Goal: Task Accomplishment & Management: Complete application form

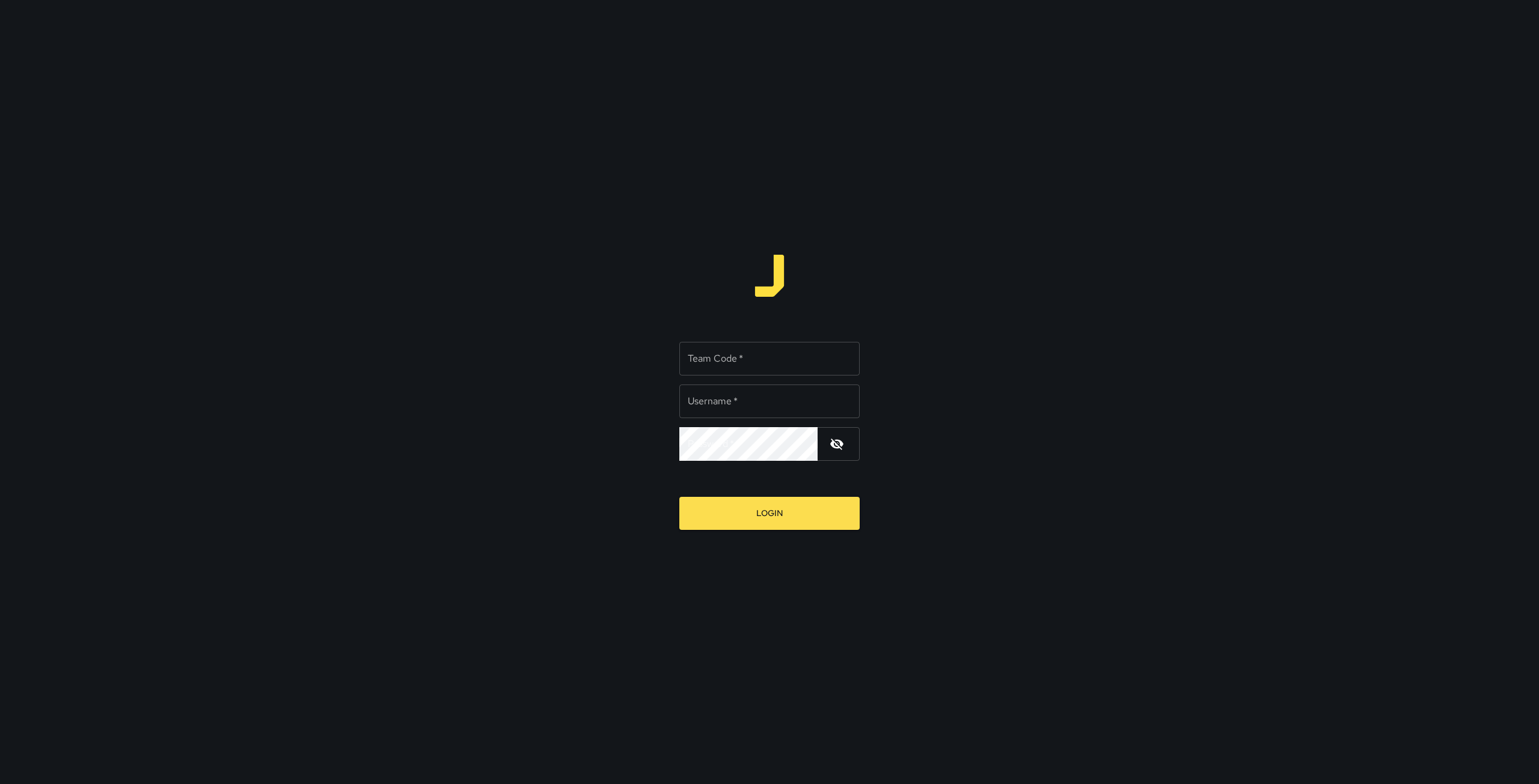
type input "**********"
click at [701, 356] on input "Team Code   *" at bounding box center [770, 358] width 180 height 34
type input "****"
click at [1127, 403] on div "**********" at bounding box center [770, 392] width 1539 height 784
click at [836, 446] on icon "button" at bounding box center [836, 444] width 13 height 12
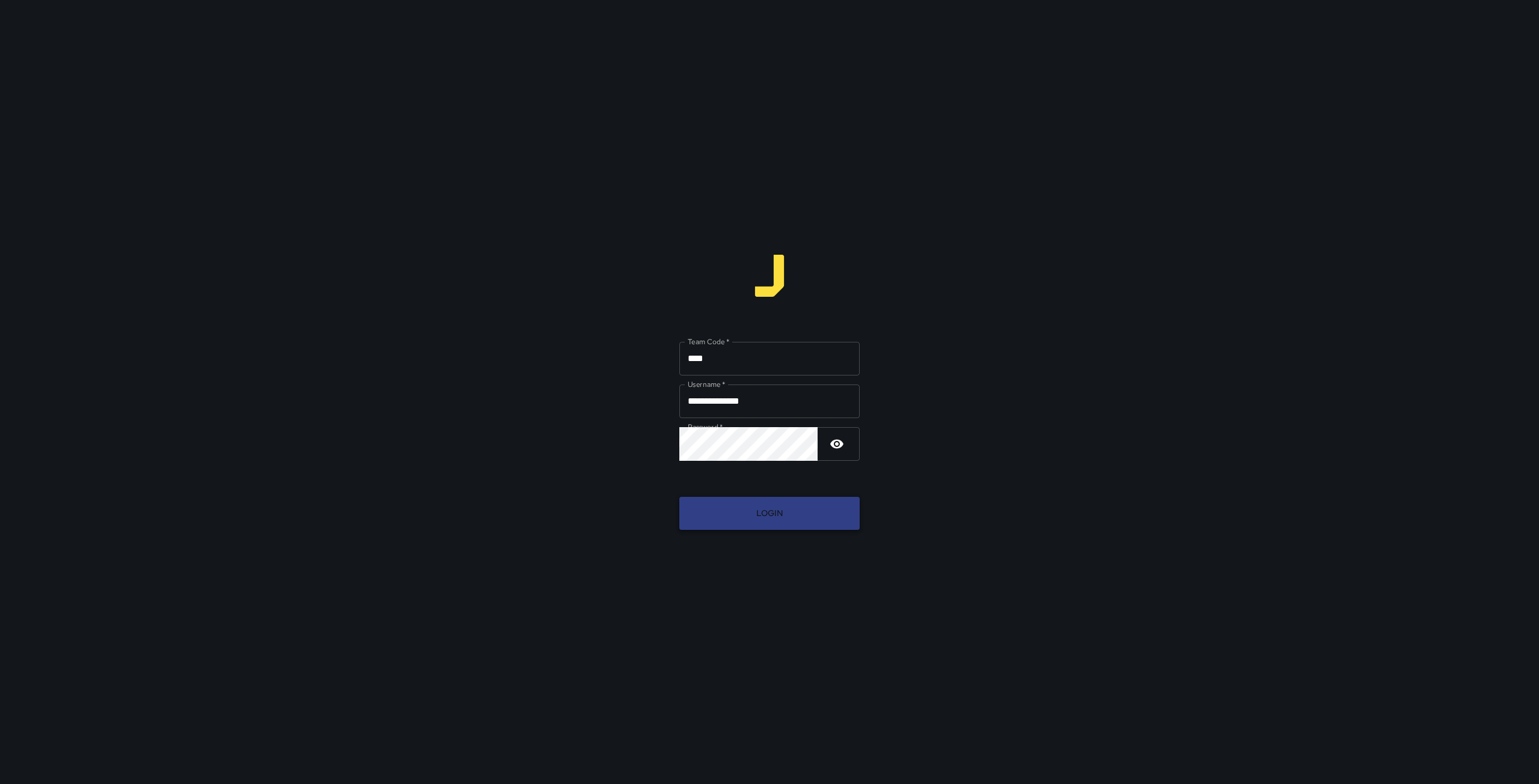
click at [767, 527] on button "Login" at bounding box center [770, 513] width 180 height 33
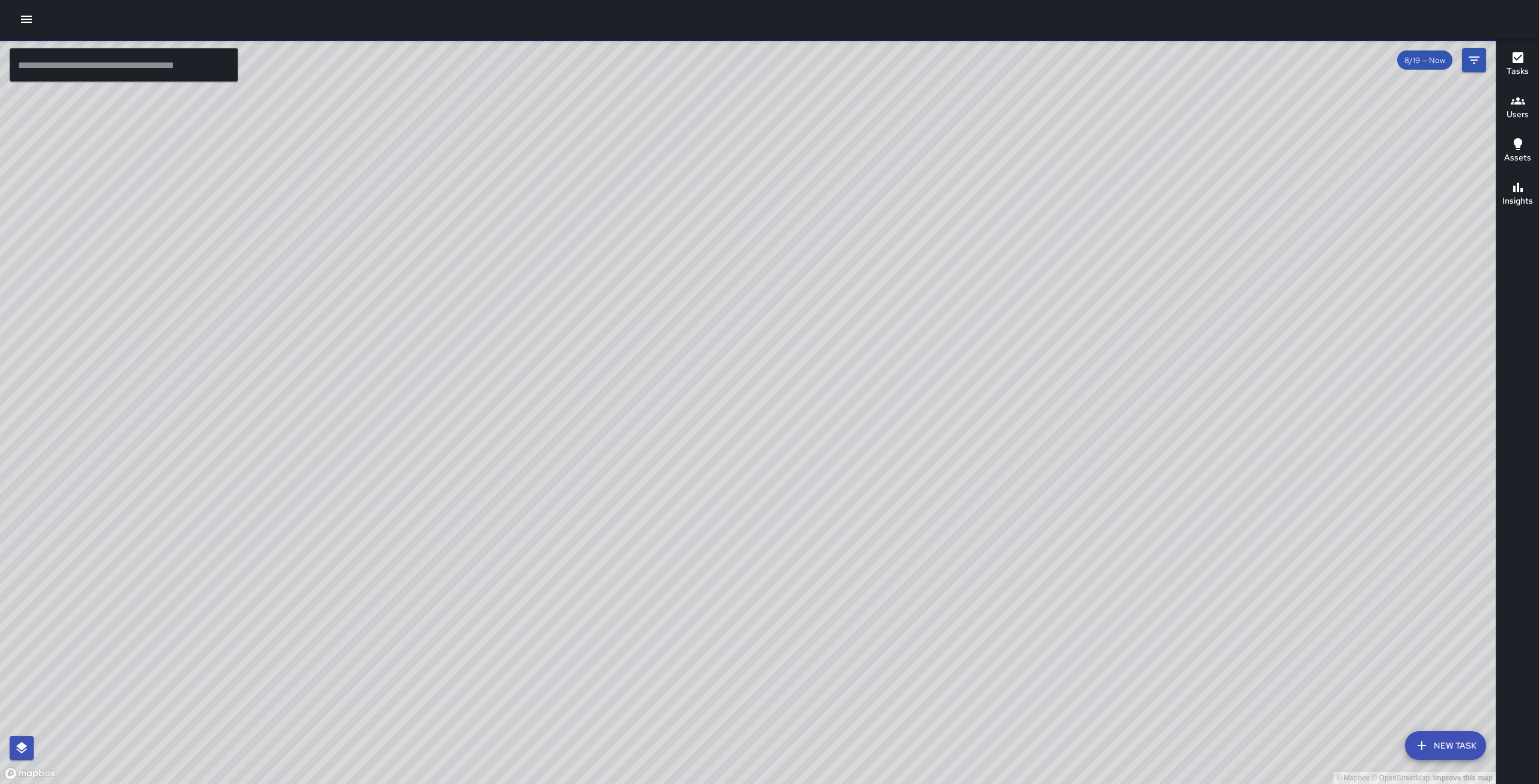
click at [23, 20] on icon "button" at bounding box center [27, 19] width 11 height 7
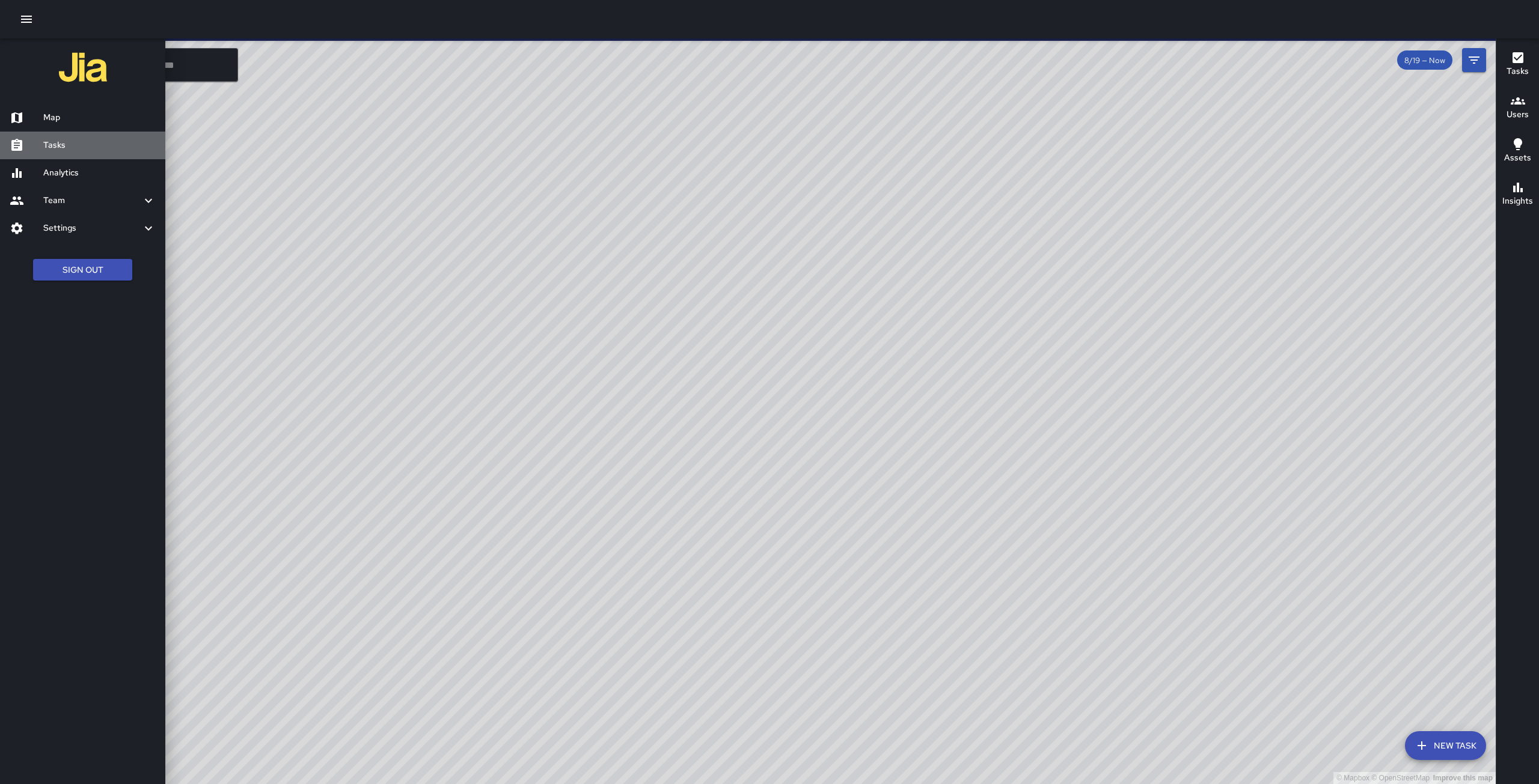
click at [57, 146] on h6 "Tasks" at bounding box center [99, 145] width 113 height 13
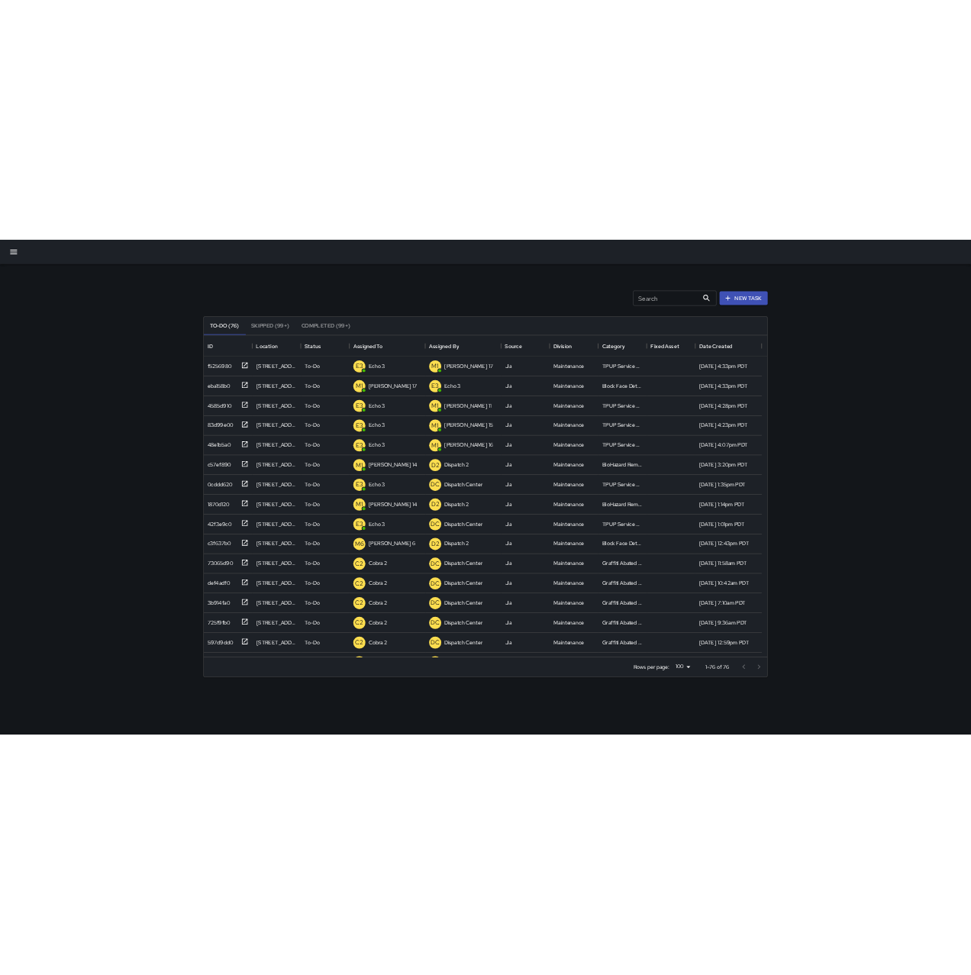
scroll to position [635, 921]
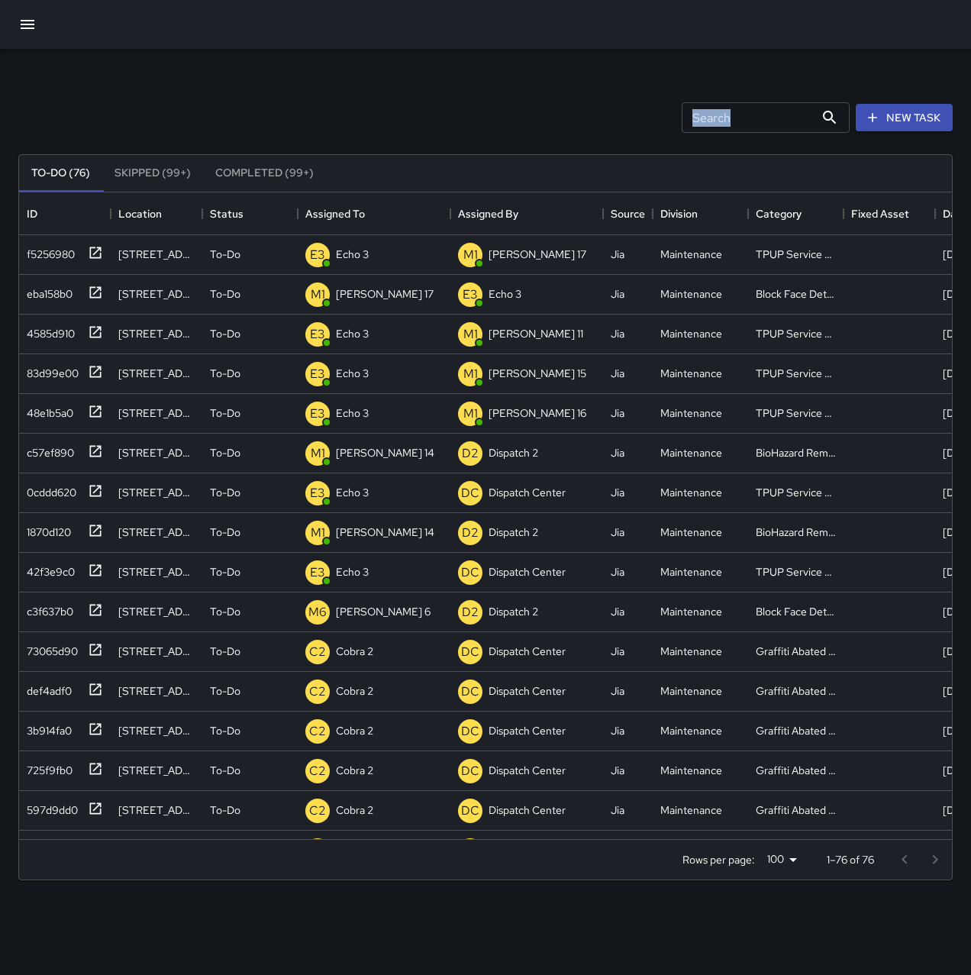
drag, startPoint x: 473, startPoint y: 93, endPoint x: 461, endPoint y: 158, distance: 66.0
click at [461, 158] on div "Search Search New Task To-Do (76) Skipped (99+) Completed (99+) ID Location Sta…" at bounding box center [485, 480] width 934 height 799
drag, startPoint x: 60, startPoint y: 114, endPoint x: 141, endPoint y: 79, distance: 88.6
click at [47, 197] on div "Search Search New Task To-Do (76) Skipped (99+) Completed (99+) ID Location Sta…" at bounding box center [485, 480] width 934 height 799
click at [950, 142] on div "To-Do (76) Skipped (99+) Completed (99+) ID Location Status Assigned To Assigne…" at bounding box center [485, 517] width 934 height 769
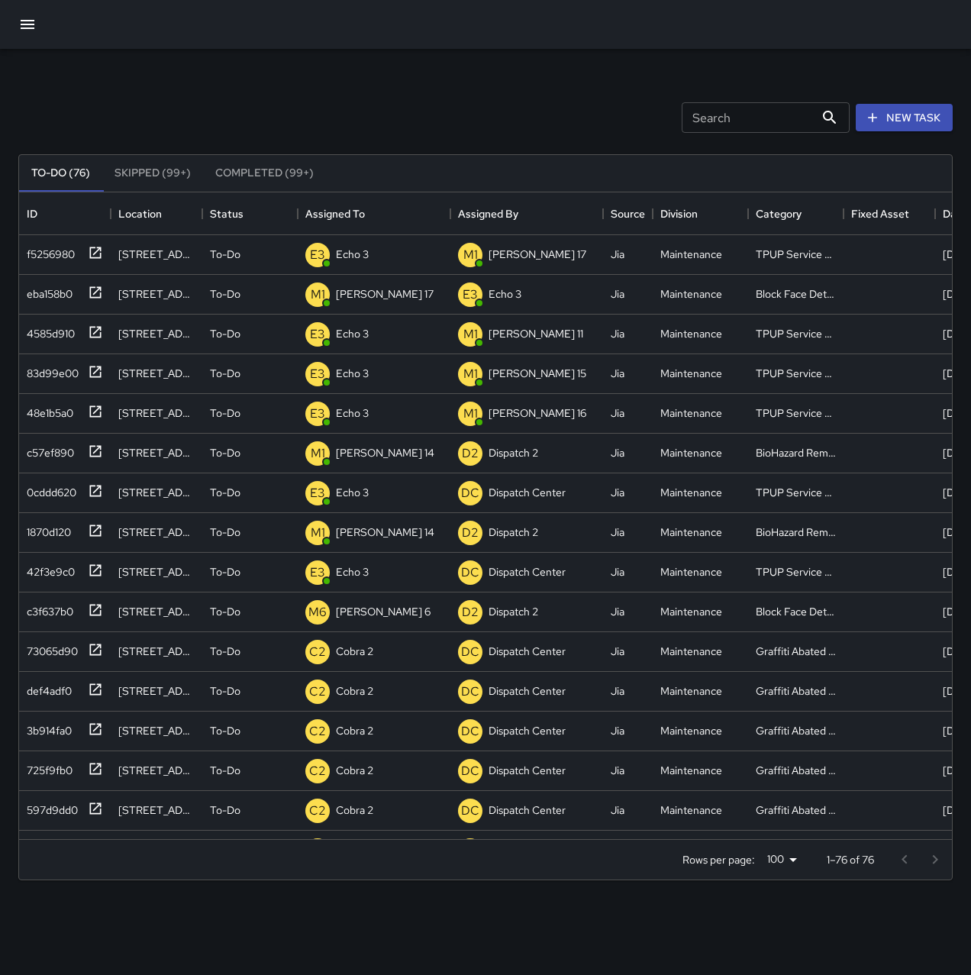
drag, startPoint x: 938, startPoint y: 70, endPoint x: 934, endPoint y: 92, distance: 21.9
click at [936, 101] on div "Search Search New Task To-Do (76) Skipped (99+) Completed (99+) ID Location Sta…" at bounding box center [485, 475] width 971 height 853
drag, startPoint x: 344, startPoint y: 86, endPoint x: 402, endPoint y: 89, distance: 57.3
click at [333, 153] on div "Search Search New Task To-Do (76) Skipped (99+) Completed (99+) ID Location Sta…" at bounding box center [485, 480] width 934 height 799
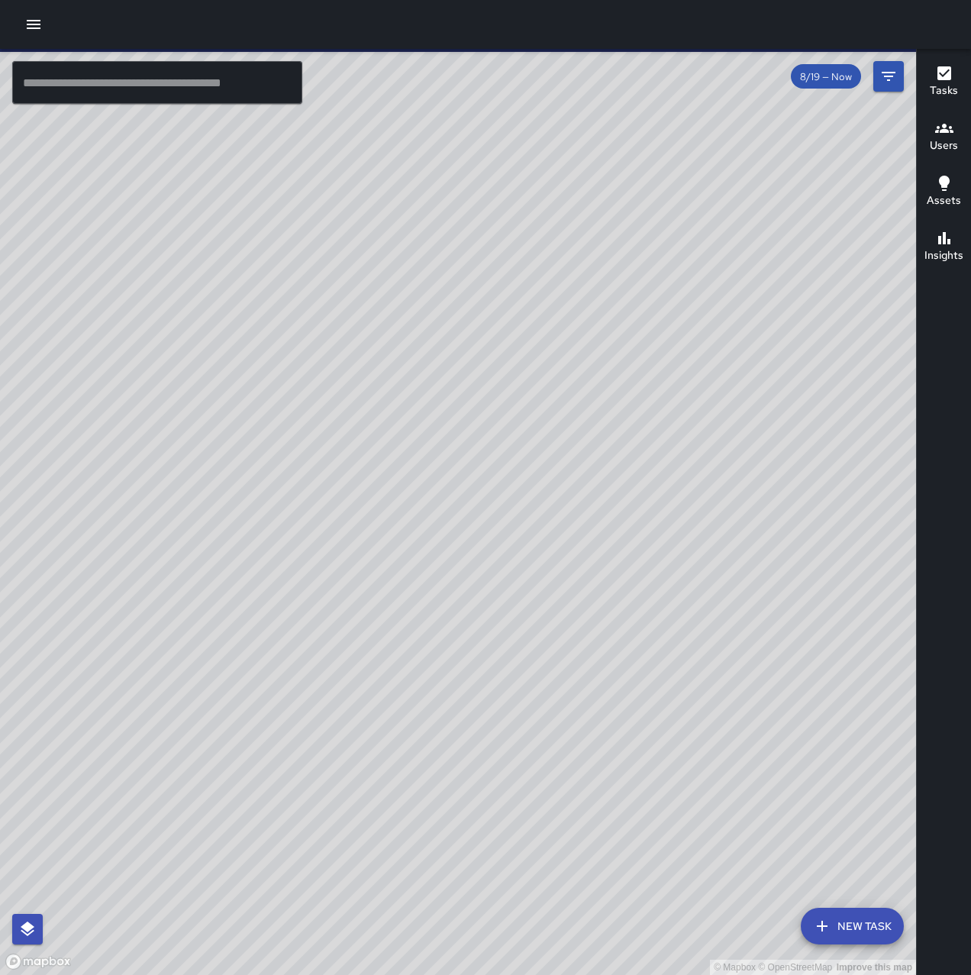
click at [30, 23] on icon "button" at bounding box center [33, 24] width 18 height 18
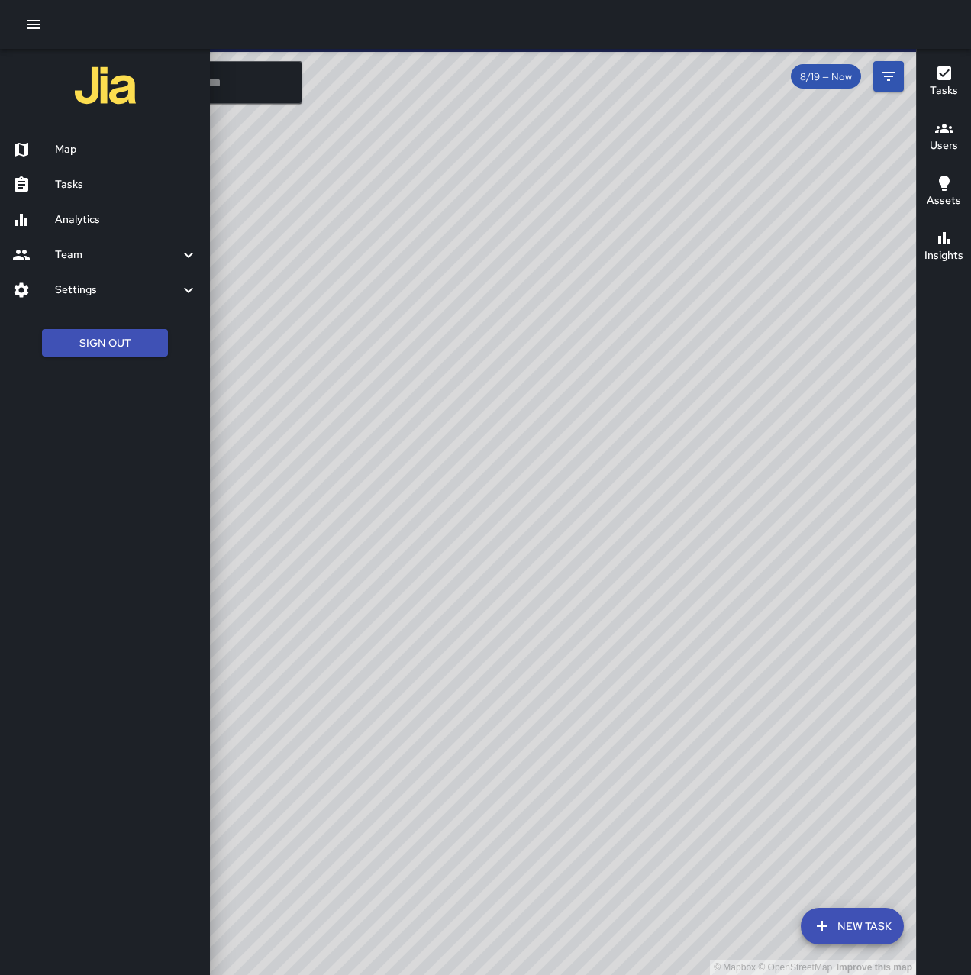
click at [62, 191] on h6 "Tasks" at bounding box center [126, 184] width 143 height 17
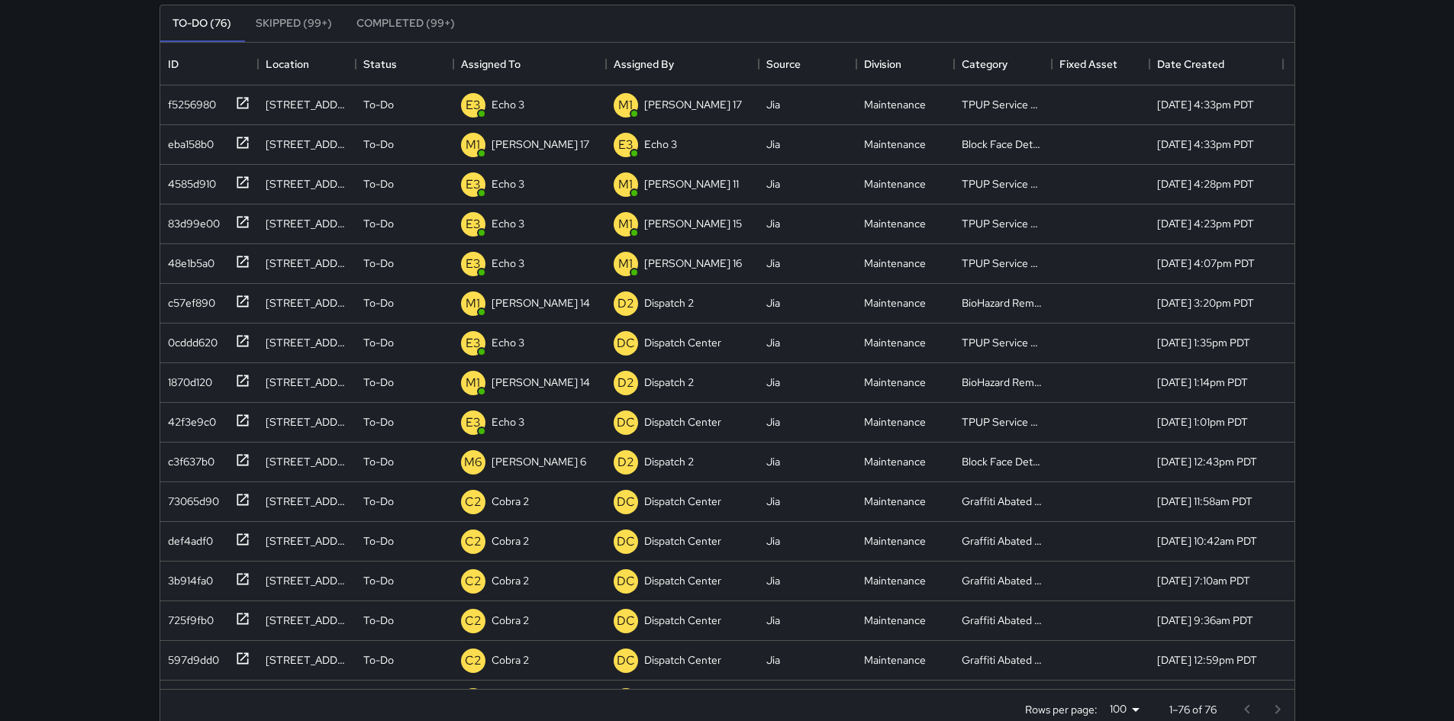
scroll to position [150, 0]
click at [429, 104] on icon at bounding box center [437, 104] width 18 height 18
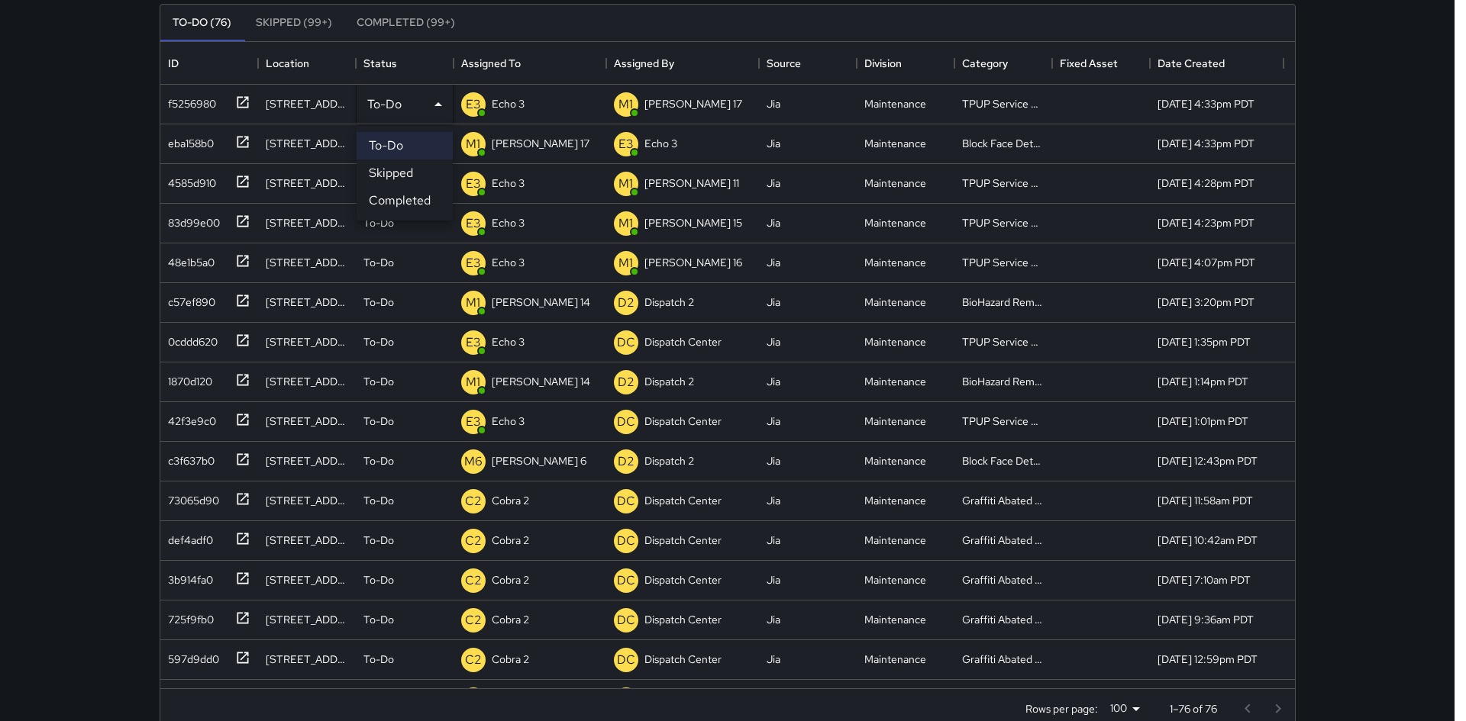
click at [47, 184] on div at bounding box center [733, 360] width 1466 height 721
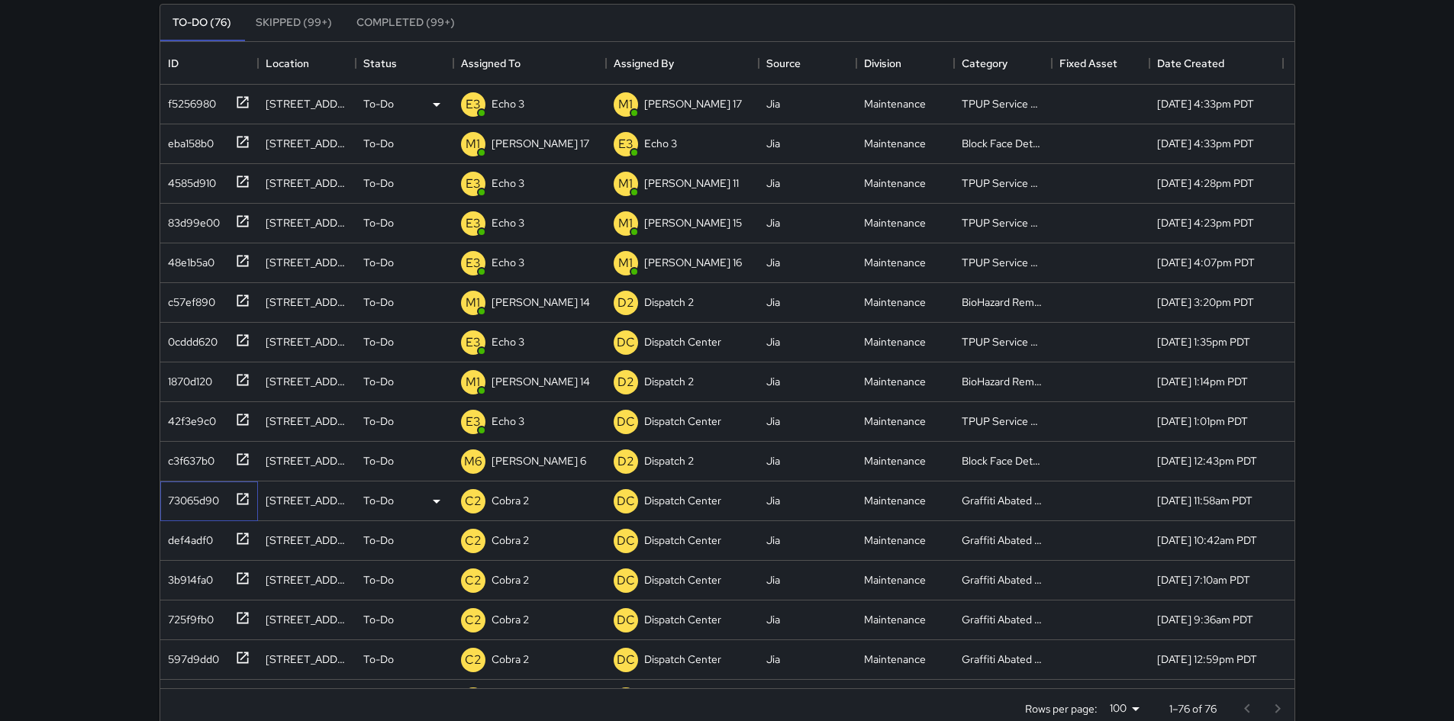
click at [240, 494] on icon at bounding box center [242, 498] width 11 height 11
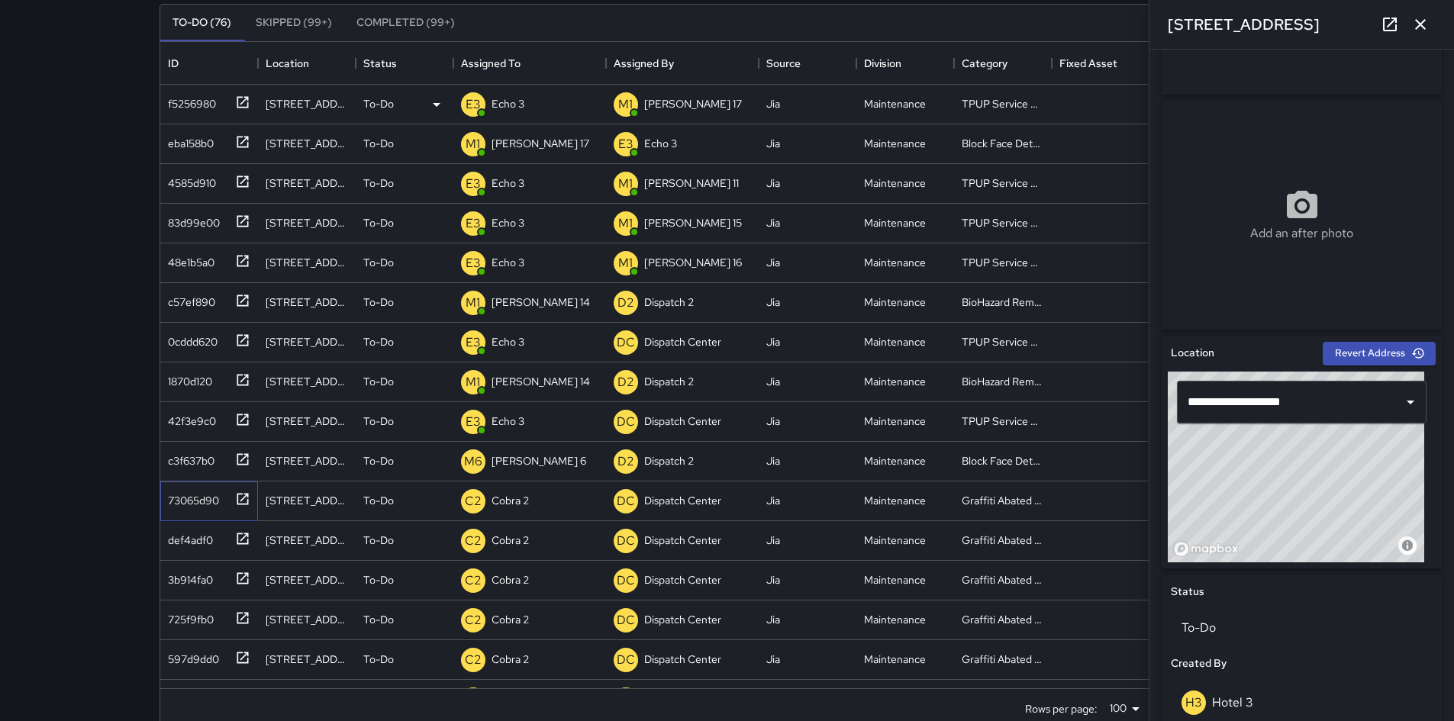
scroll to position [0, 0]
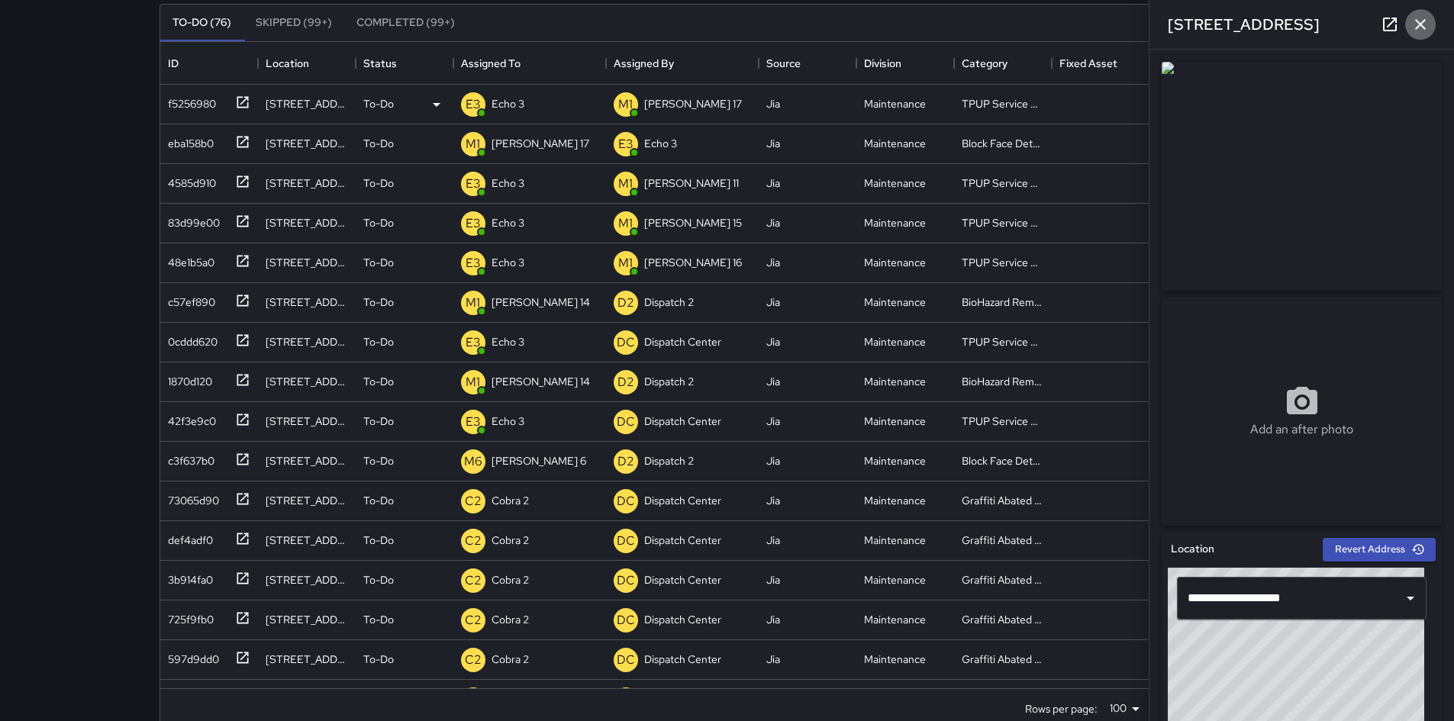
click at [1422, 21] on icon "button" at bounding box center [1421, 24] width 18 height 18
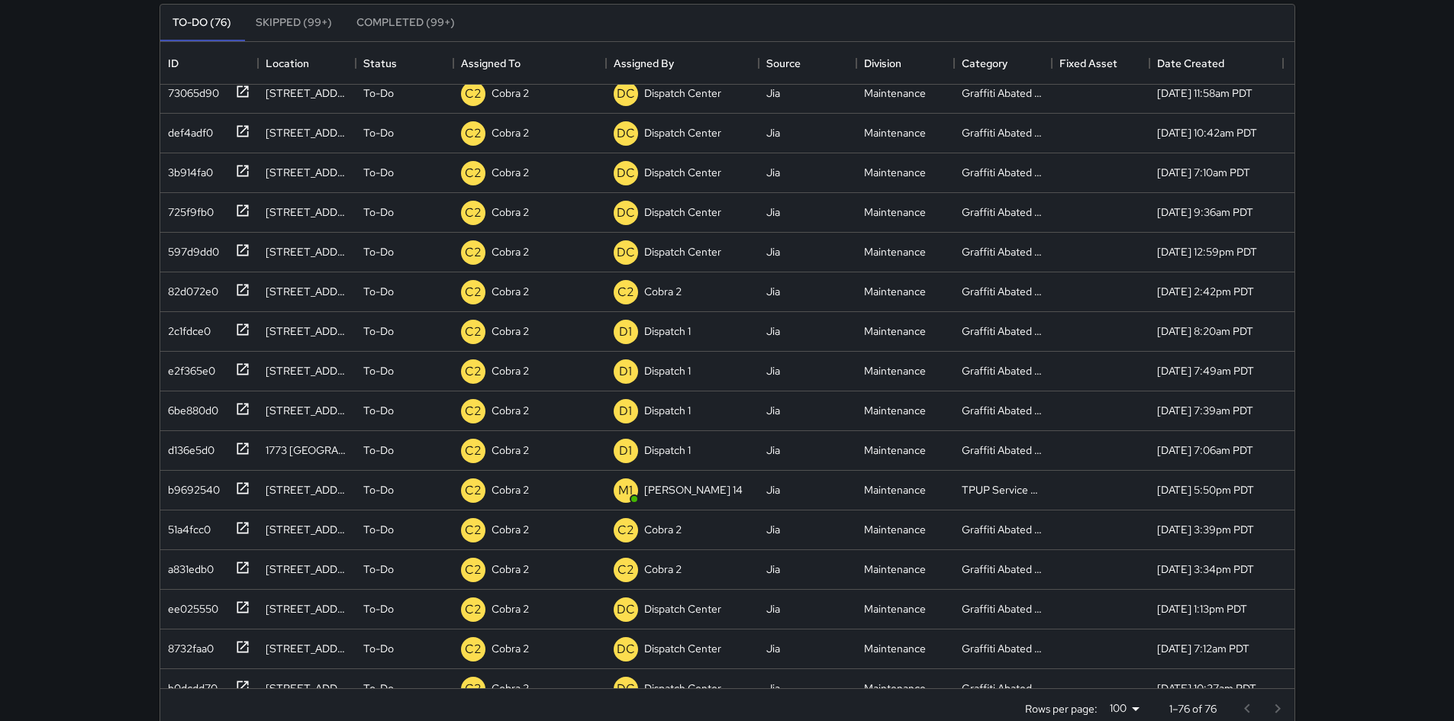
scroll to position [447, 0]
click at [237, 605] on icon at bounding box center [242, 607] width 11 height 11
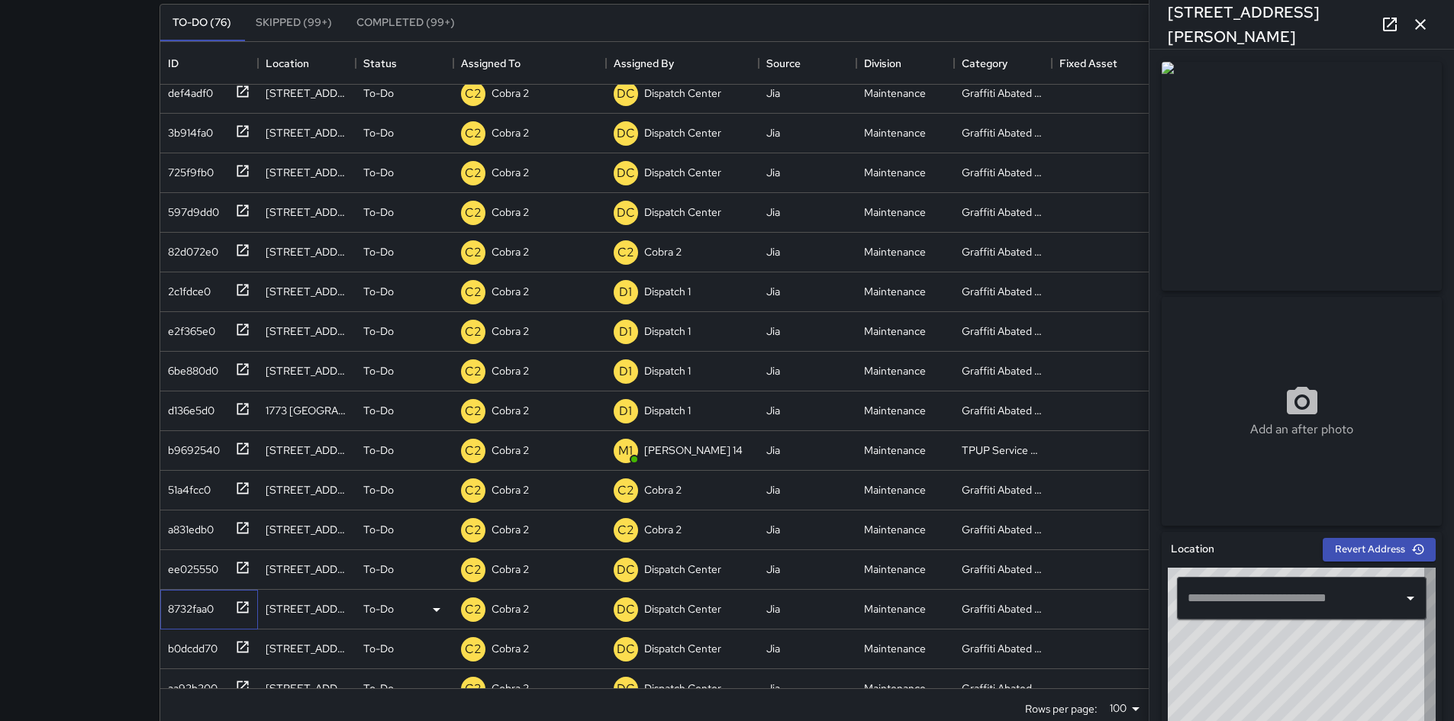
type input "**********"
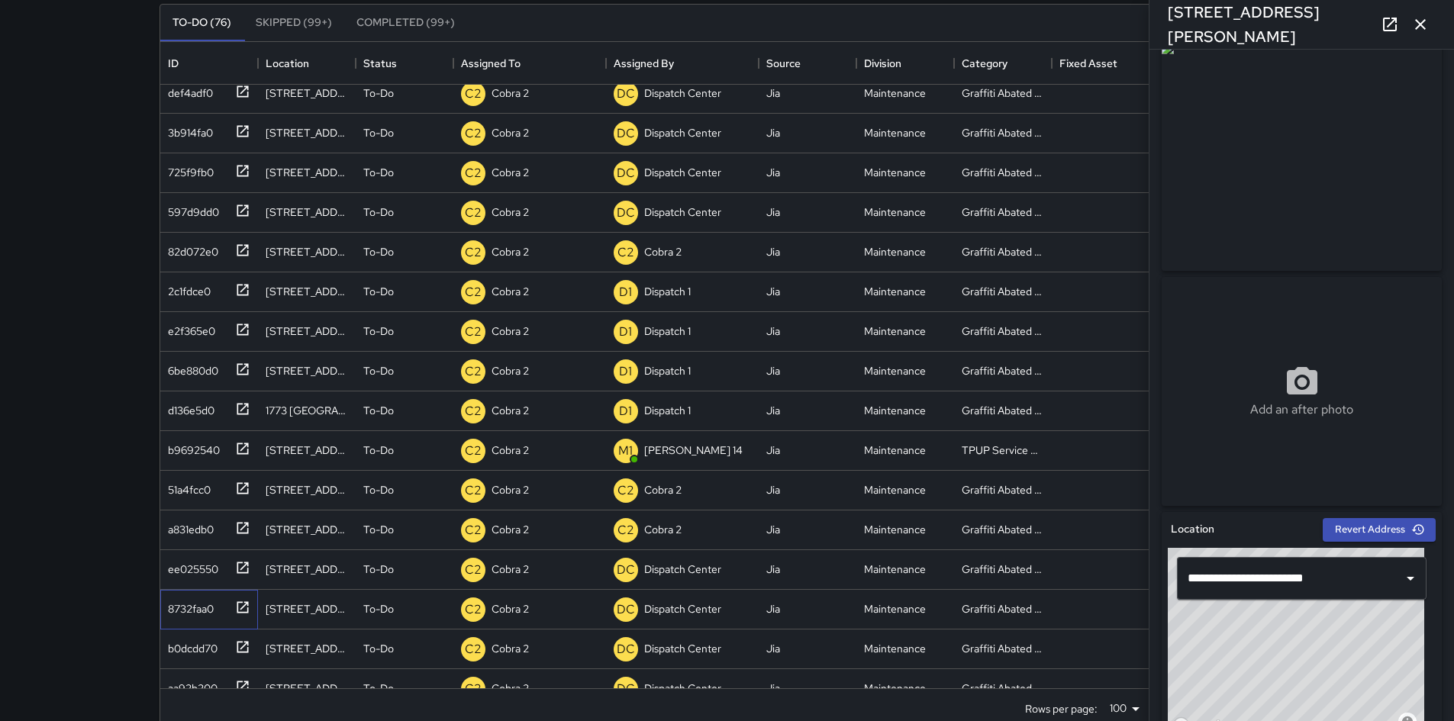
scroll to position [0, 0]
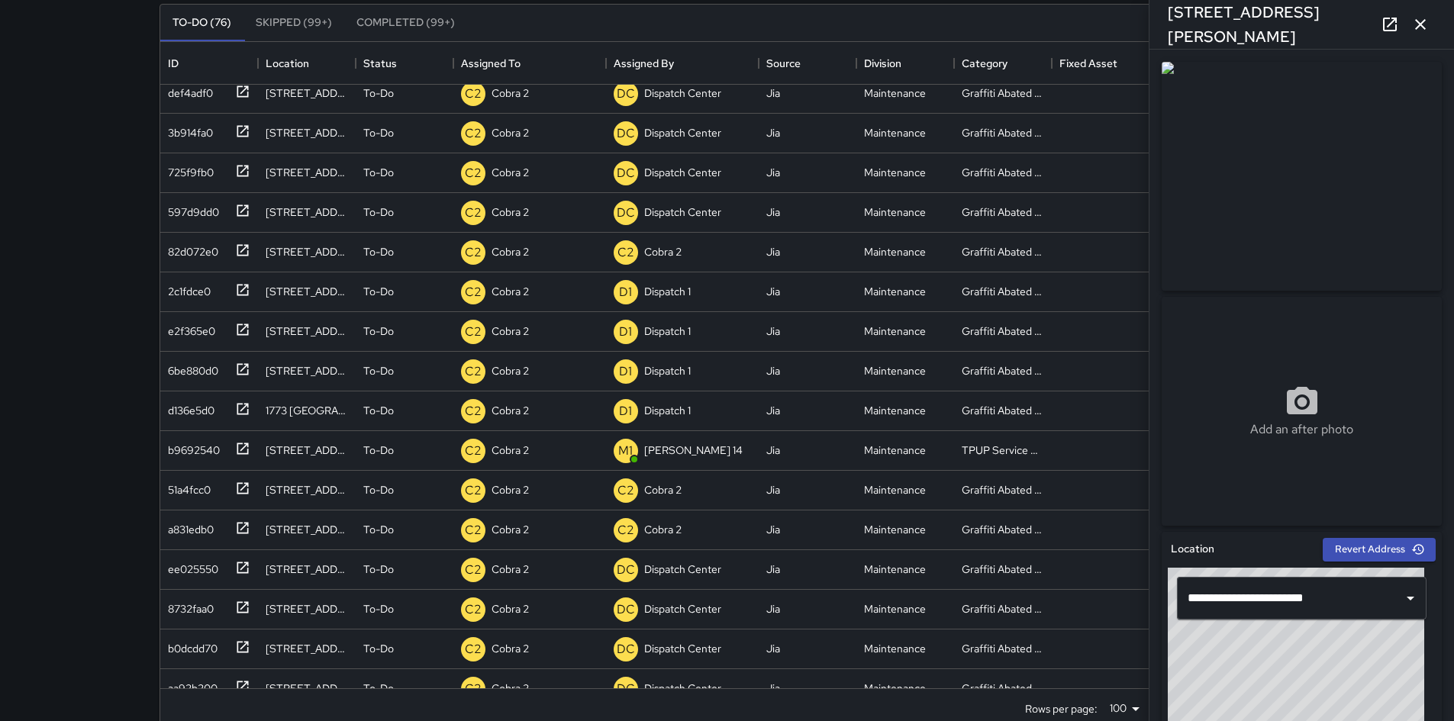
click at [1418, 18] on icon "button" at bounding box center [1421, 24] width 18 height 18
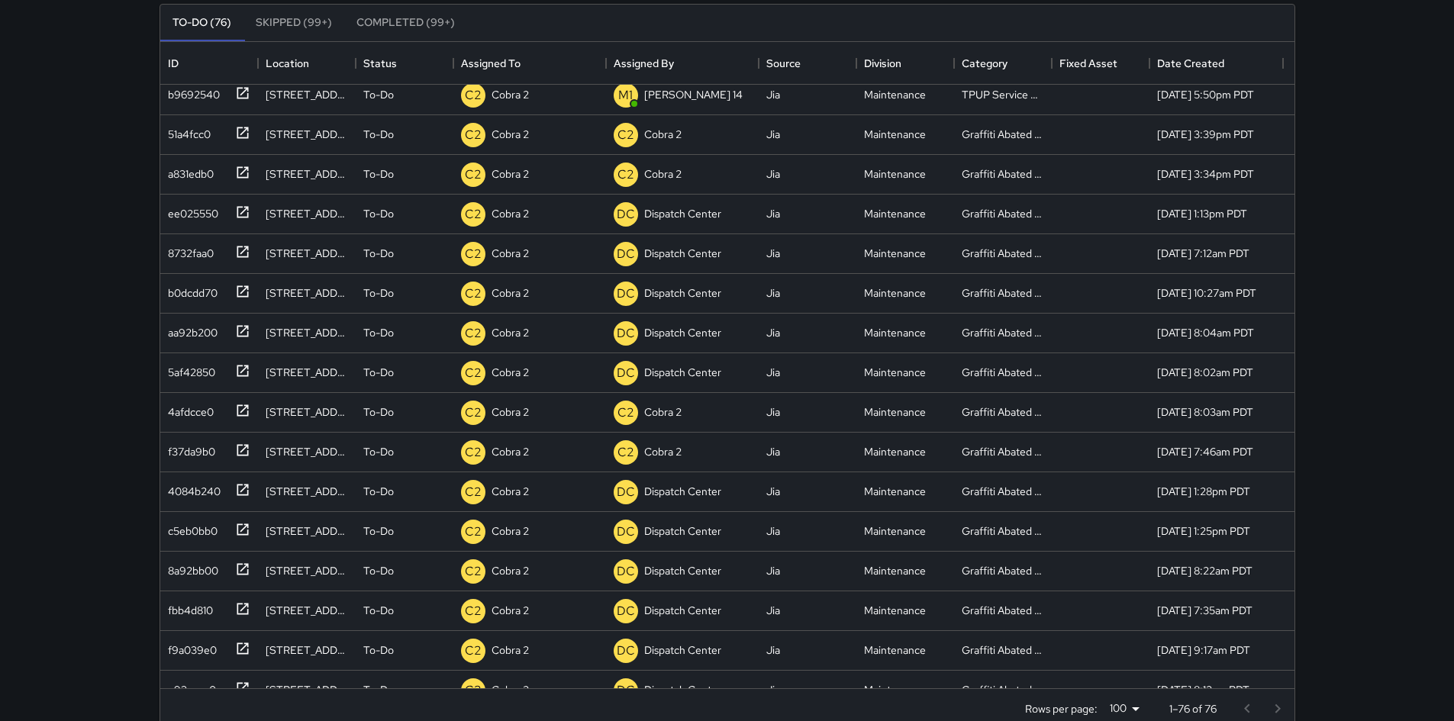
scroll to position [807, 0]
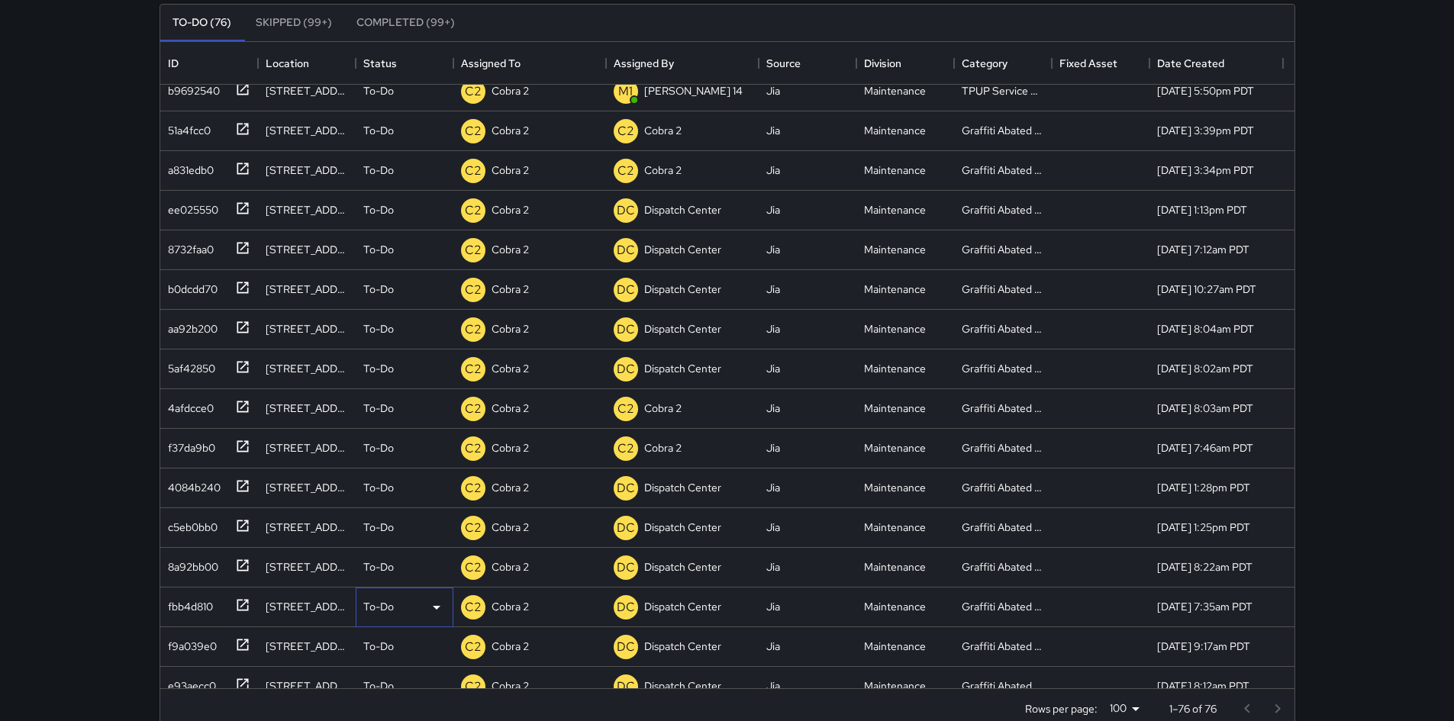
click at [439, 604] on icon at bounding box center [437, 608] width 18 height 18
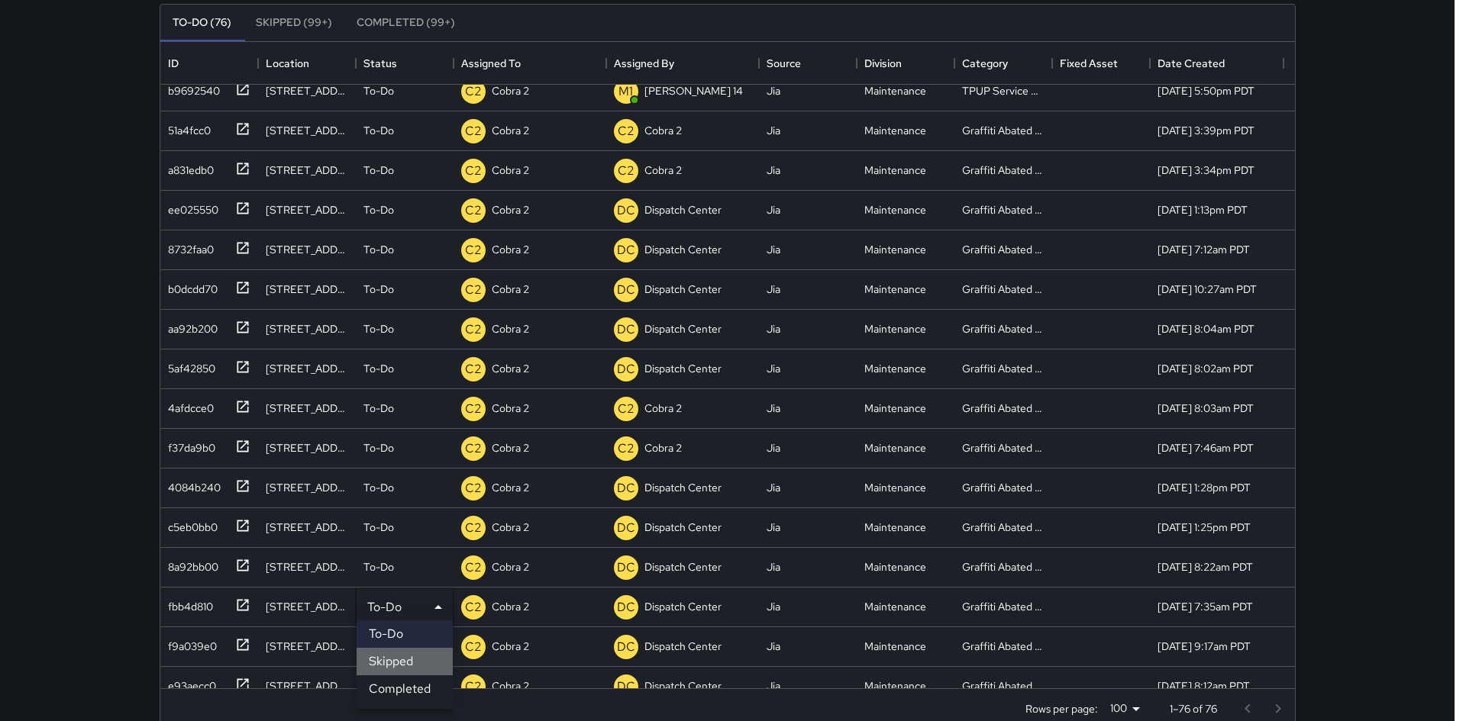
click at [377, 670] on li "Skipped" at bounding box center [405, 661] width 96 height 27
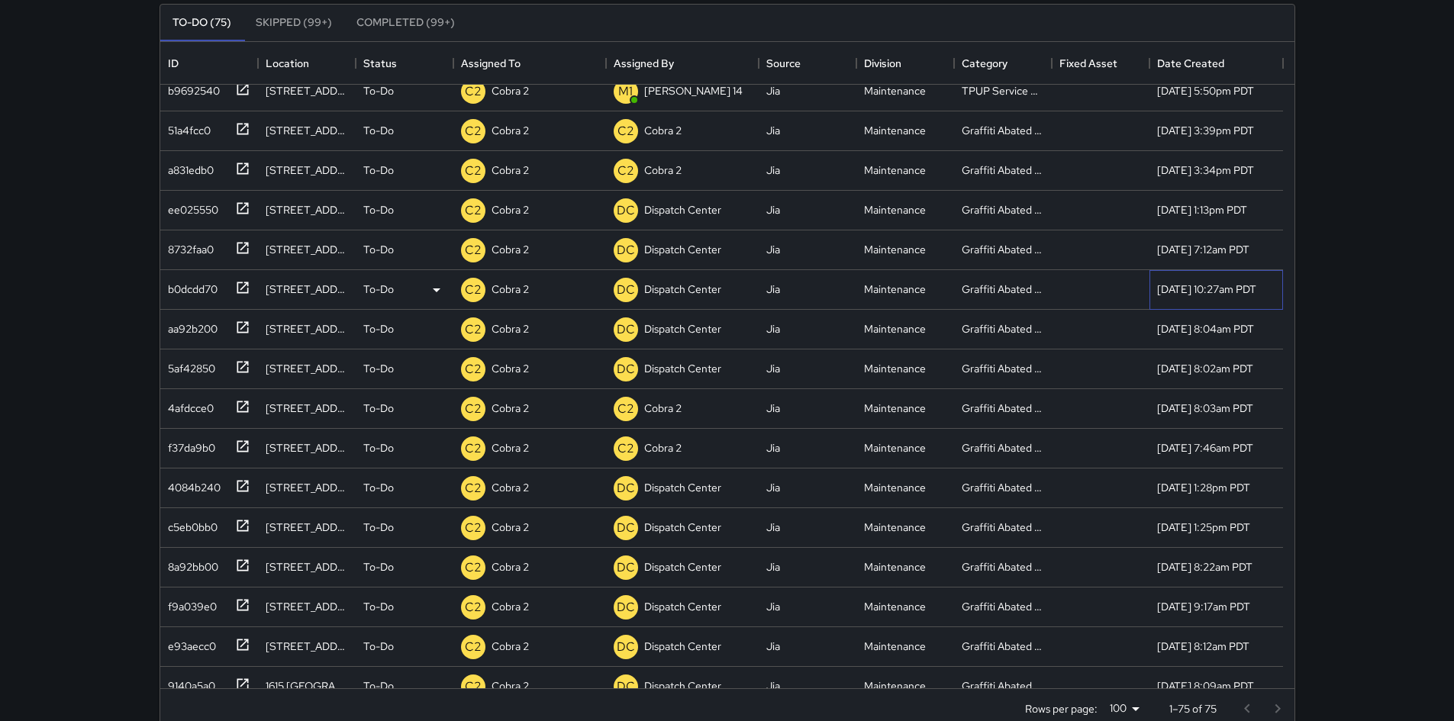
drag, startPoint x: 1283, startPoint y: 282, endPoint x: 1282, endPoint y: 296, distance: 14.5
click at [1282, 296] on div "8/12/2025, 10:27am PDT" at bounding box center [1217, 290] width 134 height 40
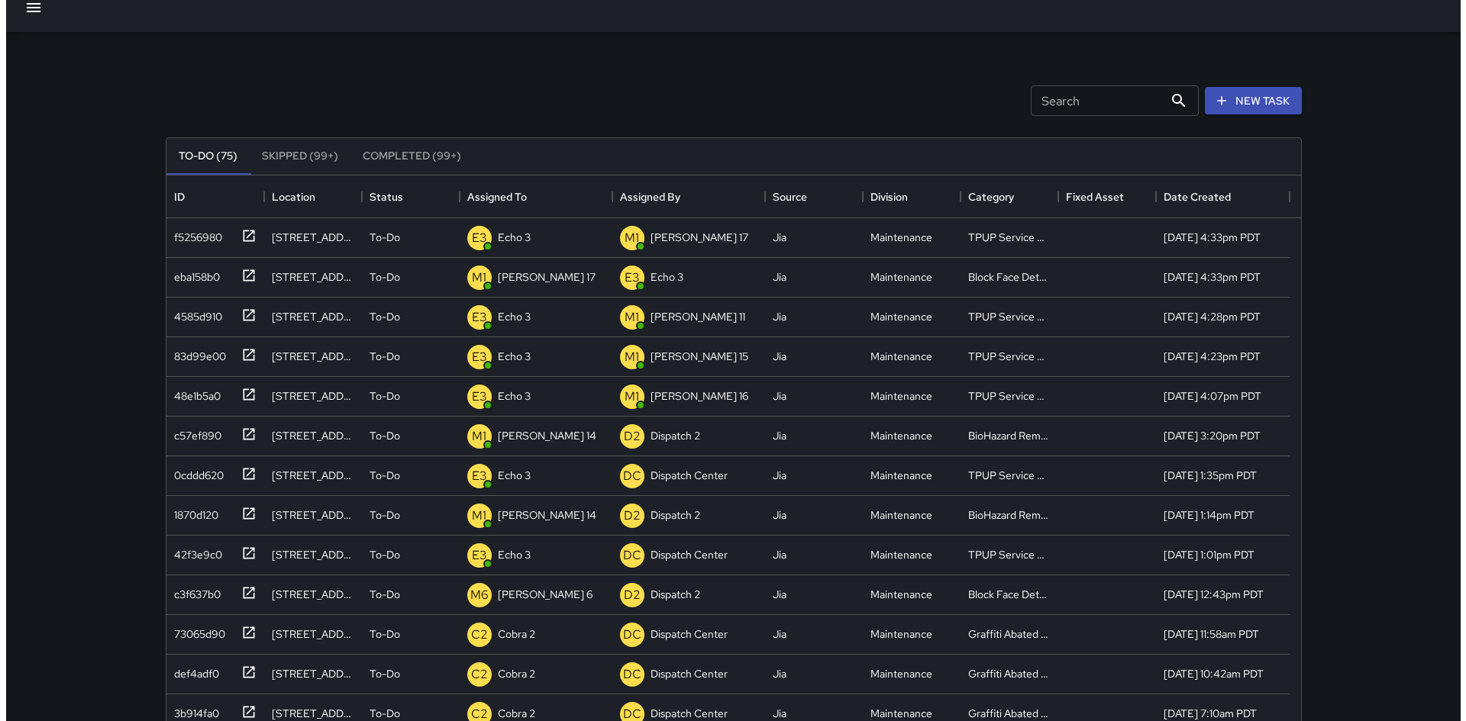
scroll to position [0, 0]
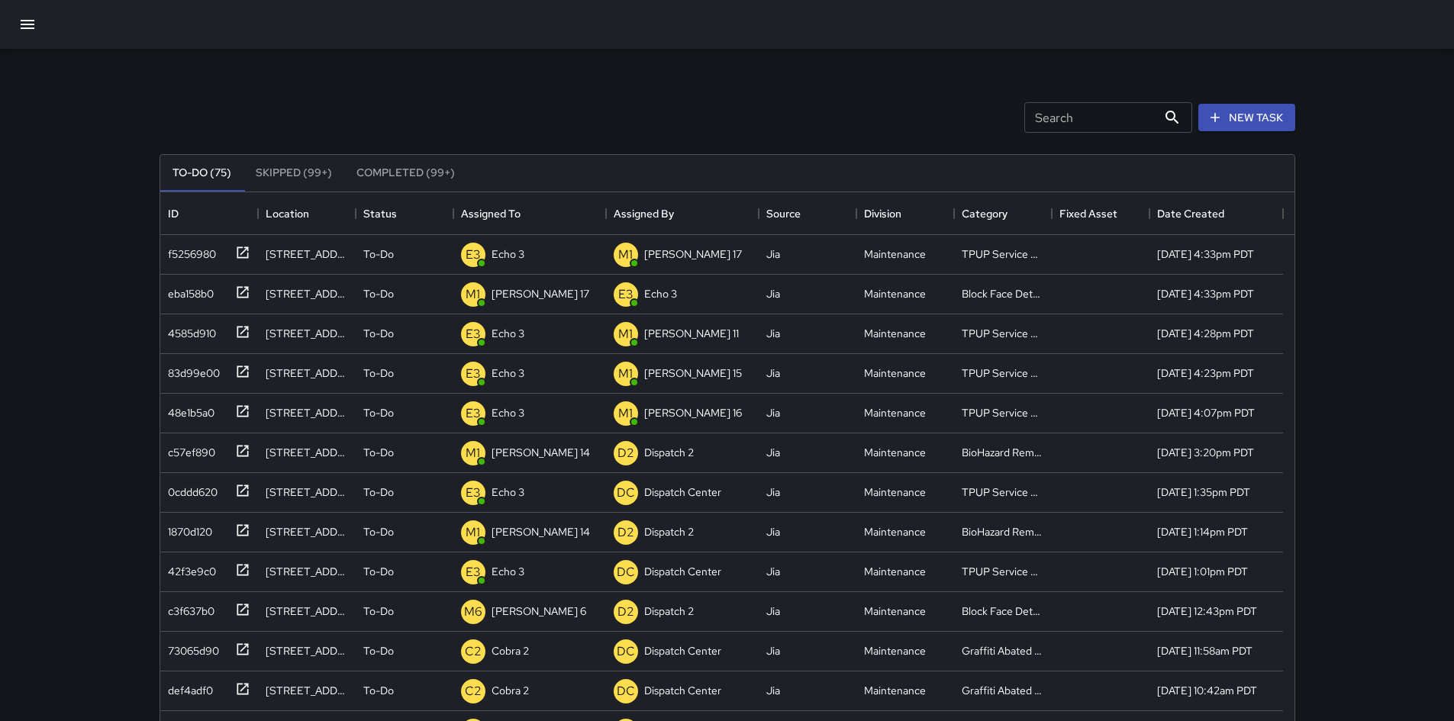
click at [29, 20] on icon "button" at bounding box center [28, 24] width 14 height 9
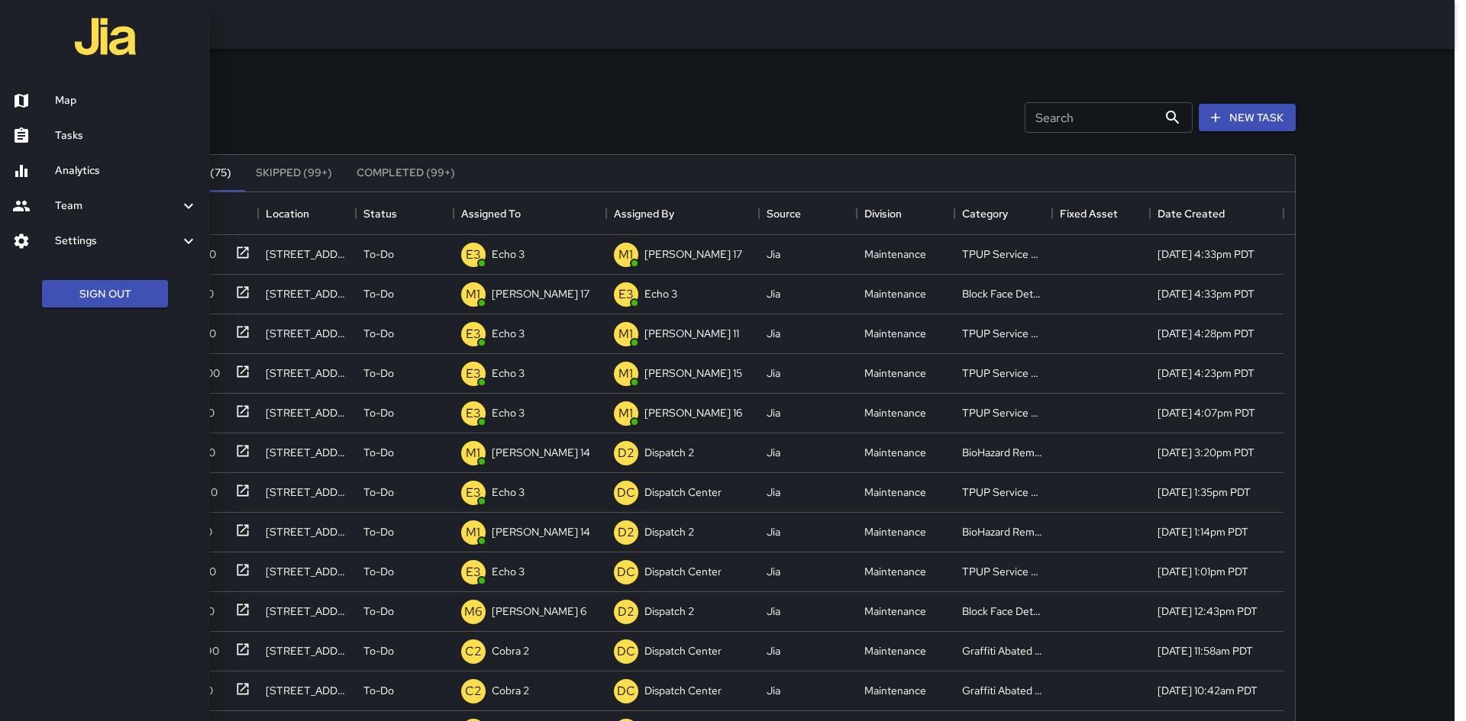
click at [64, 91] on link "Map" at bounding box center [105, 100] width 210 height 35
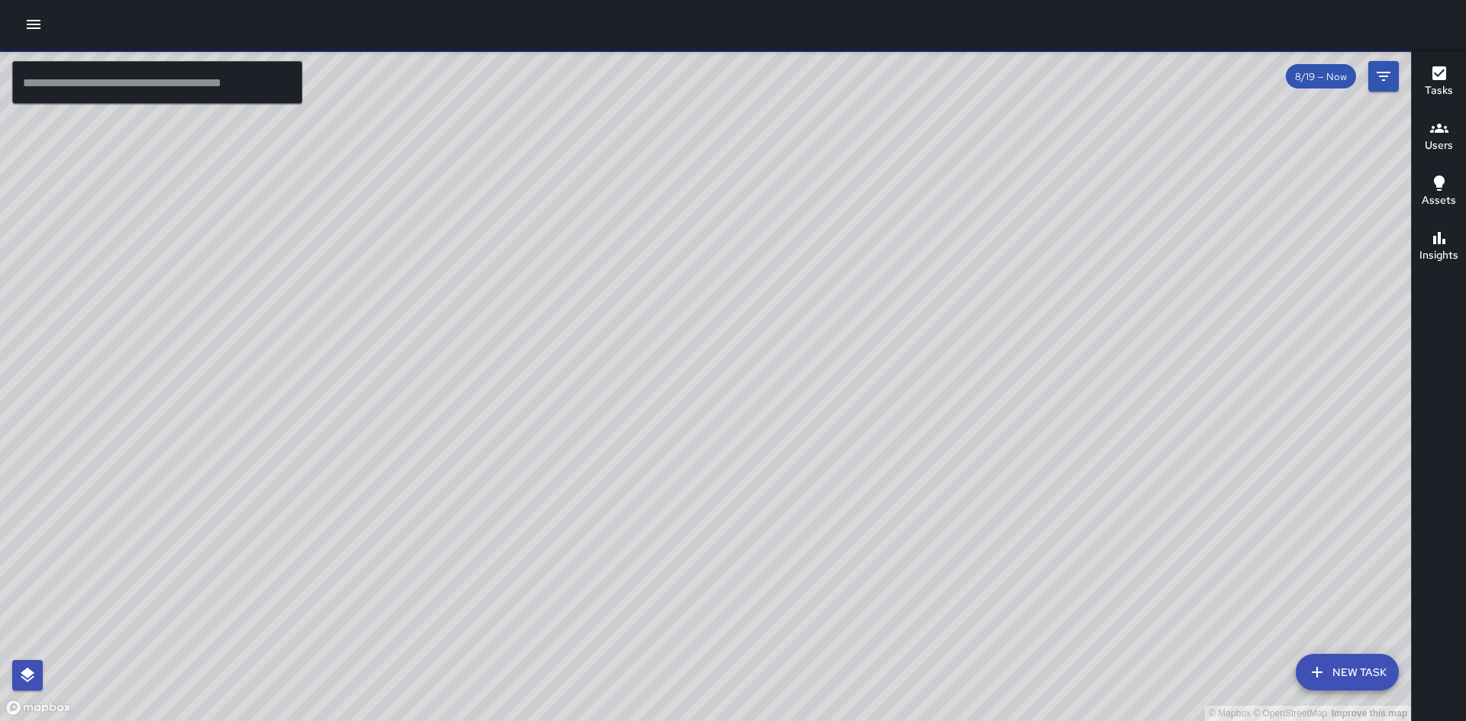
drag, startPoint x: 790, startPoint y: 451, endPoint x: 733, endPoint y: 272, distance: 188.3
click at [733, 272] on div "© Mapbox © OpenStreetMap Improve this map" at bounding box center [705, 385] width 1411 height 673
drag, startPoint x: 853, startPoint y: 343, endPoint x: 838, endPoint y: 343, distance: 14.5
click at [838, 343] on div "© Mapbox © OpenStreetMap Improve this map" at bounding box center [705, 385] width 1411 height 673
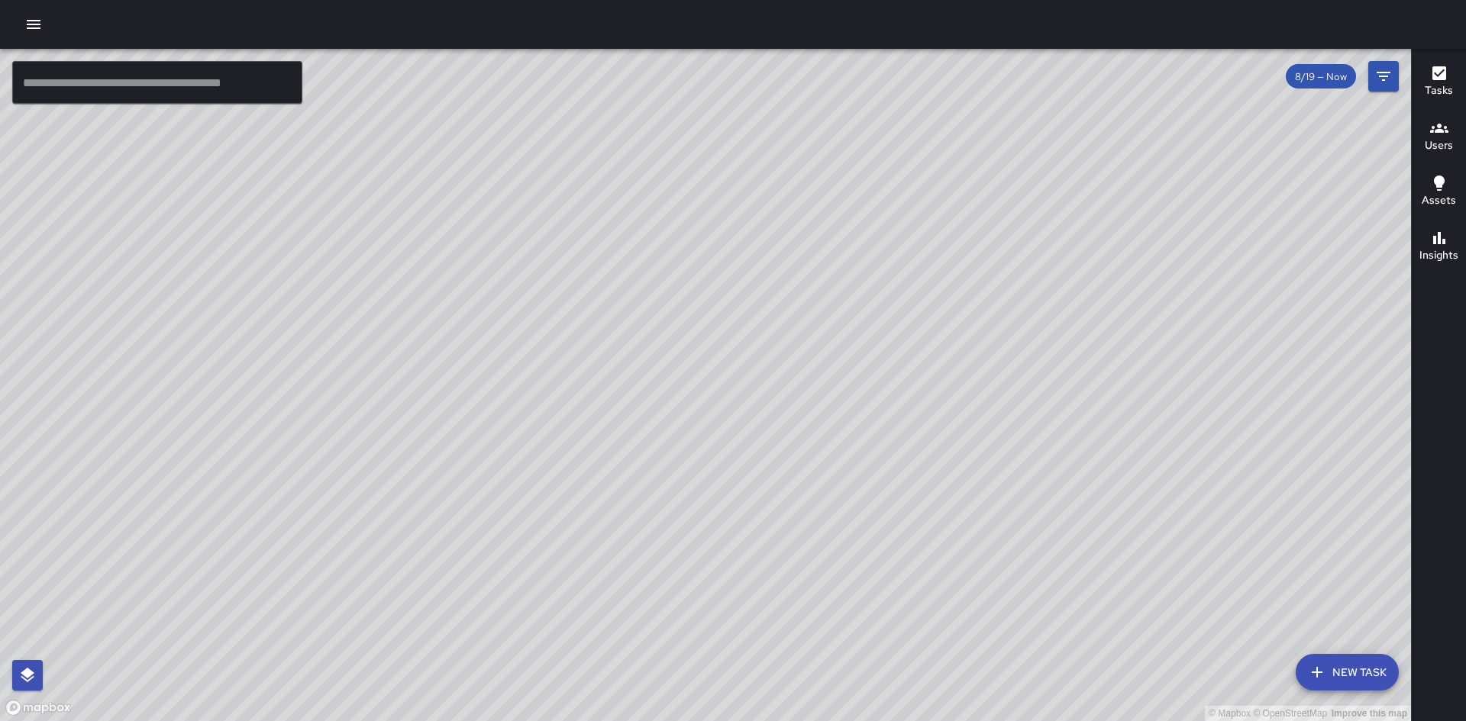
drag, startPoint x: 930, startPoint y: 379, endPoint x: 1230, endPoint y: 157, distance: 373.3
click at [1230, 157] on div "© Mapbox © OpenStreetMap Improve this map" at bounding box center [705, 385] width 1411 height 673
click at [1082, 313] on div "© Mapbox © OpenStreetMap Improve this map" at bounding box center [705, 385] width 1411 height 673
drag, startPoint x: 1154, startPoint y: 199, endPoint x: 1078, endPoint y: 279, distance: 110.1
click at [1078, 279] on div "© Mapbox © OpenStreetMap Improve this map" at bounding box center [705, 385] width 1411 height 673
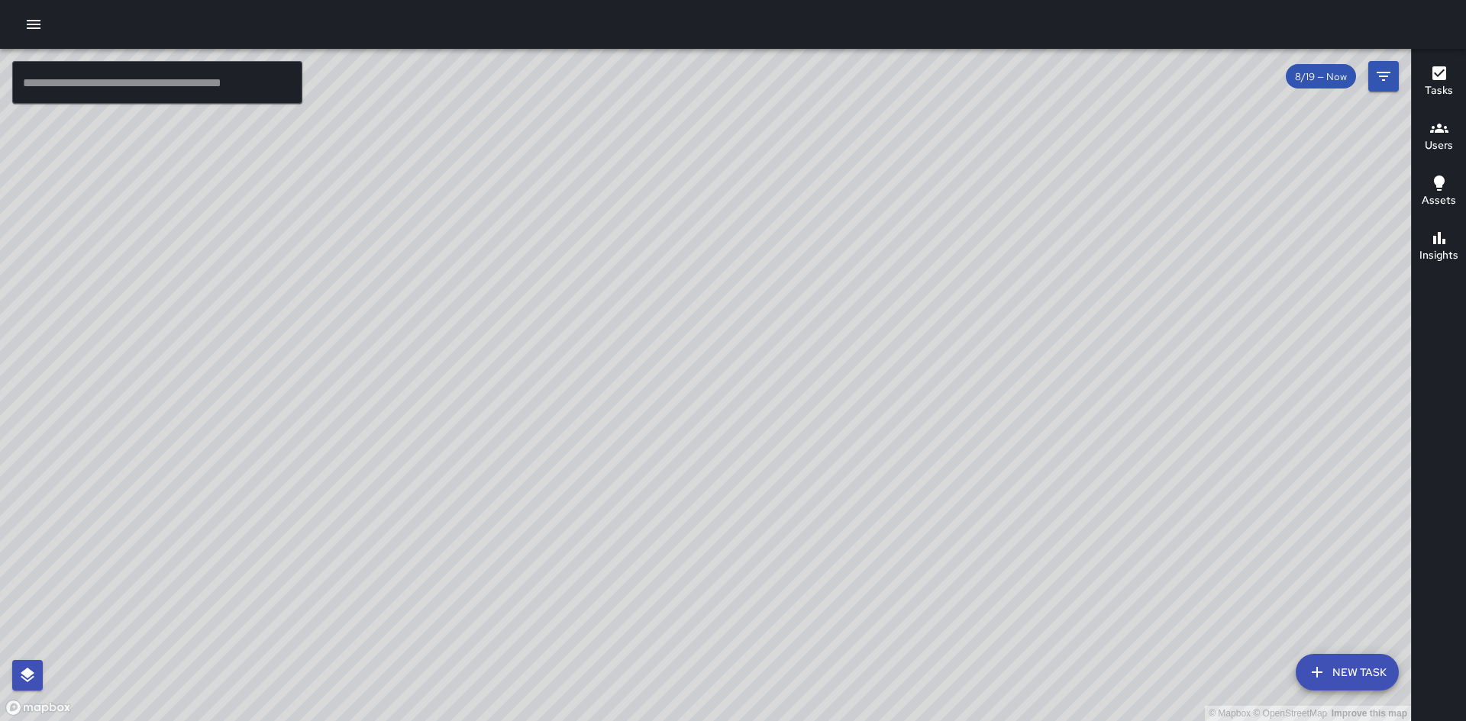
click at [23, 21] on button "button" at bounding box center [33, 24] width 31 height 31
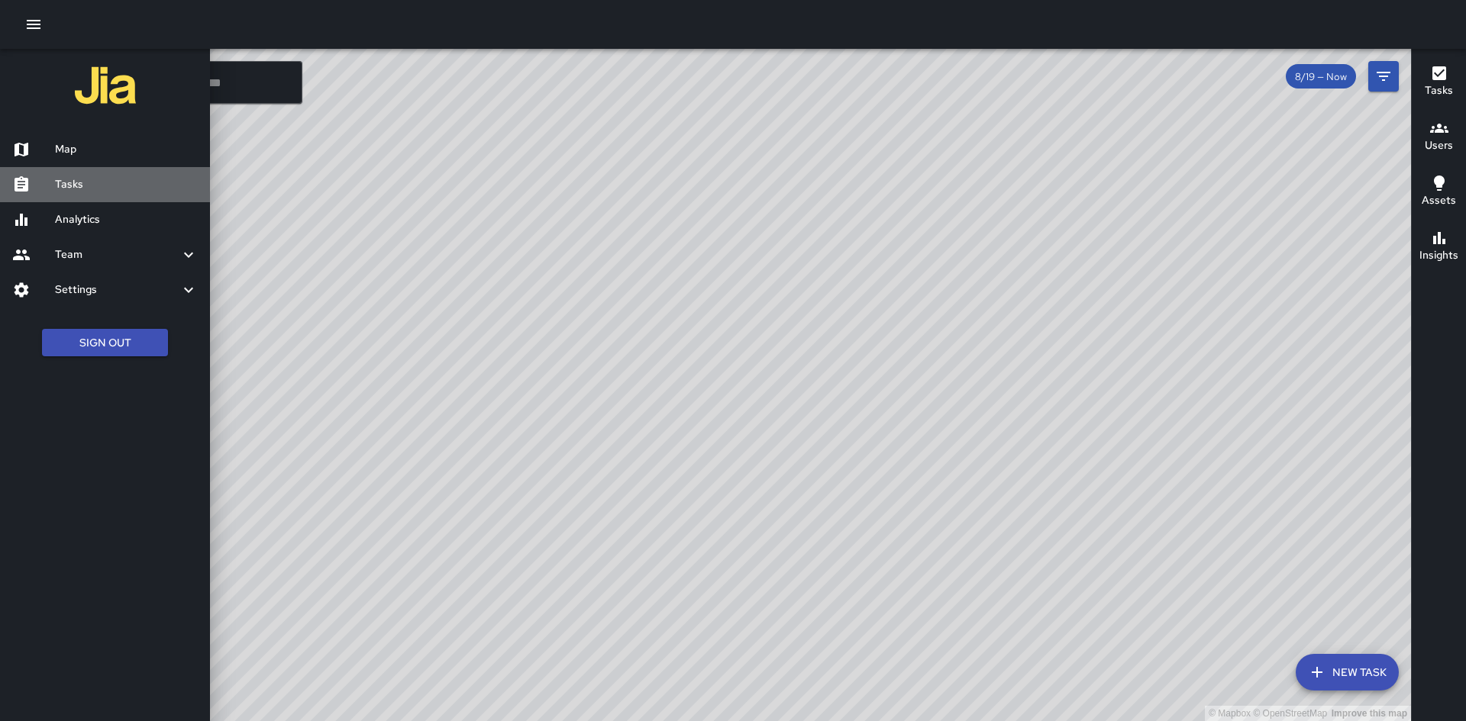
click at [68, 178] on h6 "Tasks" at bounding box center [126, 184] width 143 height 17
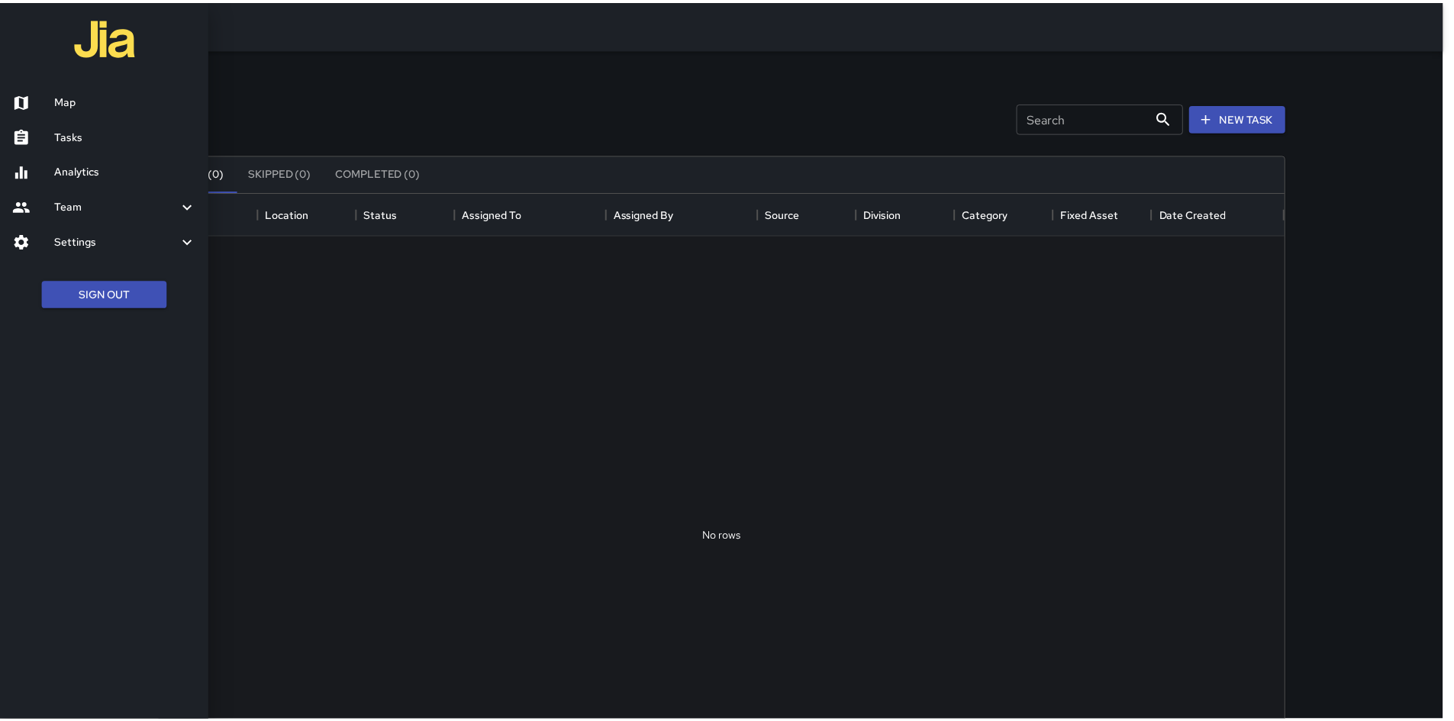
scroll to position [635, 1123]
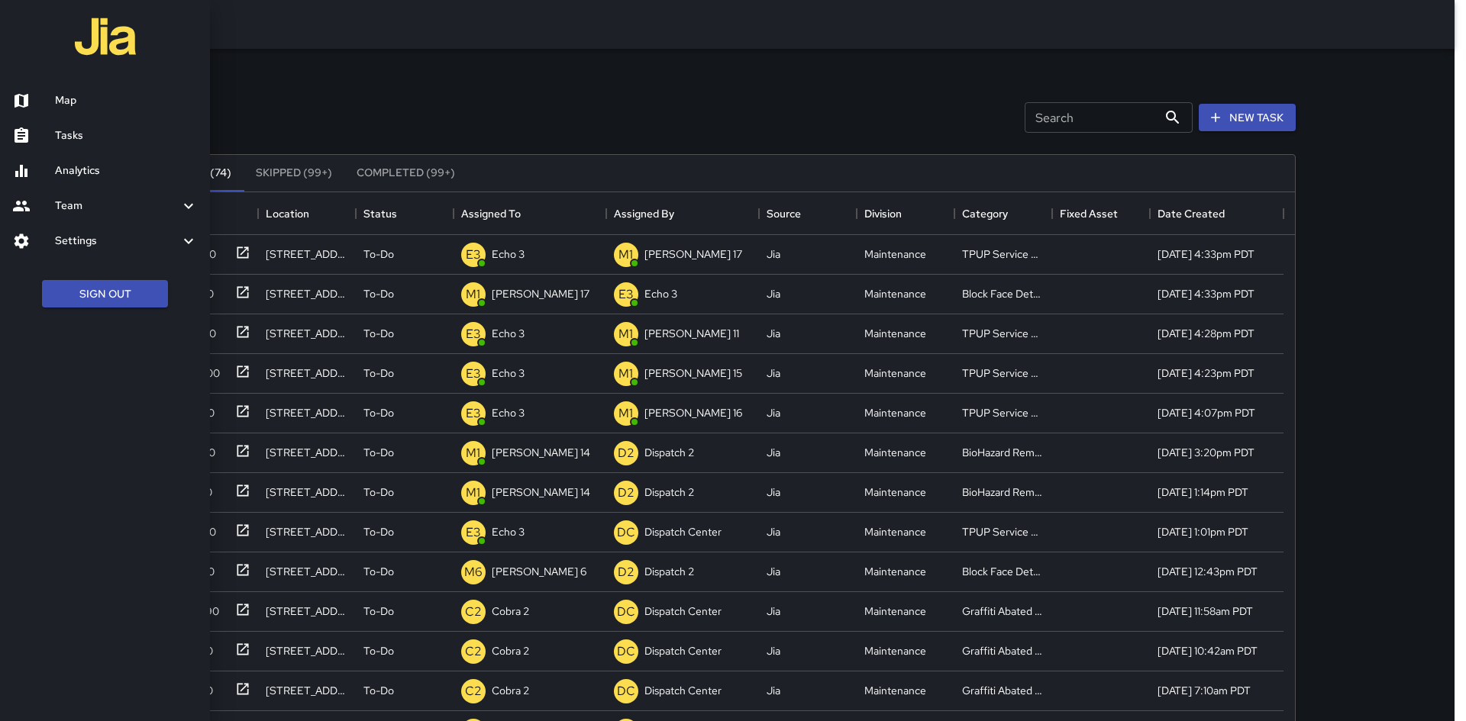
click at [245, 248] on div at bounding box center [733, 360] width 1466 height 721
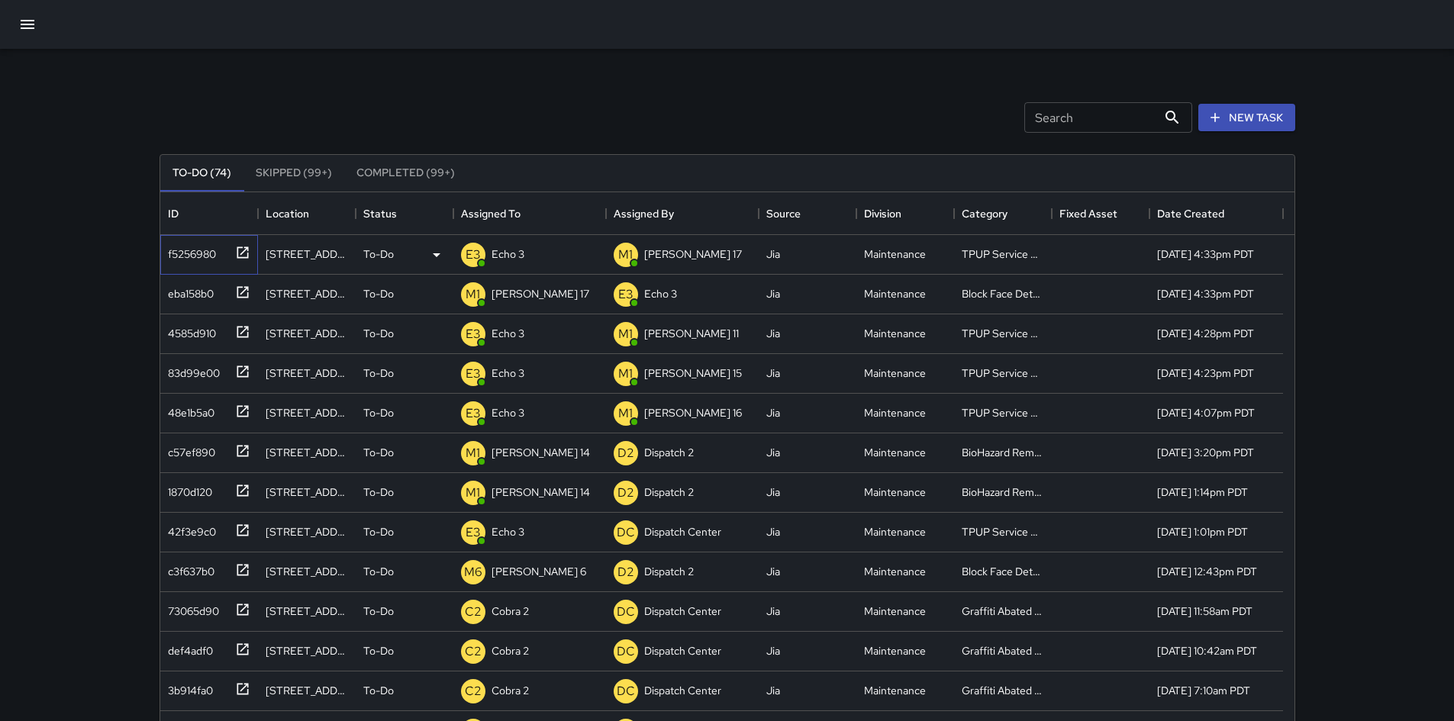
click at [239, 245] on icon at bounding box center [242, 252] width 15 height 15
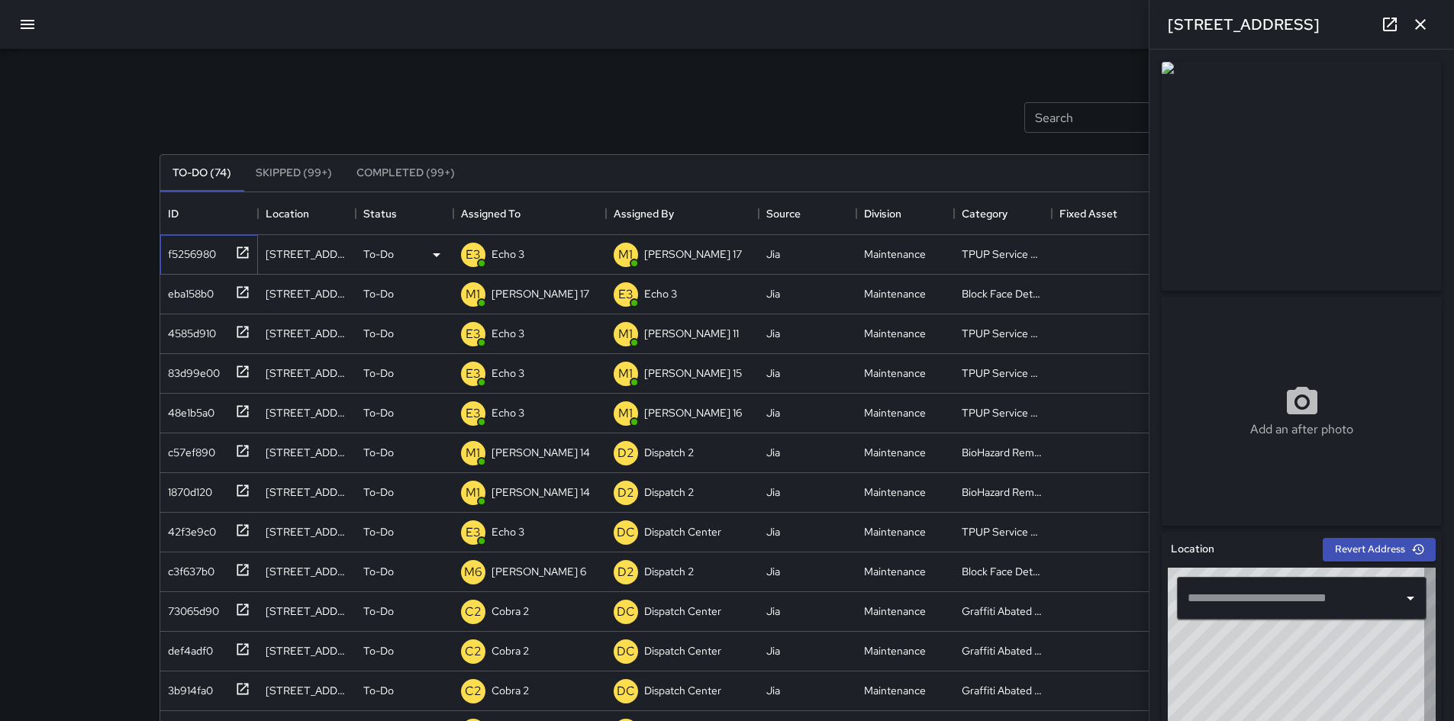
type input "**********"
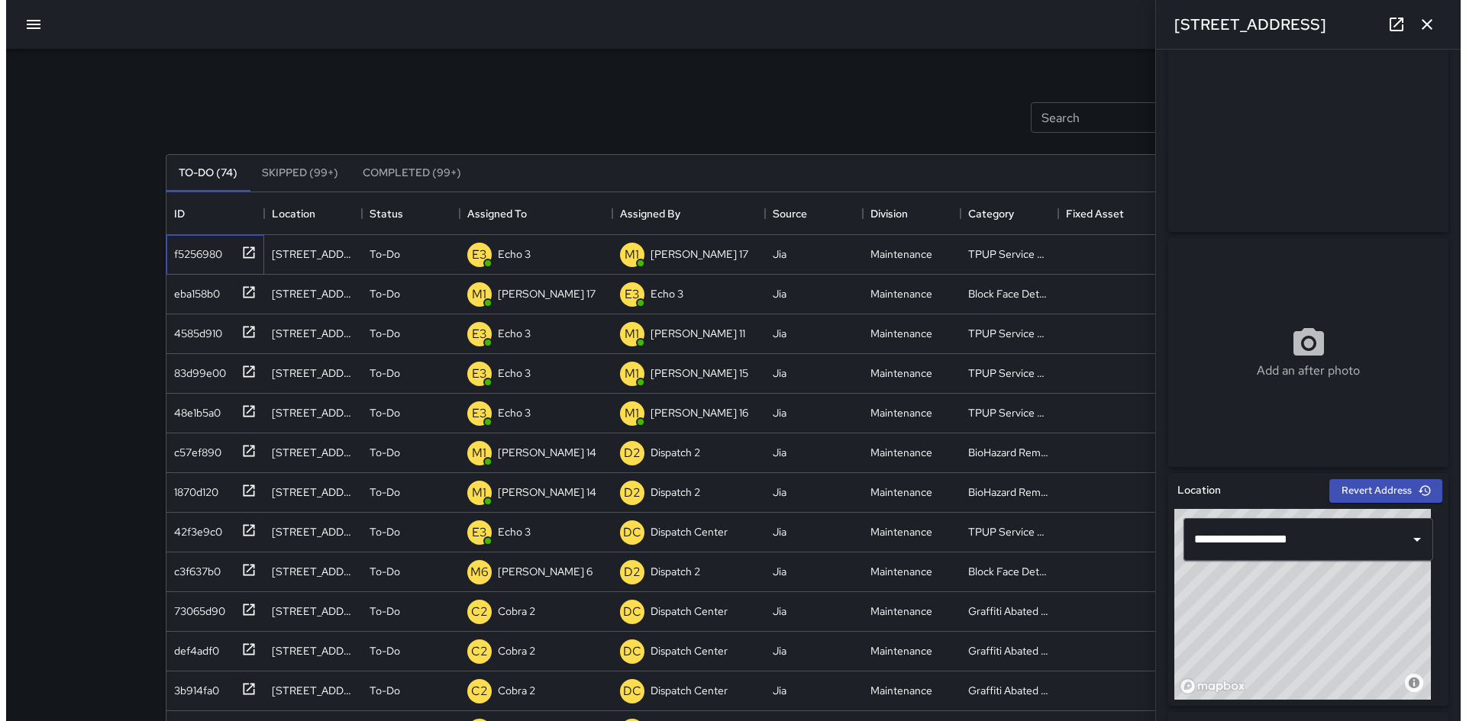
scroll to position [0, 0]
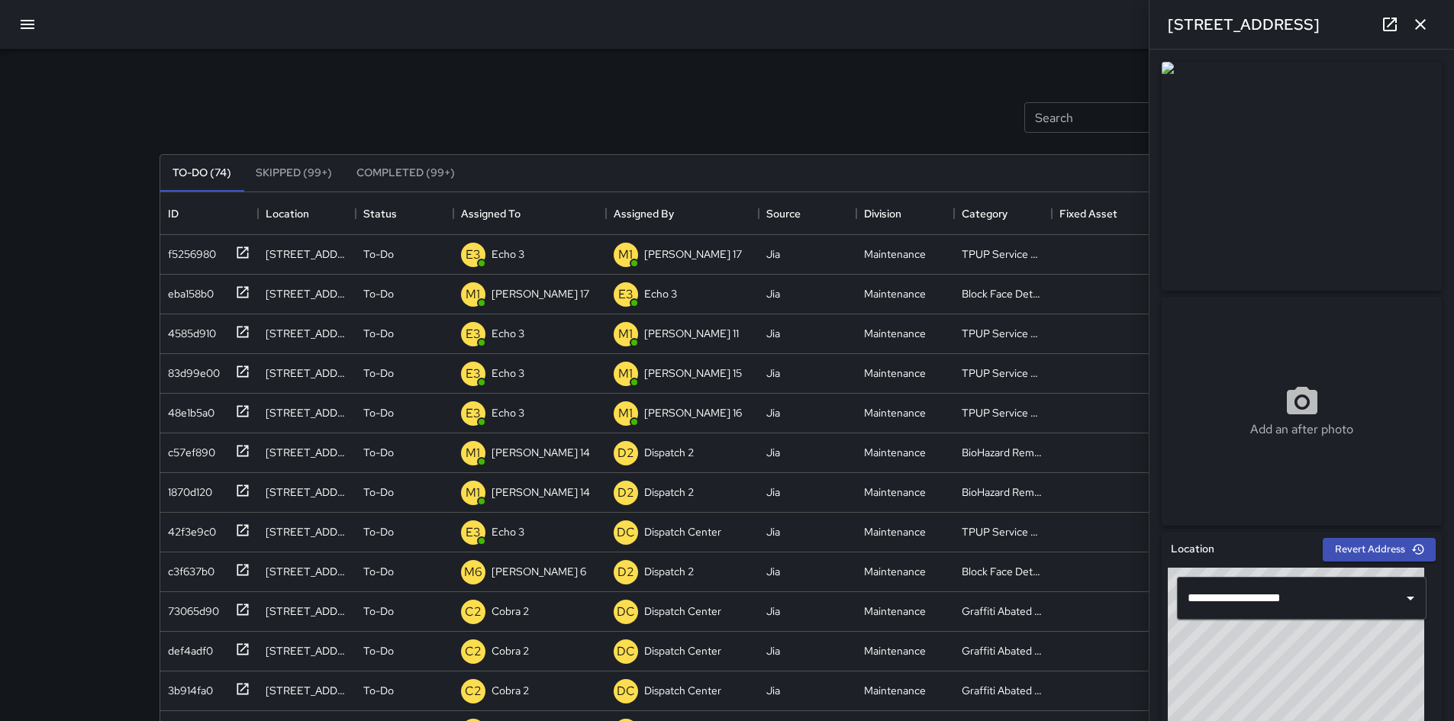
click at [1430, 26] on button "button" at bounding box center [1420, 24] width 31 height 31
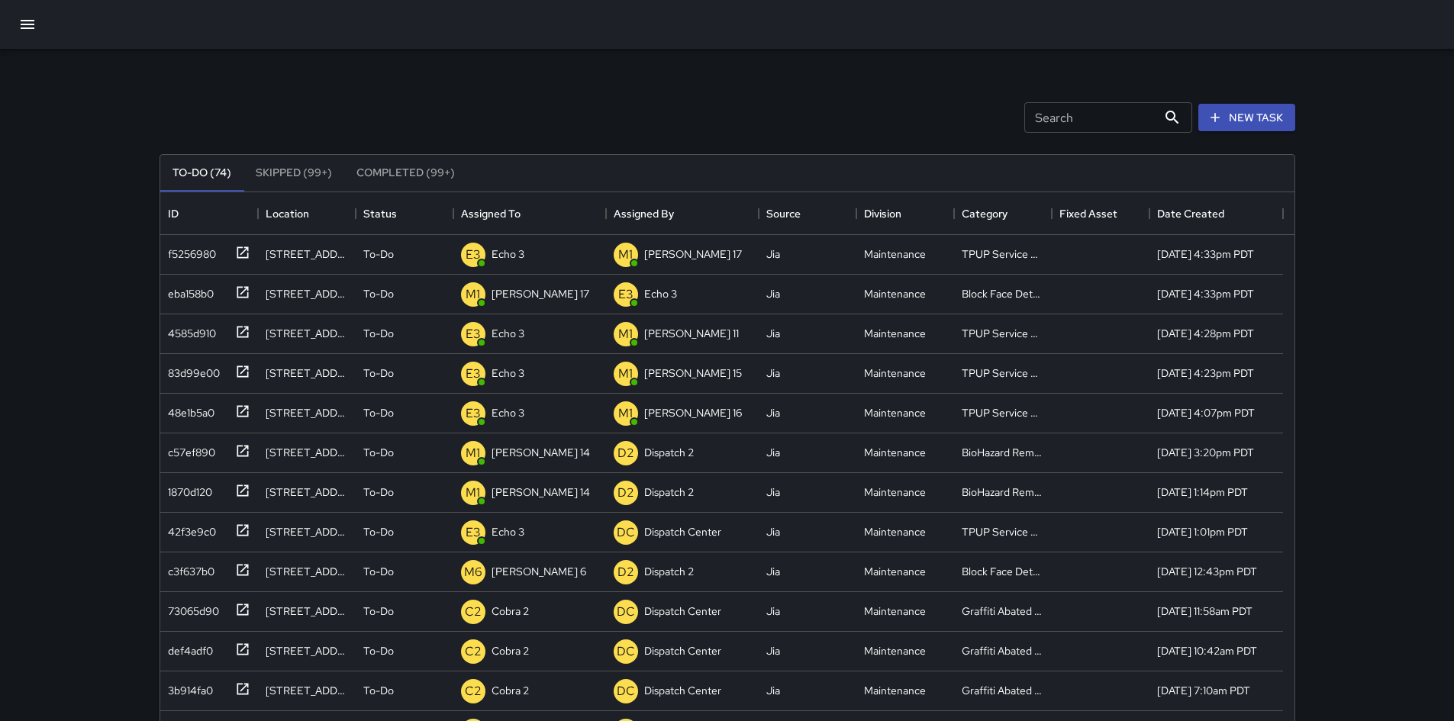
click at [27, 31] on icon "button" at bounding box center [27, 24] width 18 height 18
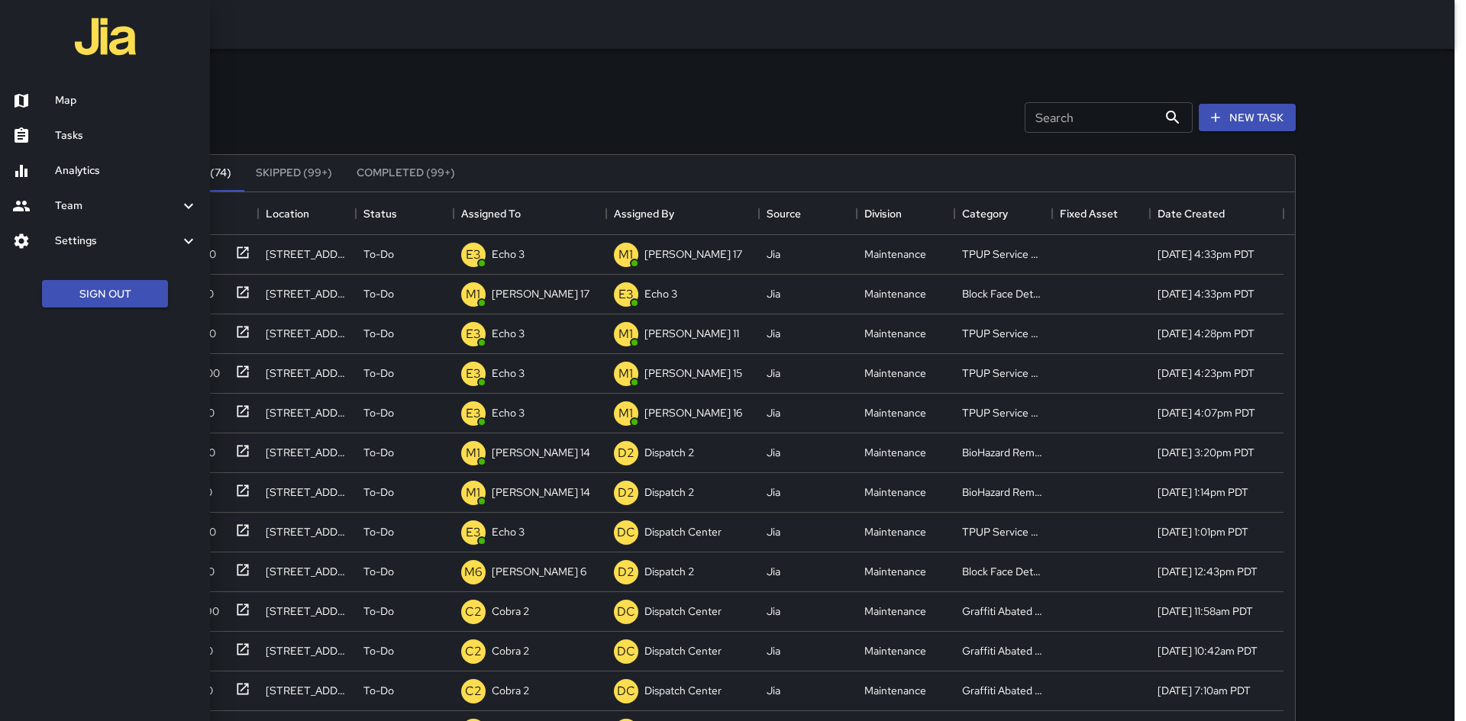
click at [66, 91] on link "Map" at bounding box center [105, 100] width 210 height 35
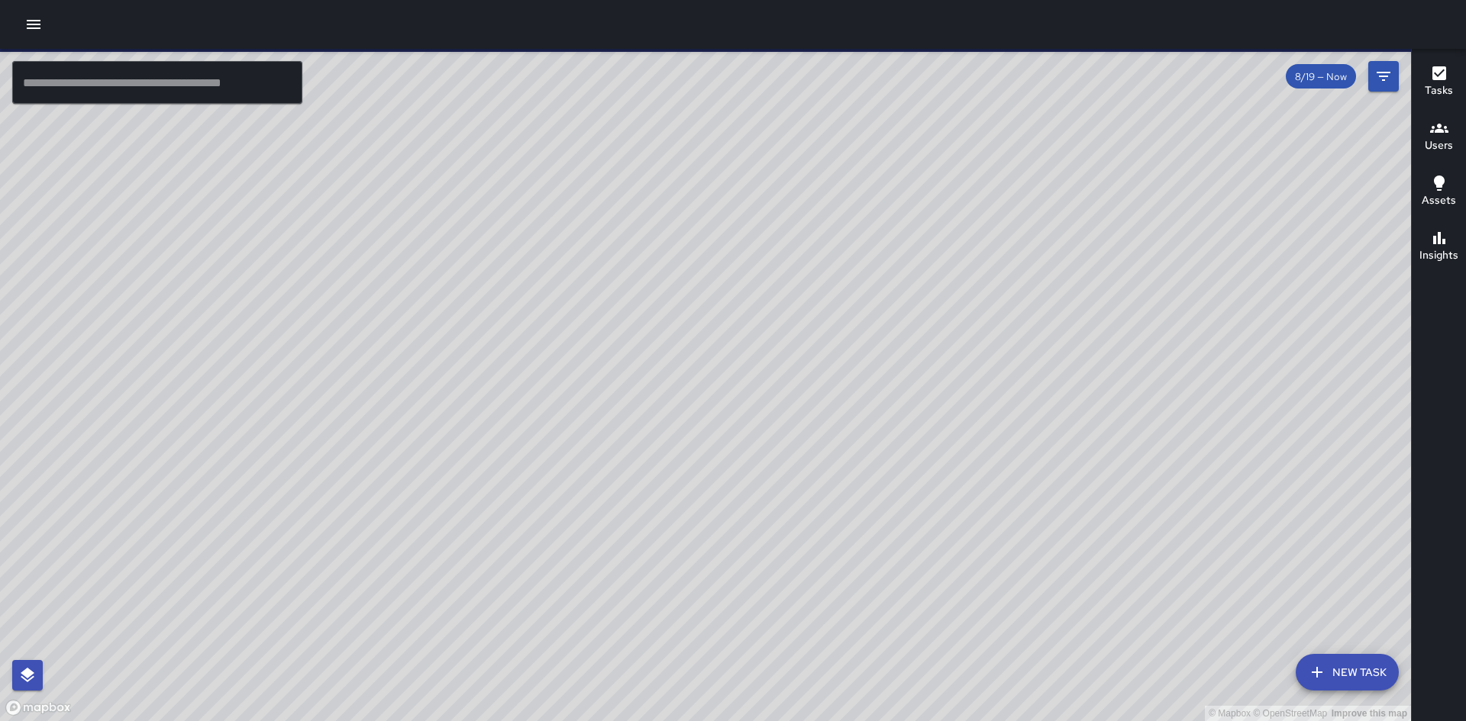
click at [1331, 673] on button "New Task" at bounding box center [1347, 672] width 103 height 37
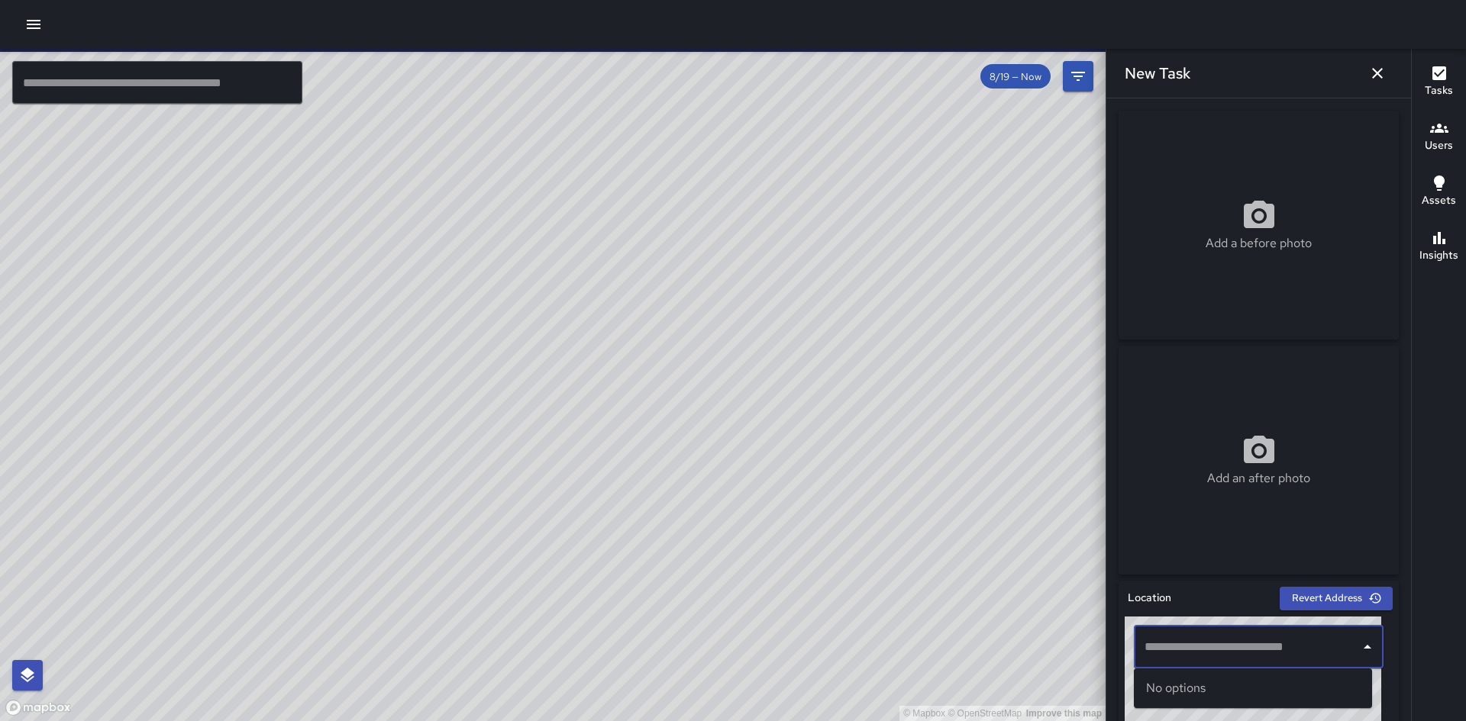
click at [1239, 649] on input "text" at bounding box center [1247, 647] width 213 height 29
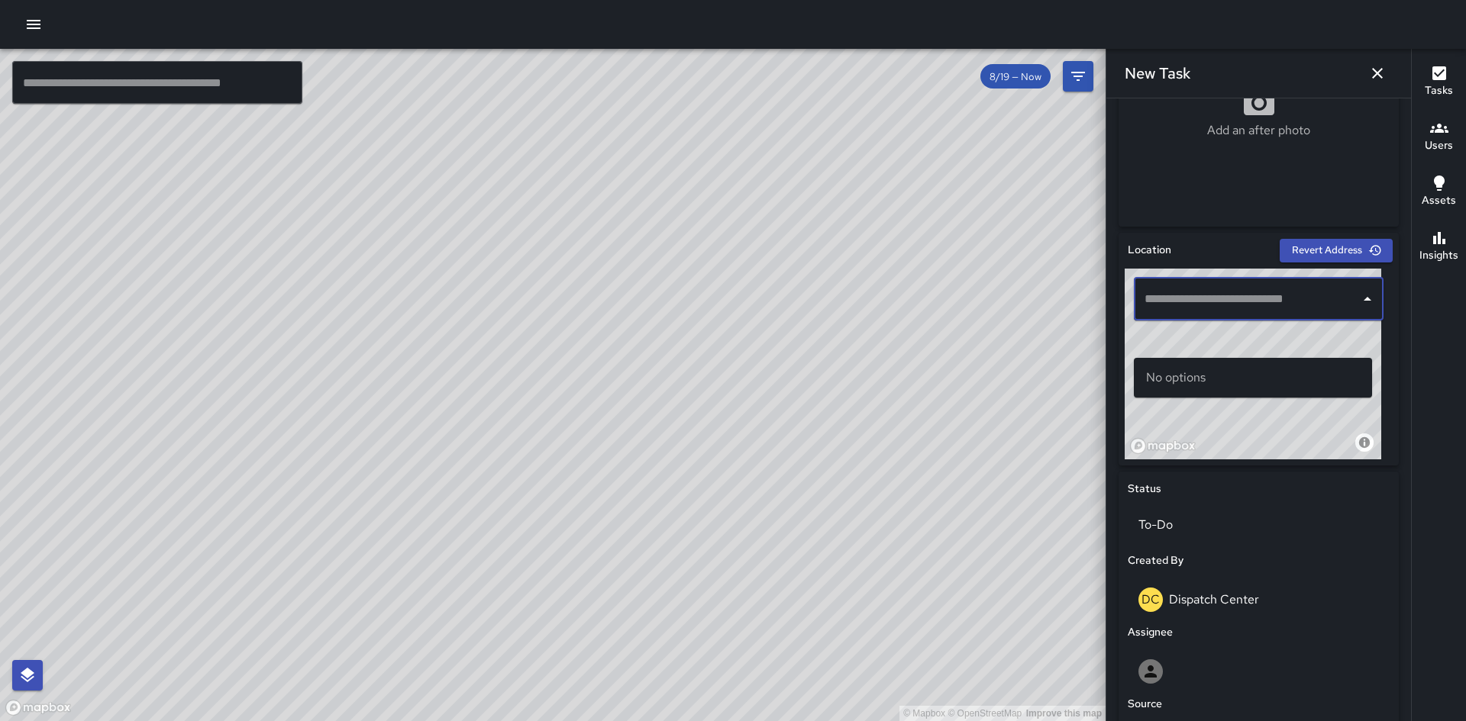
scroll to position [278, 0]
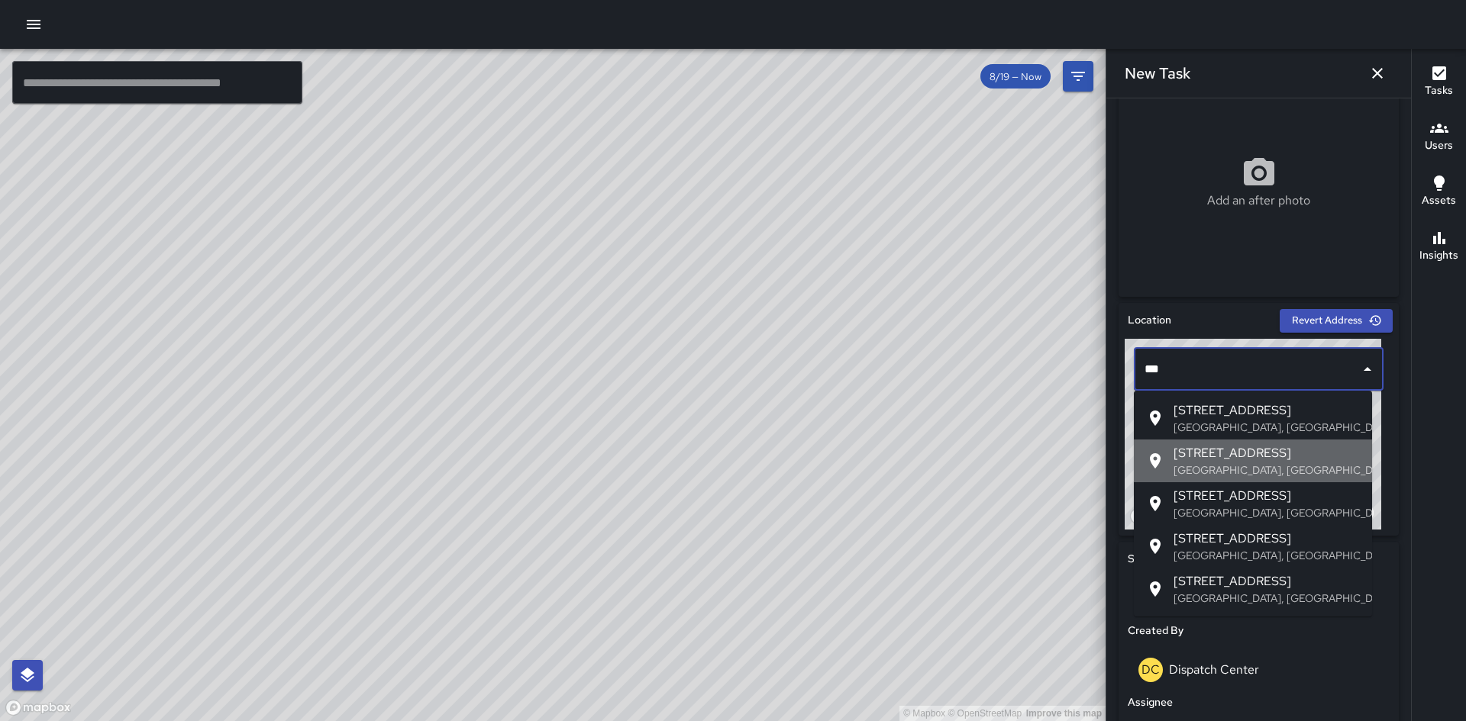
click at [1182, 453] on span "388 19th Street" at bounding box center [1266, 453] width 186 height 18
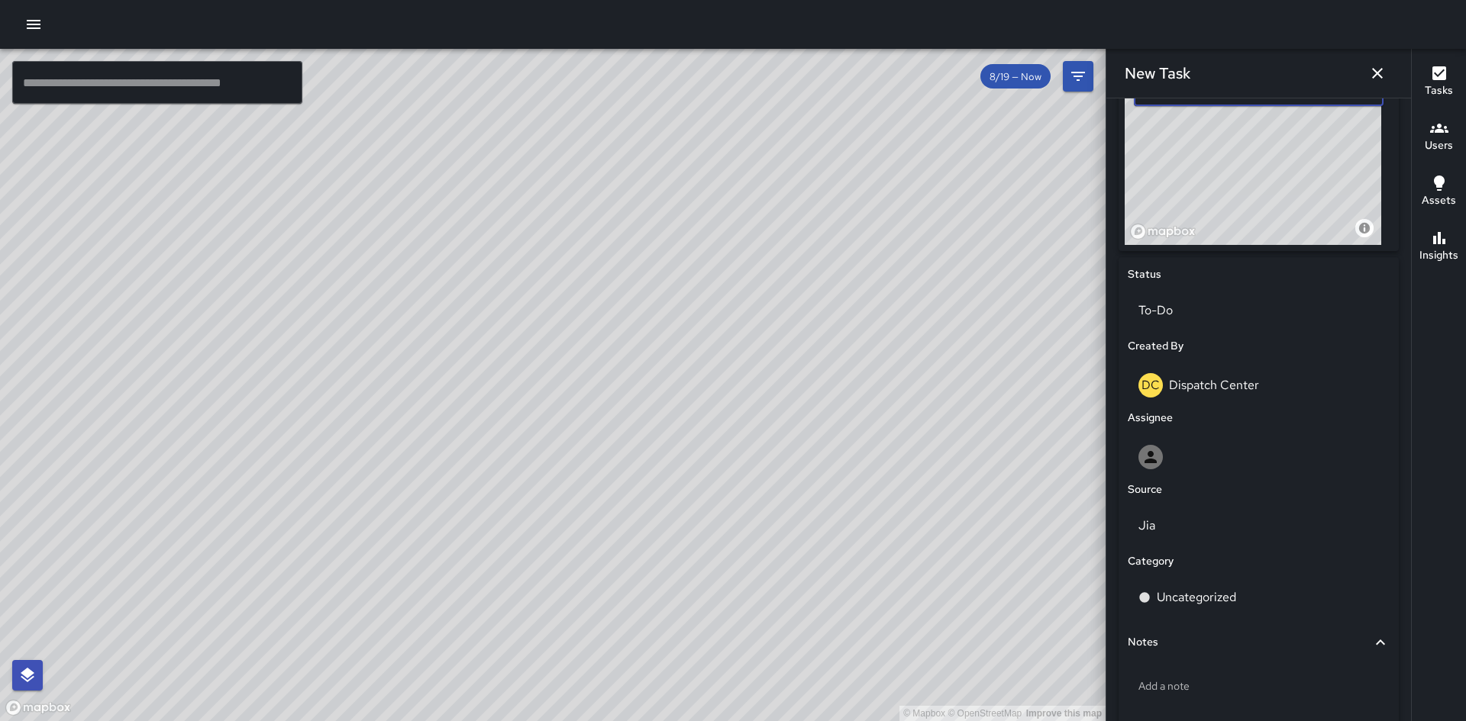
scroll to position [581, 0]
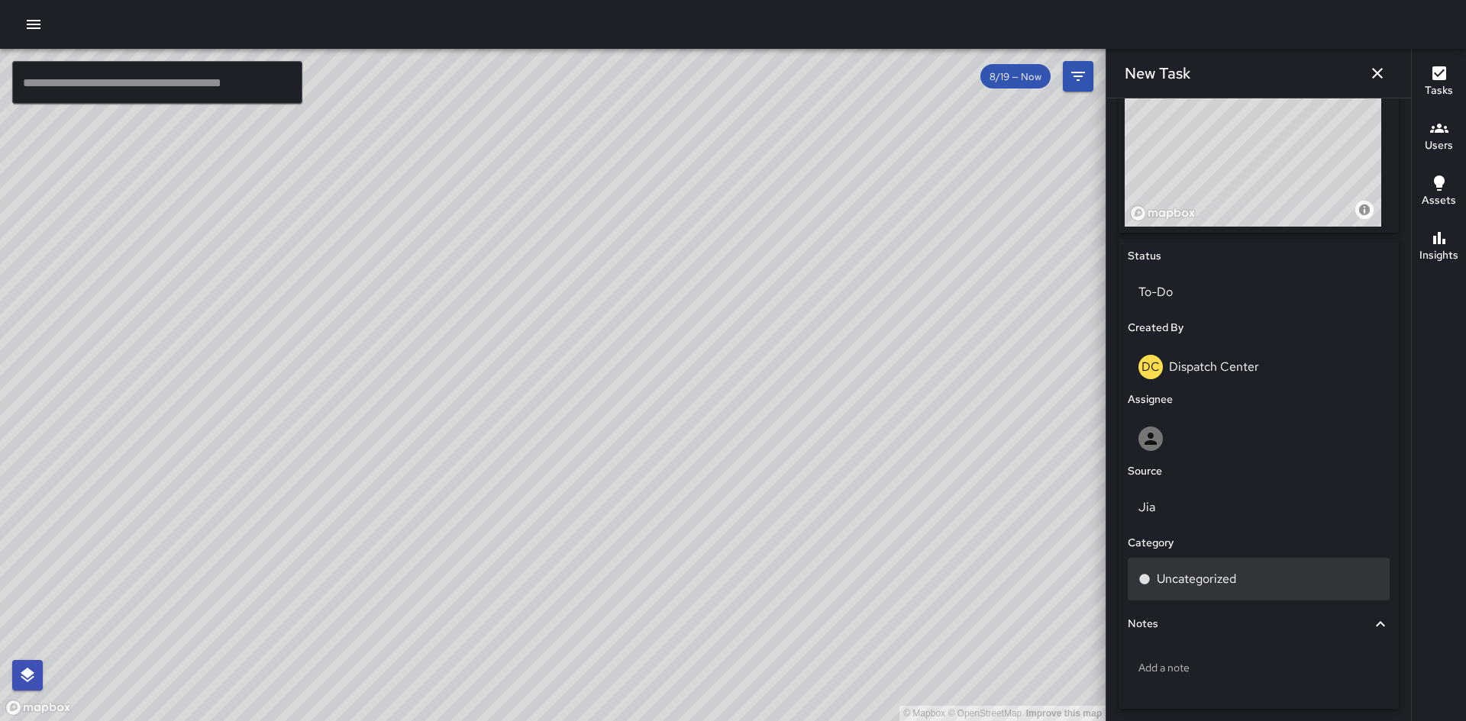
type input "**********"
click at [1174, 586] on p "Uncategorized" at bounding box center [1196, 579] width 79 height 18
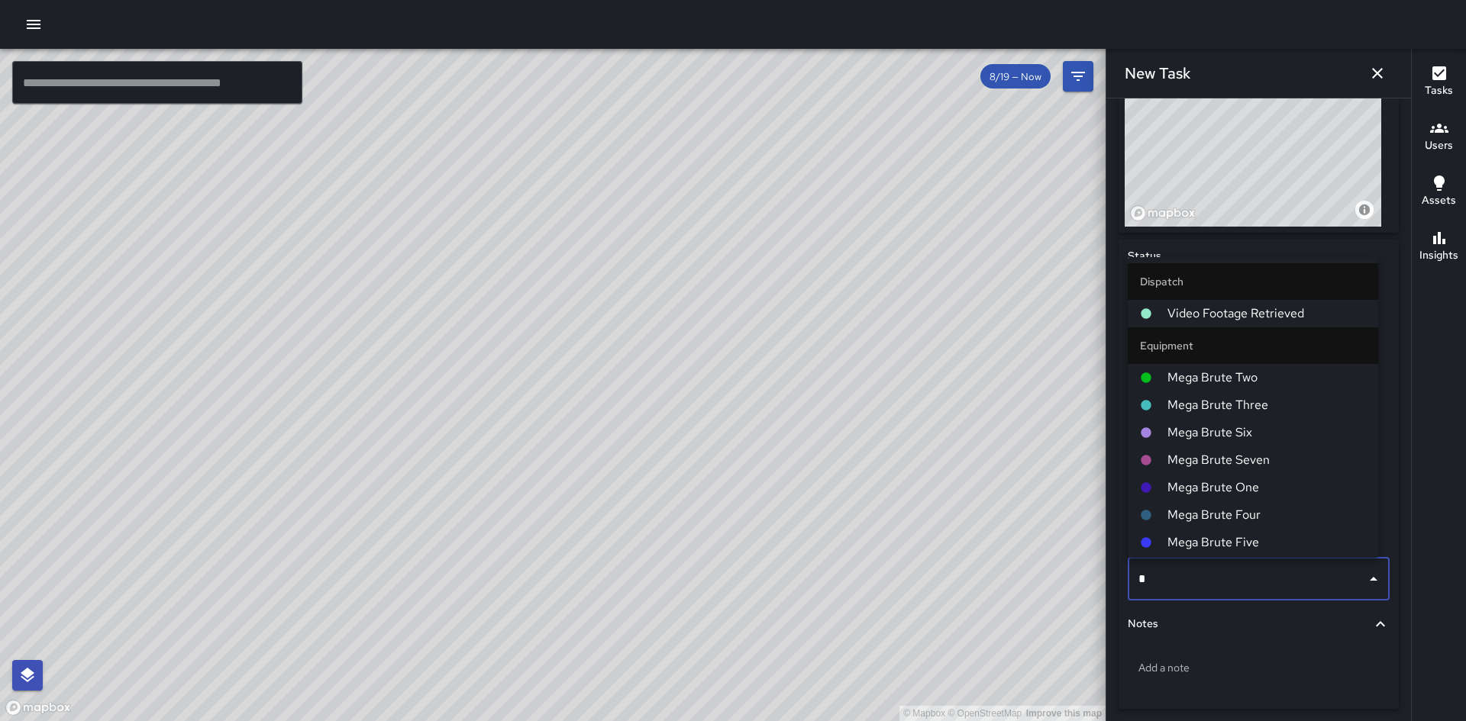
type input "**"
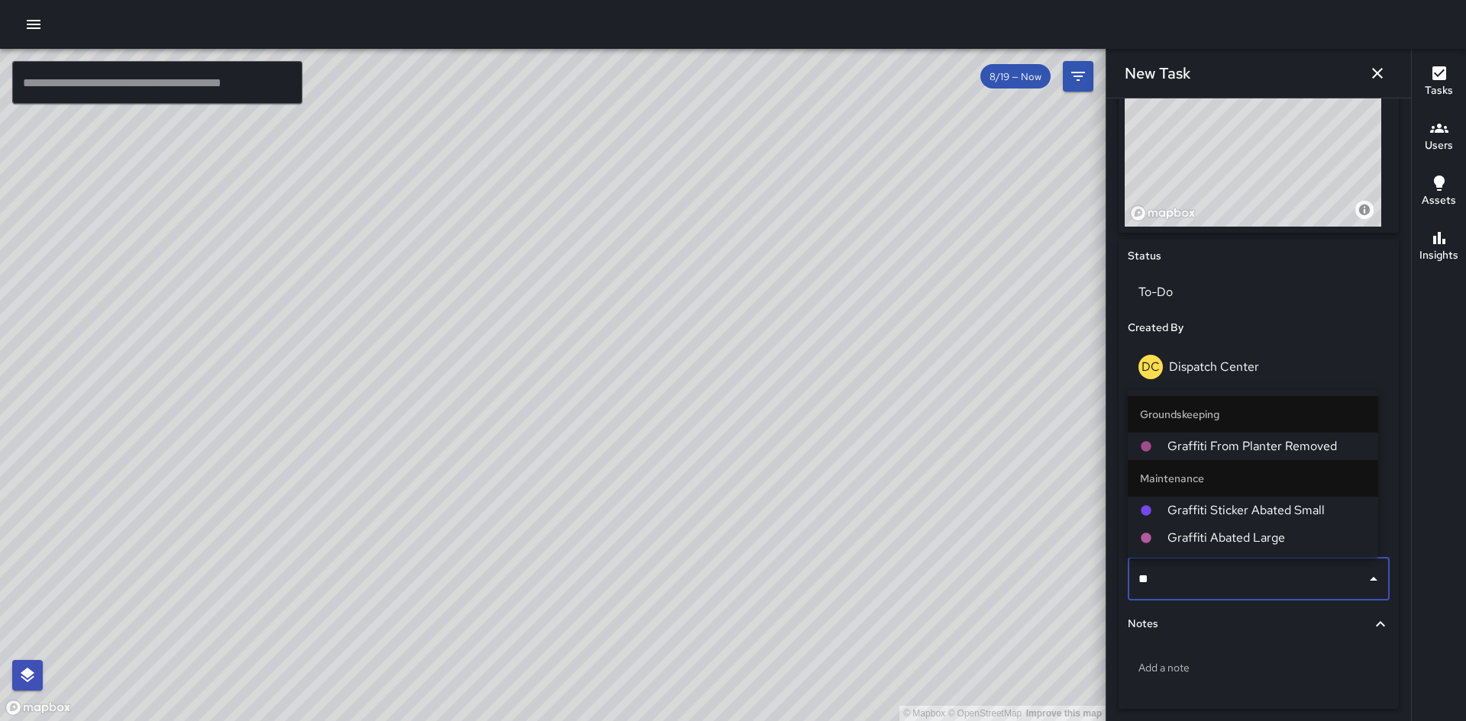
click at [1225, 535] on span "Graffiti Abated Large" at bounding box center [1266, 538] width 198 height 18
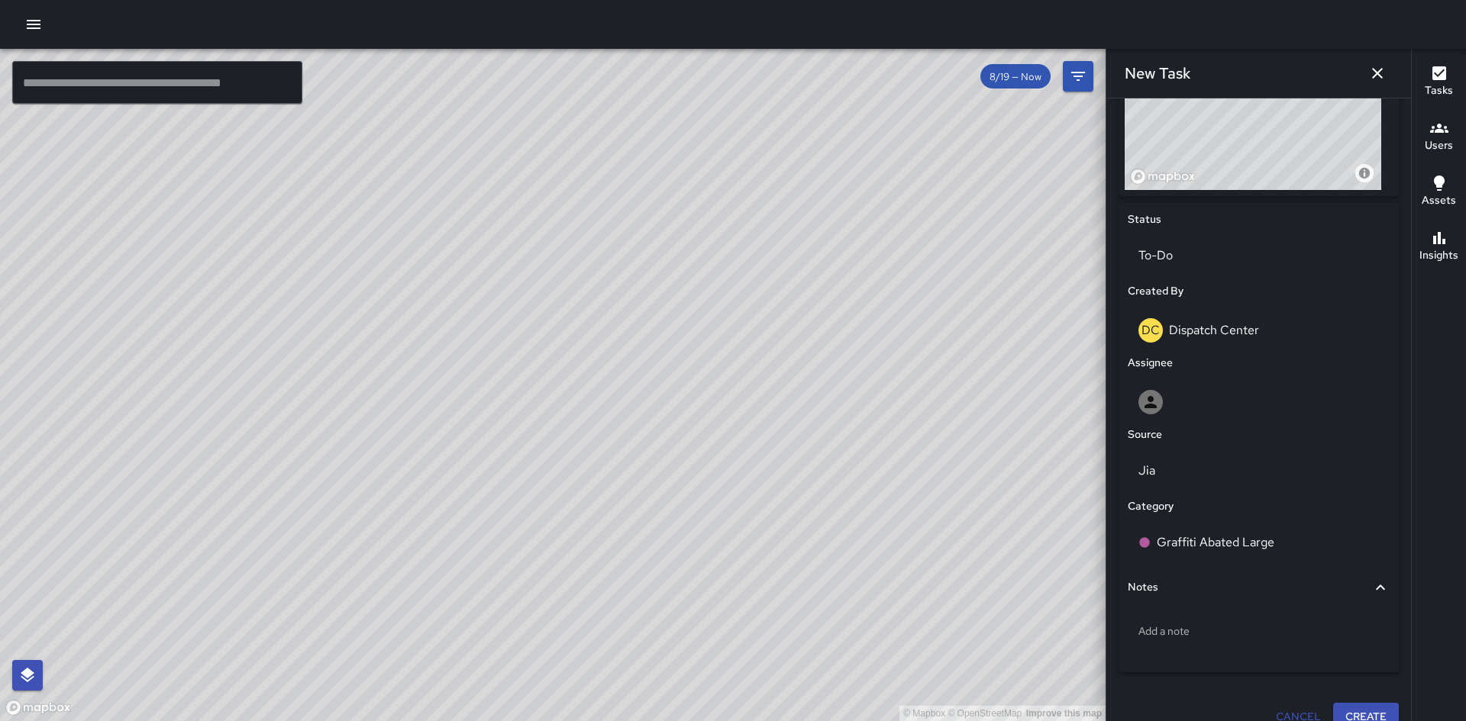
scroll to position [639, 0]
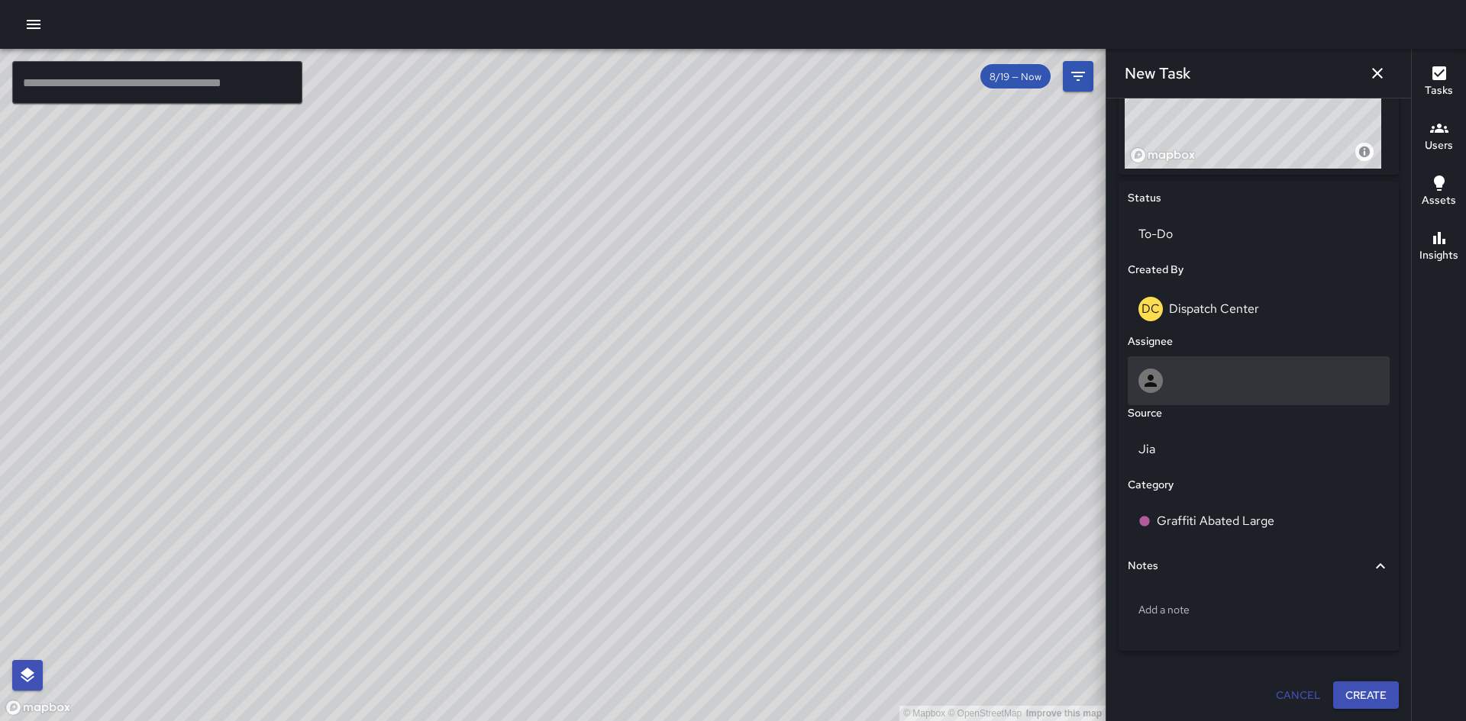
click at [1166, 366] on div at bounding box center [1259, 381] width 262 height 49
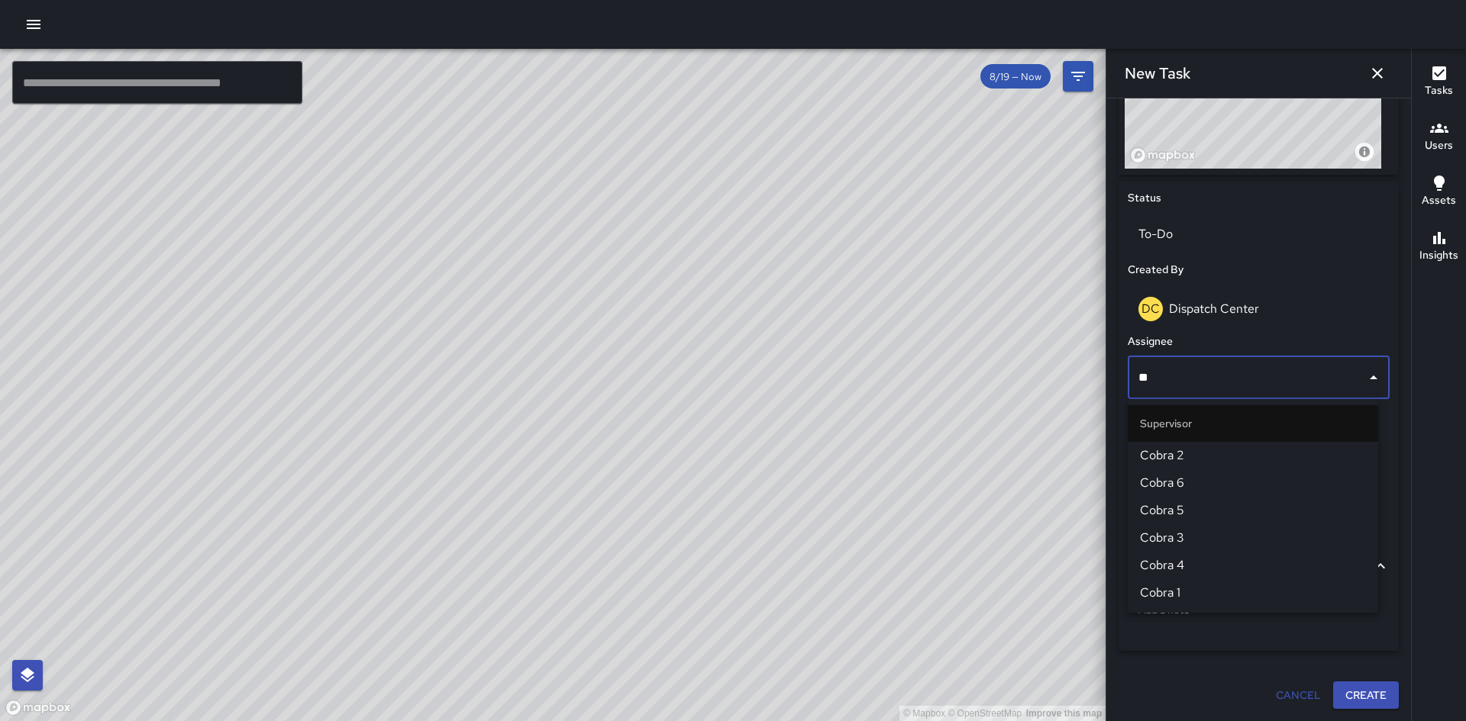
type input "***"
click at [1183, 466] on li "Cobra 2" at bounding box center [1253, 455] width 250 height 27
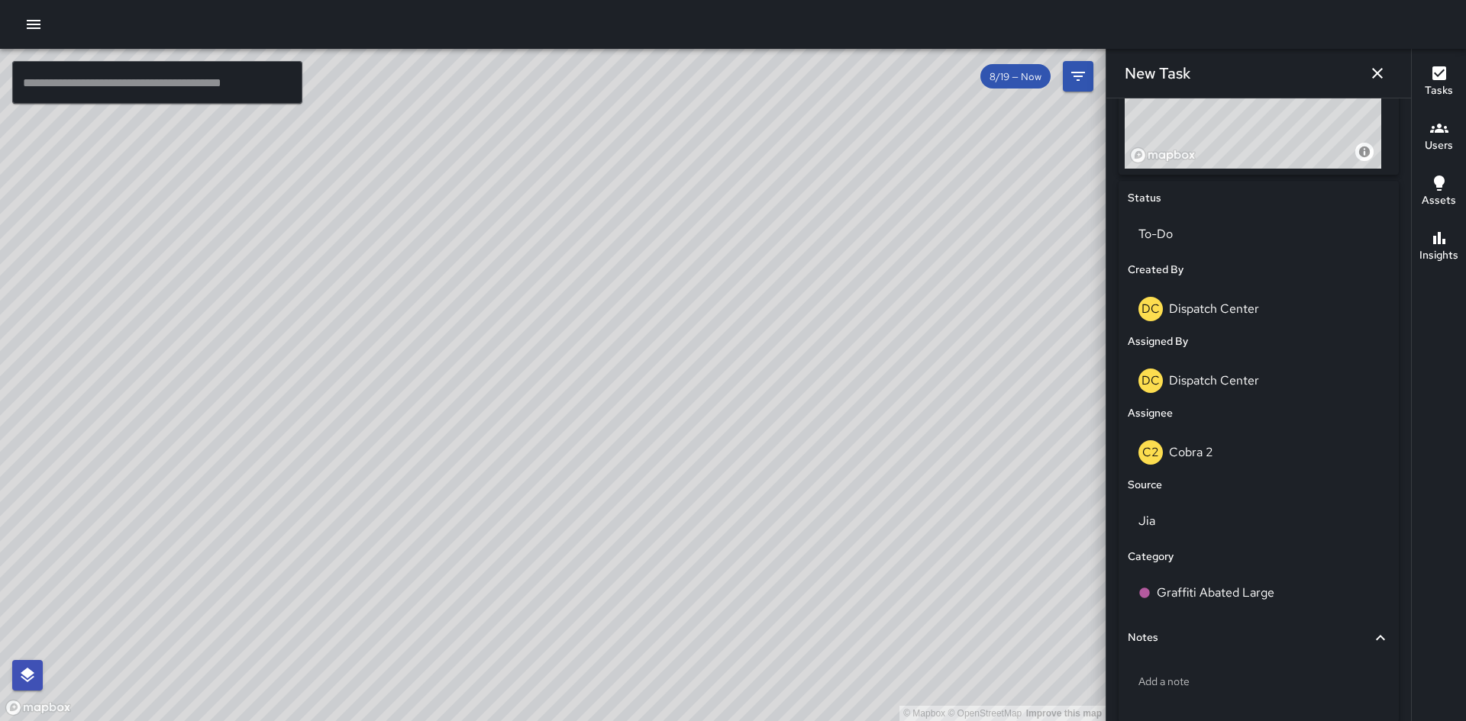
scroll to position [711, 0]
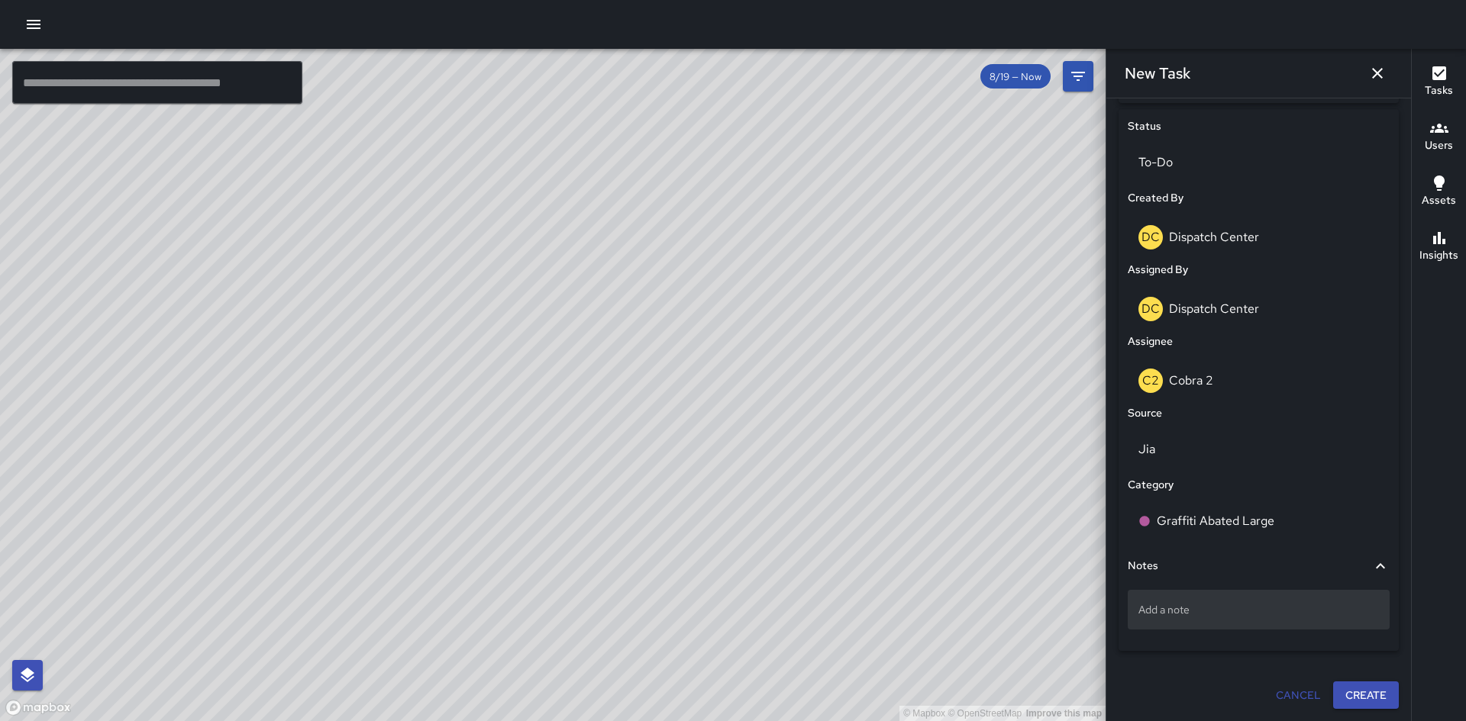
click at [1200, 615] on p "Add a note" at bounding box center [1258, 609] width 240 height 15
click at [1377, 79] on icon "button" at bounding box center [1377, 73] width 18 height 18
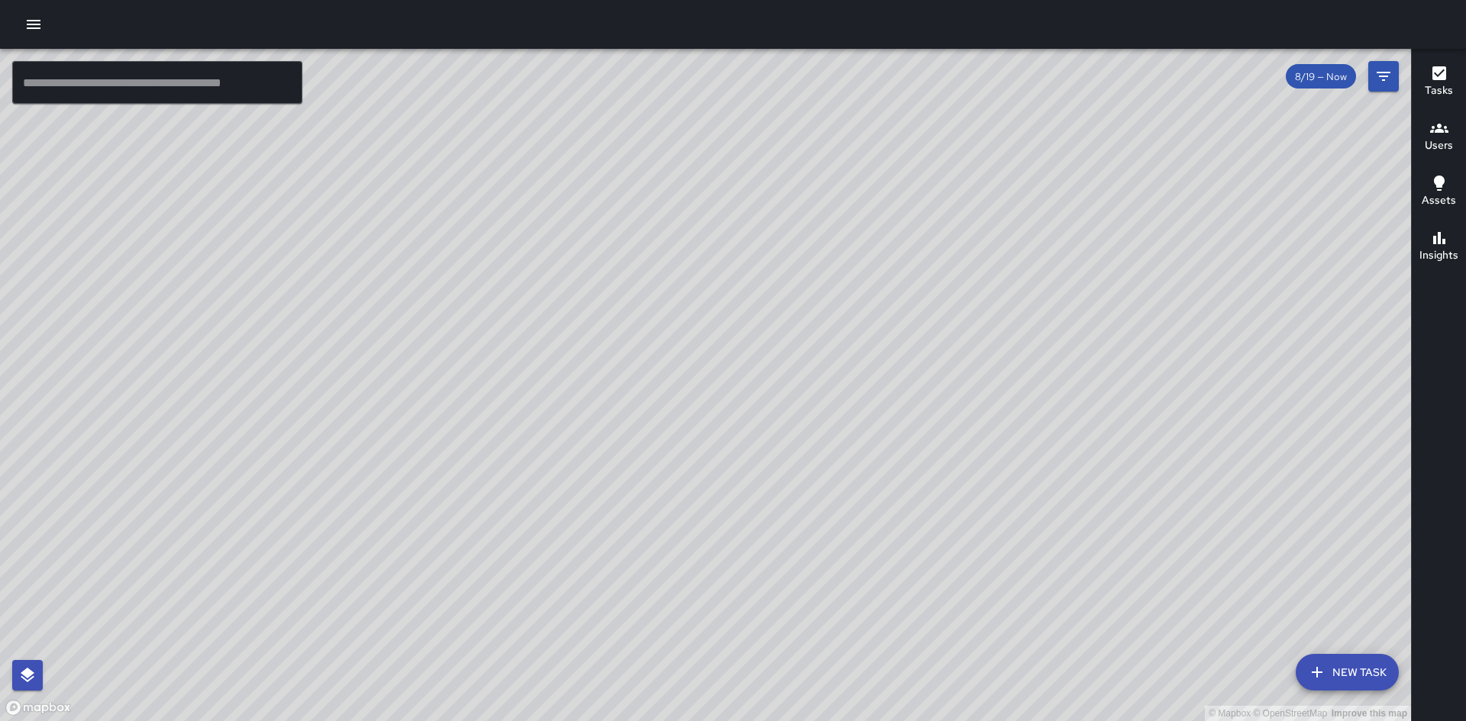
drag, startPoint x: 424, startPoint y: 506, endPoint x: 478, endPoint y: 467, distance: 66.7
click at [467, 473] on div "© Mapbox © OpenStreetMap Improve this map" at bounding box center [705, 385] width 1411 height 673
drag, startPoint x: 353, startPoint y: 526, endPoint x: 579, endPoint y: 346, distance: 289.0
click at [580, 346] on div "© Mapbox © OpenStreetMap Improve this map" at bounding box center [705, 385] width 1411 height 673
click at [362, 219] on div "© Mapbox © OpenStreetMap Improve this map M9 Mike 9 459 8th Street Completed on…" at bounding box center [705, 385] width 1411 height 673
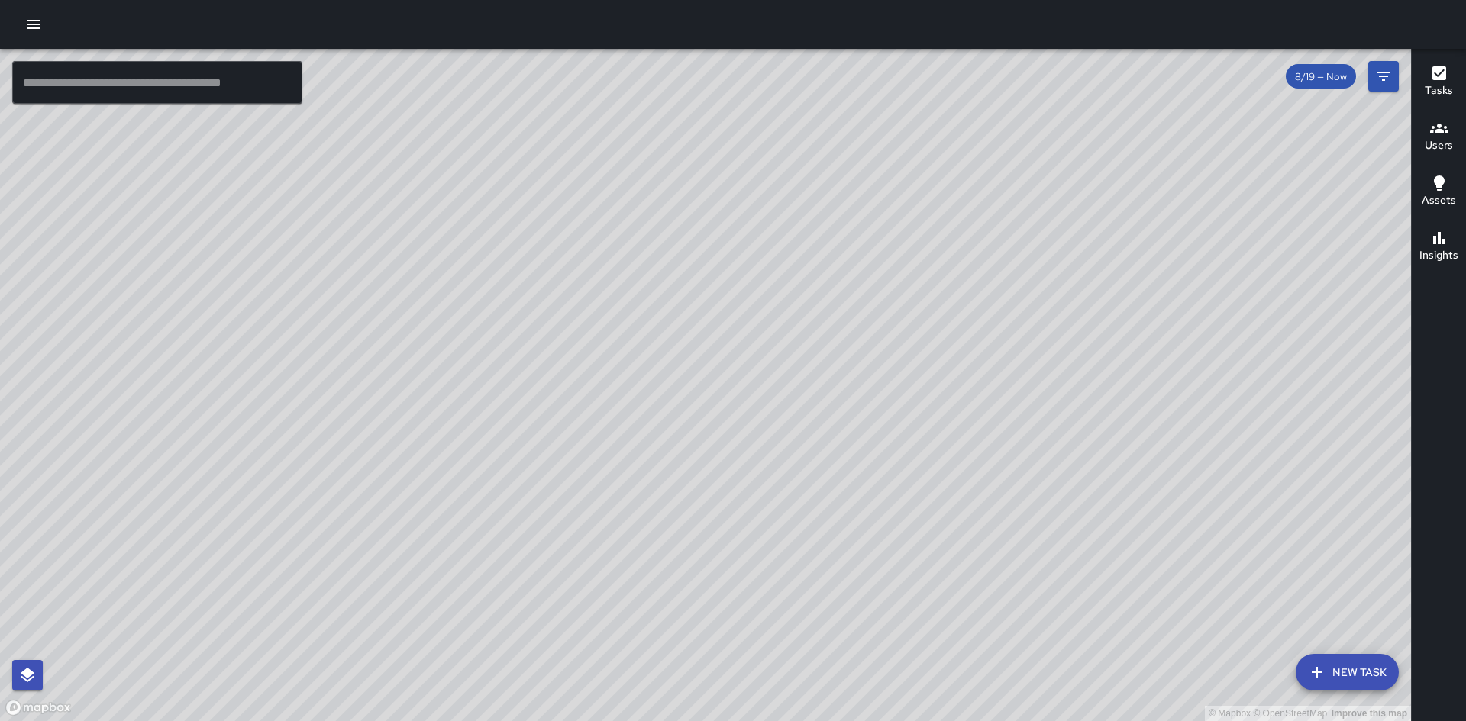
click at [893, 415] on div "© Mapbox © OpenStreetMap Improve this map M9 Mike 9 459 8th Street Completed on…" at bounding box center [705, 385] width 1411 height 673
drag, startPoint x: 647, startPoint y: 174, endPoint x: 531, endPoint y: 231, distance: 129.7
click at [531, 231] on div "© Mapbox © OpenStreetMap Improve this map" at bounding box center [705, 385] width 1411 height 673
drag, startPoint x: 518, startPoint y: 257, endPoint x: 451, endPoint y: 550, distance: 301.3
click at [451, 550] on div "© Mapbox © OpenStreetMap Improve this map" at bounding box center [705, 385] width 1411 height 673
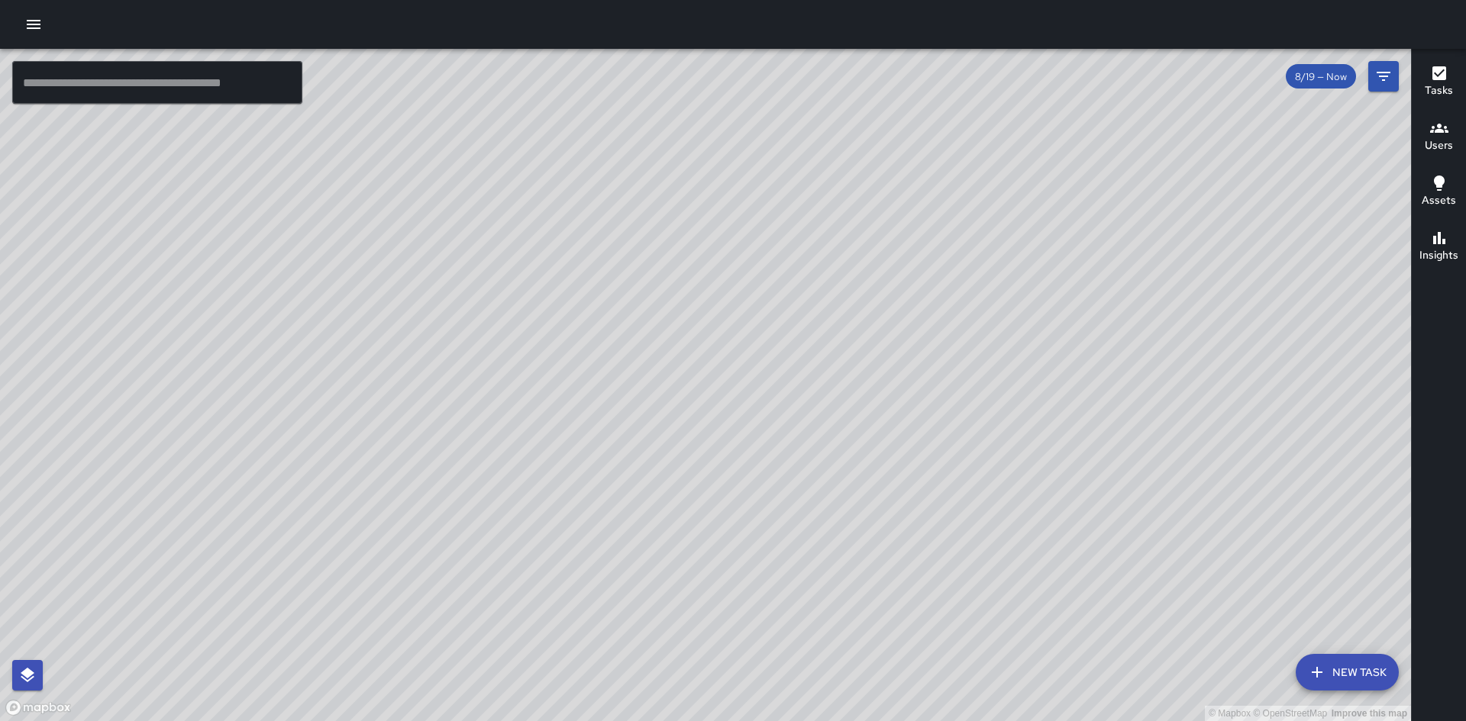
drag, startPoint x: 613, startPoint y: 496, endPoint x: 670, endPoint y: 328, distance: 177.2
click at [642, 322] on div "© Mapbox © OpenStreetMap Improve this map" at bounding box center [705, 385] width 1411 height 673
drag, startPoint x: 549, startPoint y: 608, endPoint x: 622, endPoint y: 437, distance: 186.8
click at [622, 437] on div "© Mapbox © OpenStreetMap Improve this map" at bounding box center [705, 385] width 1411 height 673
drag, startPoint x: 725, startPoint y: 511, endPoint x: 766, endPoint y: 404, distance: 115.0
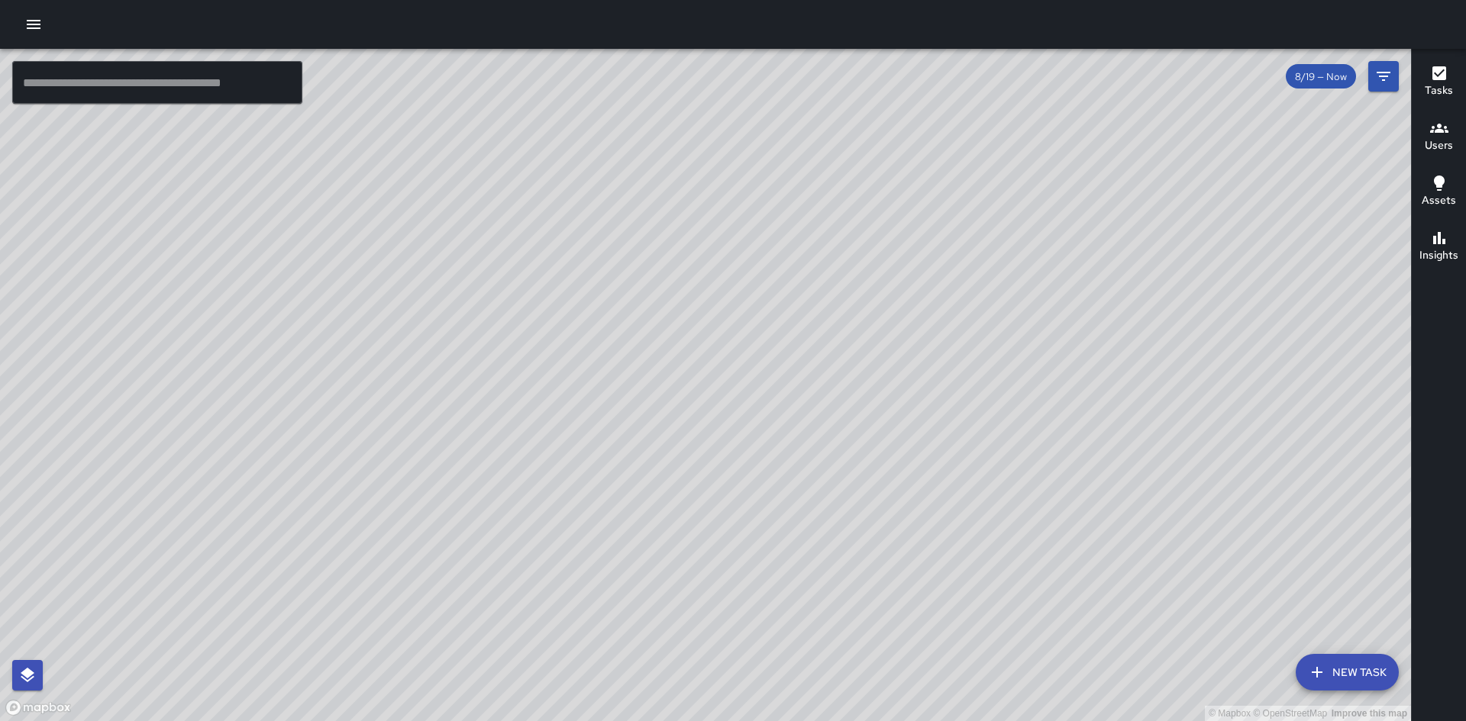
click at [766, 404] on div "© Mapbox © OpenStreetMap Improve this map" at bounding box center [705, 385] width 1411 height 673
drag, startPoint x: 362, startPoint y: 464, endPoint x: 417, endPoint y: 433, distance: 63.3
click at [417, 433] on div "© Mapbox © OpenStreetMap Improve this map" at bounding box center [705, 385] width 1411 height 673
drag, startPoint x: 469, startPoint y: 485, endPoint x: 847, endPoint y: 233, distance: 454.8
click at [847, 233] on div "© Mapbox © OpenStreetMap Improve this map" at bounding box center [705, 385] width 1411 height 673
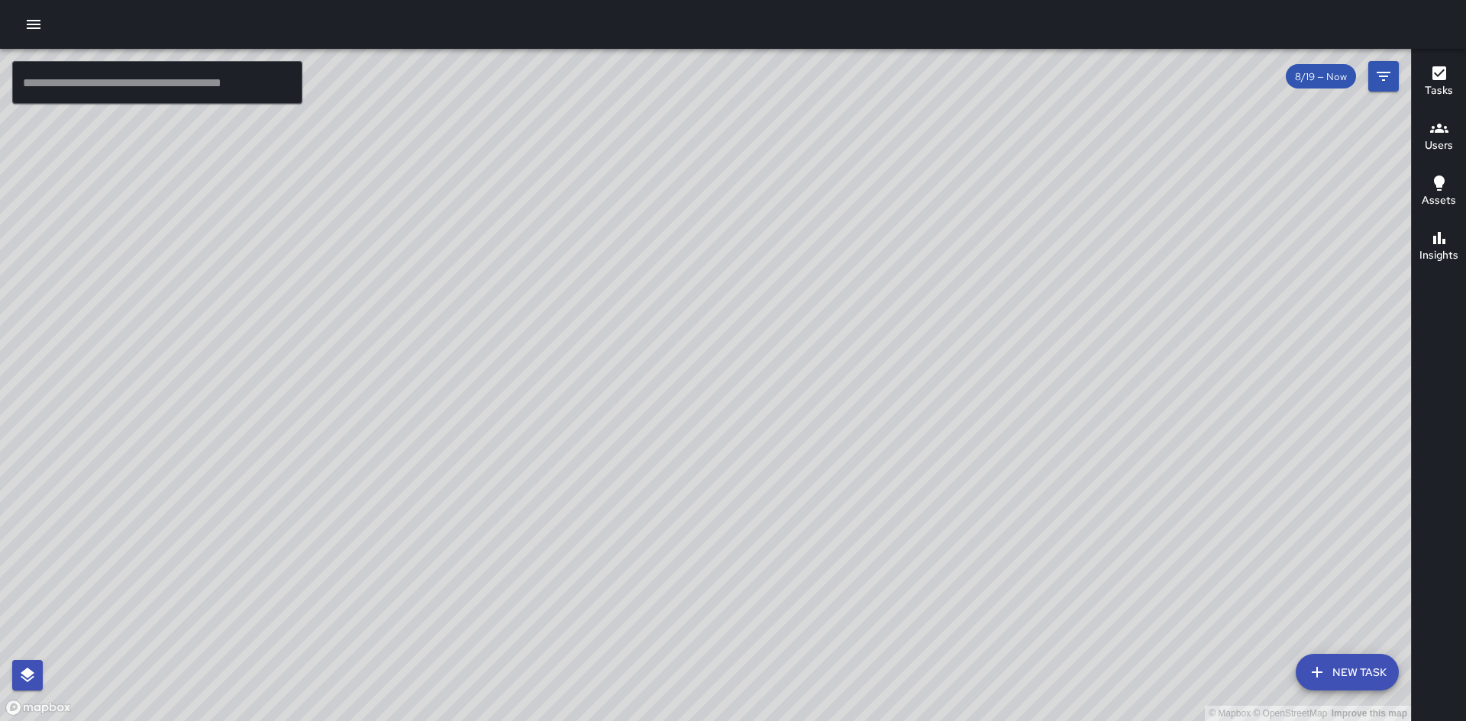
drag, startPoint x: 240, startPoint y: 537, endPoint x: 460, endPoint y: 366, distance: 278.5
click at [460, 366] on div "© Mapbox © OpenStreetMap Improve this map" at bounding box center [705, 385] width 1411 height 673
drag, startPoint x: 264, startPoint y: 571, endPoint x: 369, endPoint y: 521, distance: 116.1
click at [349, 479] on div "© Mapbox © OpenStreetMap Improve this map" at bounding box center [705, 385] width 1411 height 673
drag, startPoint x: 560, startPoint y: 262, endPoint x: 537, endPoint y: 392, distance: 132.4
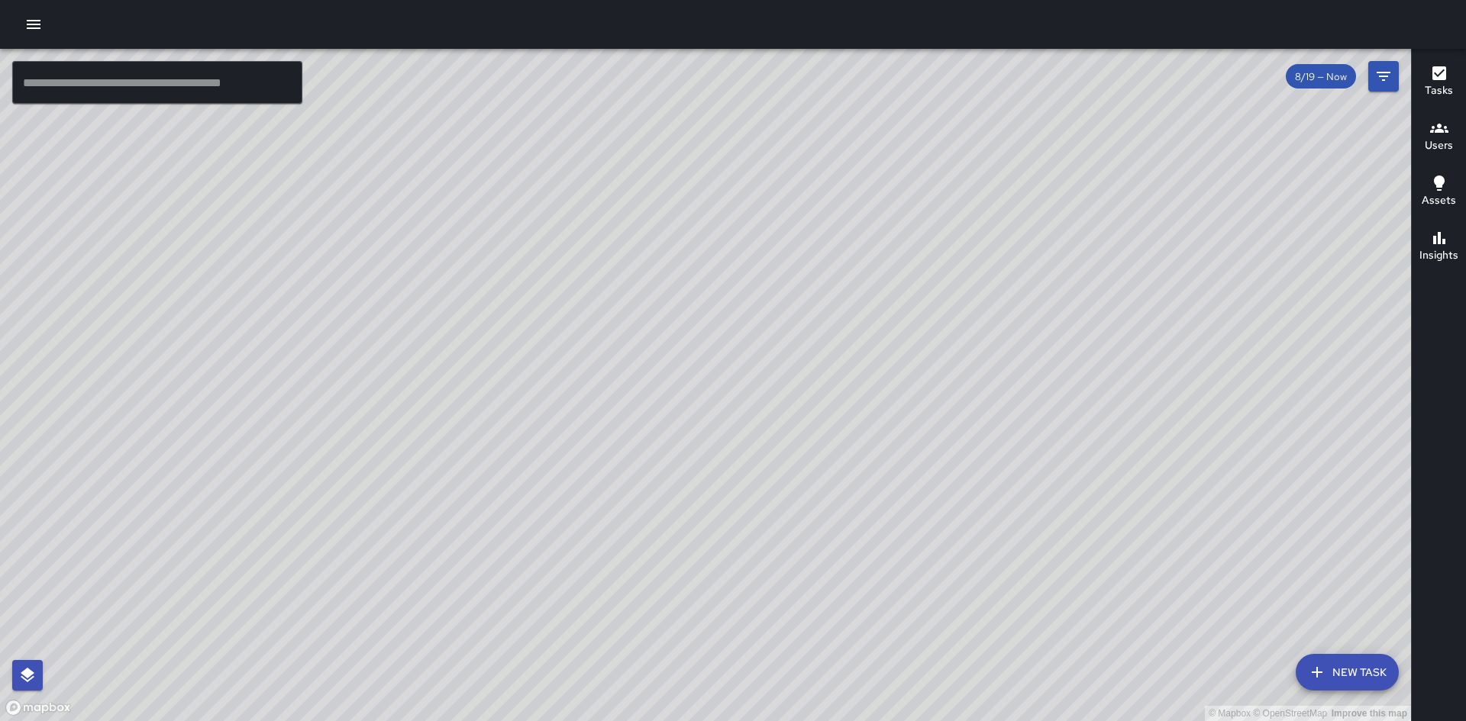
click at [537, 392] on div "© Mapbox © OpenStreetMap Improve this map" at bounding box center [705, 385] width 1411 height 673
drag, startPoint x: 308, startPoint y: 360, endPoint x: 422, endPoint y: 147, distance: 241.5
click at [422, 147] on div "© Mapbox © OpenStreetMap Improve this map" at bounding box center [705, 385] width 1411 height 673
drag, startPoint x: 592, startPoint y: 444, endPoint x: 795, endPoint y: 273, distance: 265.0
click at [795, 273] on div "© Mapbox © OpenStreetMap Improve this map" at bounding box center [705, 385] width 1411 height 673
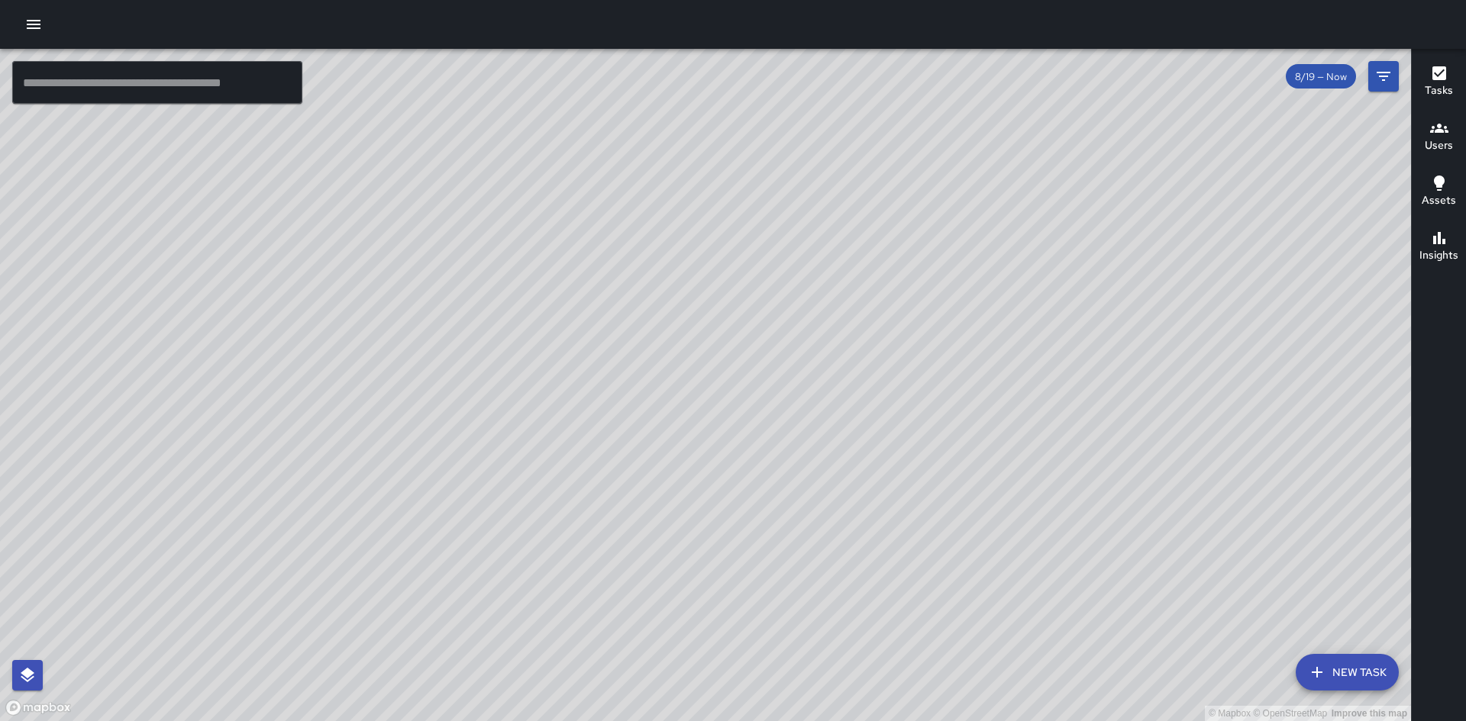
drag, startPoint x: 195, startPoint y: 569, endPoint x: 247, endPoint y: 437, distance: 140.9
click at [247, 437] on div "© Mapbox © OpenStreetMap Improve this map" at bounding box center [705, 385] width 1411 height 673
drag, startPoint x: 313, startPoint y: 637, endPoint x: 369, endPoint y: 399, distance: 245.5
click at [369, 399] on div "© Mapbox © OpenStreetMap Improve this map" at bounding box center [705, 385] width 1411 height 673
drag, startPoint x: 711, startPoint y: 197, endPoint x: 582, endPoint y: 443, distance: 277.6
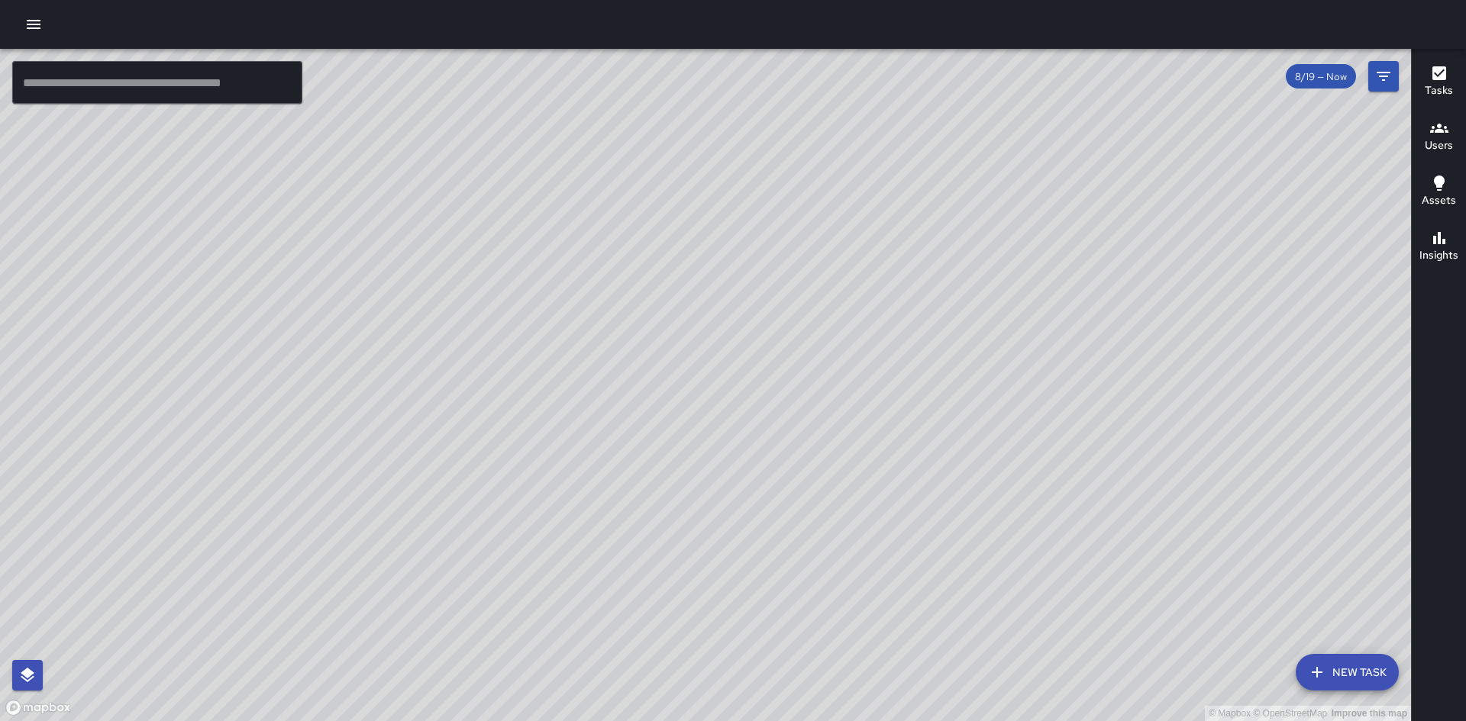
click at [582, 443] on div "© Mapbox © OpenStreetMap Improve this map" at bounding box center [705, 385] width 1411 height 673
drag, startPoint x: 899, startPoint y: 160, endPoint x: 831, endPoint y: 407, distance: 256.0
click at [831, 407] on div "© Mapbox © OpenStreetMap Improve this map" at bounding box center [705, 385] width 1411 height 673
drag, startPoint x: 991, startPoint y: 173, endPoint x: 844, endPoint y: 496, distance: 355.6
click at [844, 496] on div "© Mapbox © OpenStreetMap Improve this map" at bounding box center [705, 385] width 1411 height 673
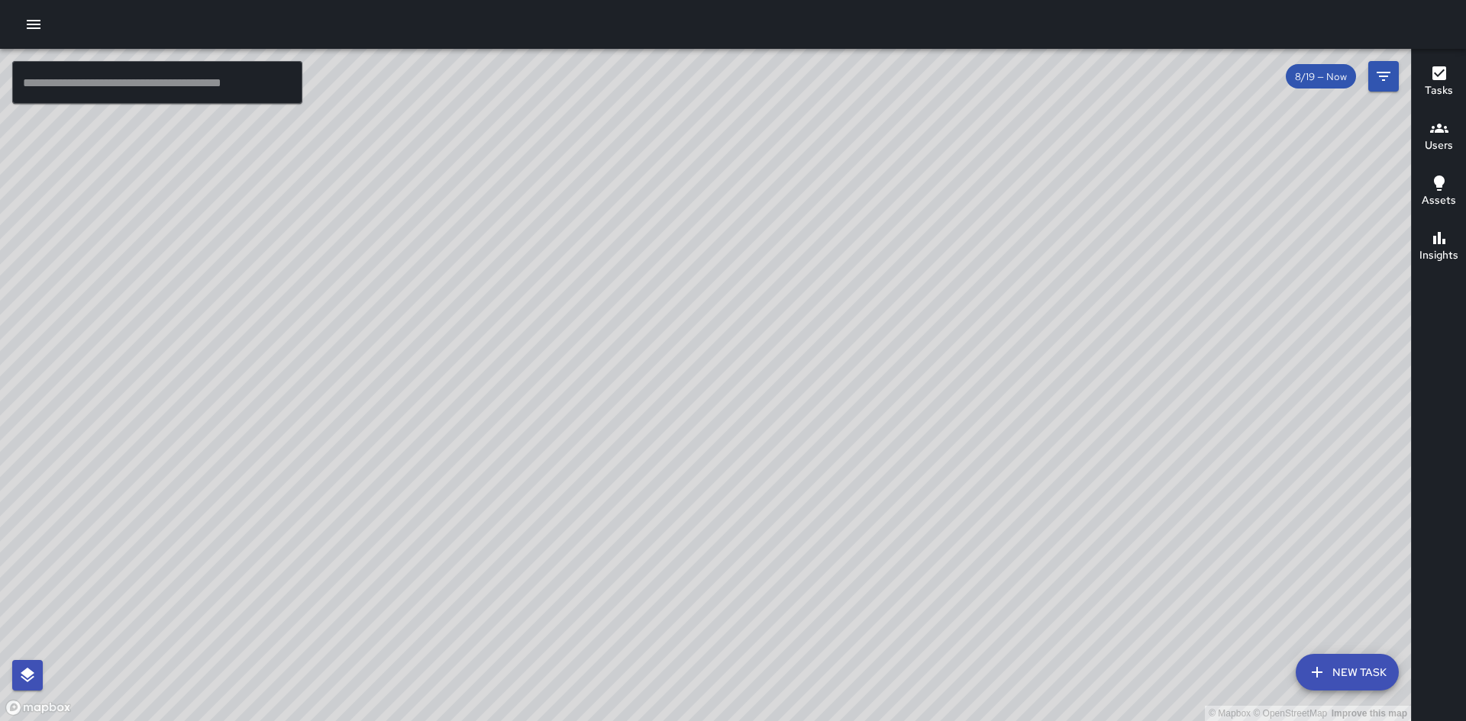
drag, startPoint x: 1028, startPoint y: 469, endPoint x: 1096, endPoint y: 355, distance: 132.1
click at [1096, 355] on div "© Mapbox © OpenStreetMap Improve this map" at bounding box center [705, 385] width 1411 height 673
drag, startPoint x: 384, startPoint y: 171, endPoint x: 494, endPoint y: 230, distance: 124.7
click at [492, 229] on div "© Mapbox © OpenStreetMap Improve this map" at bounding box center [705, 385] width 1411 height 673
drag, startPoint x: 691, startPoint y: 362, endPoint x: 751, endPoint y: 337, distance: 65.1
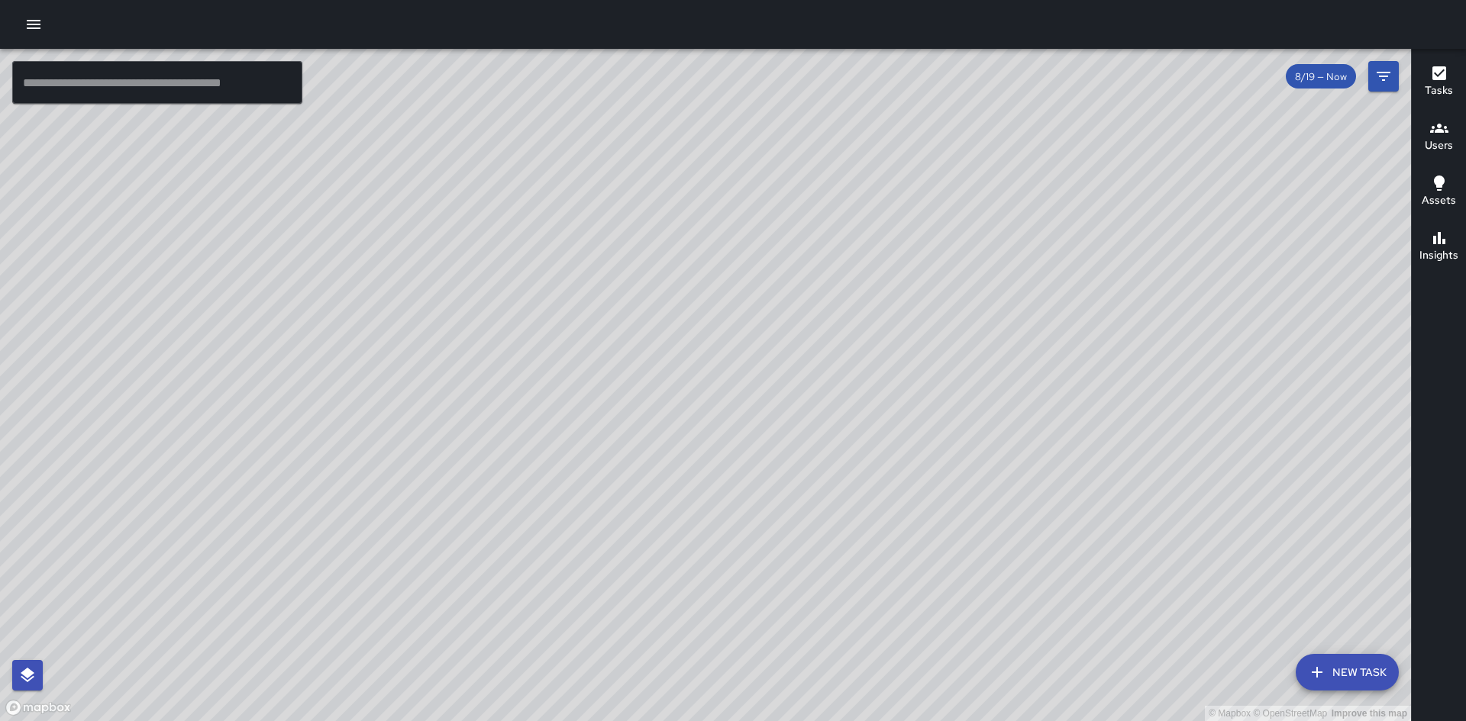
click at [751, 337] on div "© Mapbox © OpenStreetMap Improve this map" at bounding box center [705, 385] width 1411 height 673
drag, startPoint x: 764, startPoint y: 323, endPoint x: 675, endPoint y: 651, distance: 340.2
click at [675, 651] on div "© Mapbox © OpenStreetMap Improve this map" at bounding box center [705, 385] width 1411 height 673
drag, startPoint x: 420, startPoint y: 625, endPoint x: 536, endPoint y: 452, distance: 208.6
click at [536, 452] on div "© Mapbox © OpenStreetMap Improve this map" at bounding box center [705, 385] width 1411 height 673
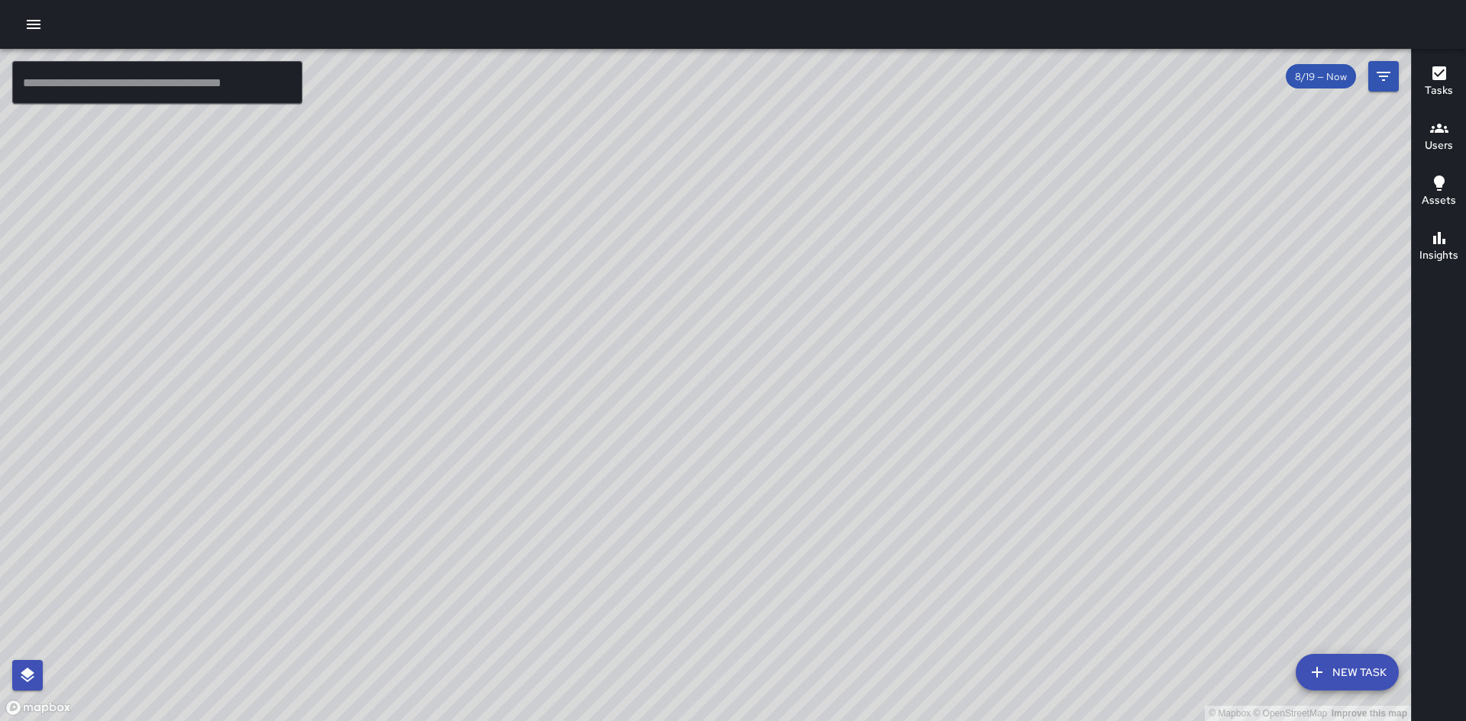
click at [38, 31] on icon "button" at bounding box center [33, 24] width 18 height 18
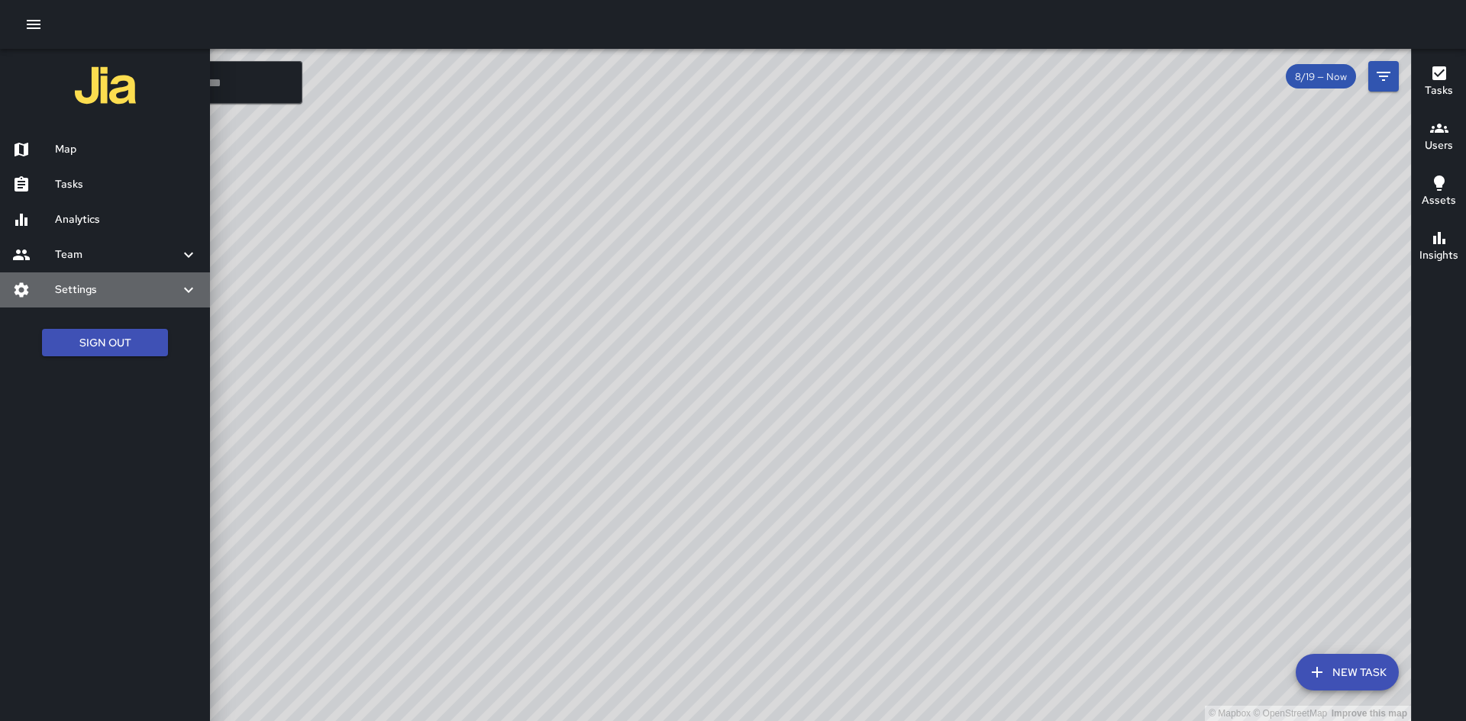
click at [99, 278] on div "Settings" at bounding box center [105, 290] width 210 height 35
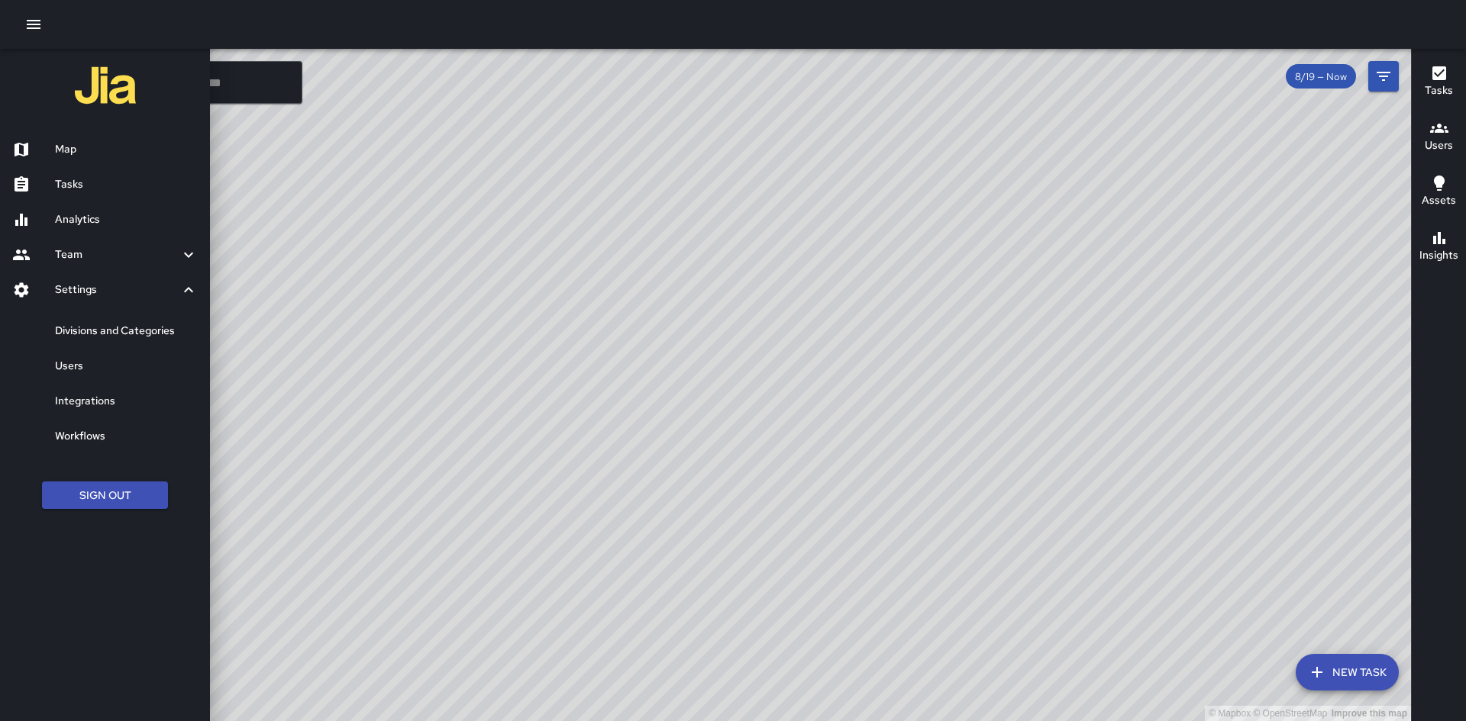
click at [104, 292] on h6 "Settings" at bounding box center [117, 290] width 124 height 17
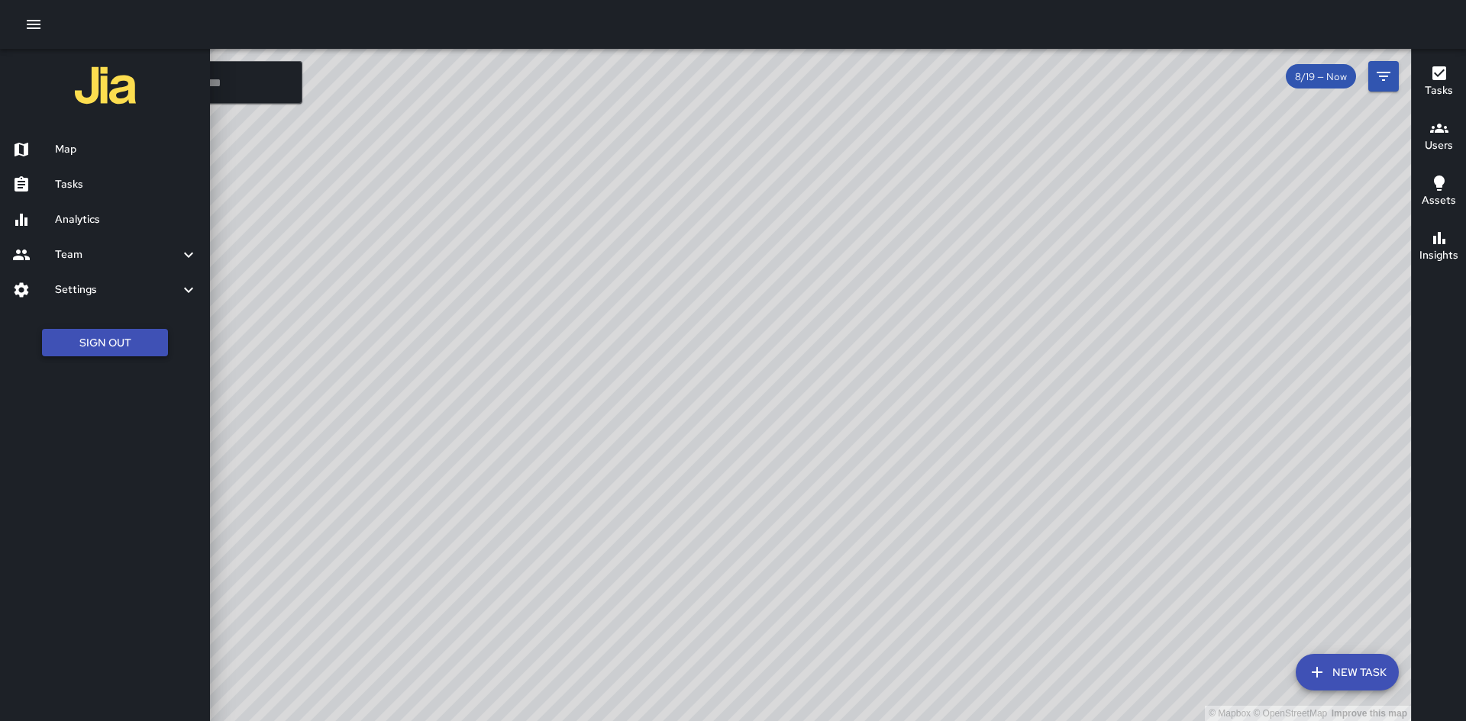
click at [150, 342] on button "Sign Out" at bounding box center [105, 343] width 126 height 28
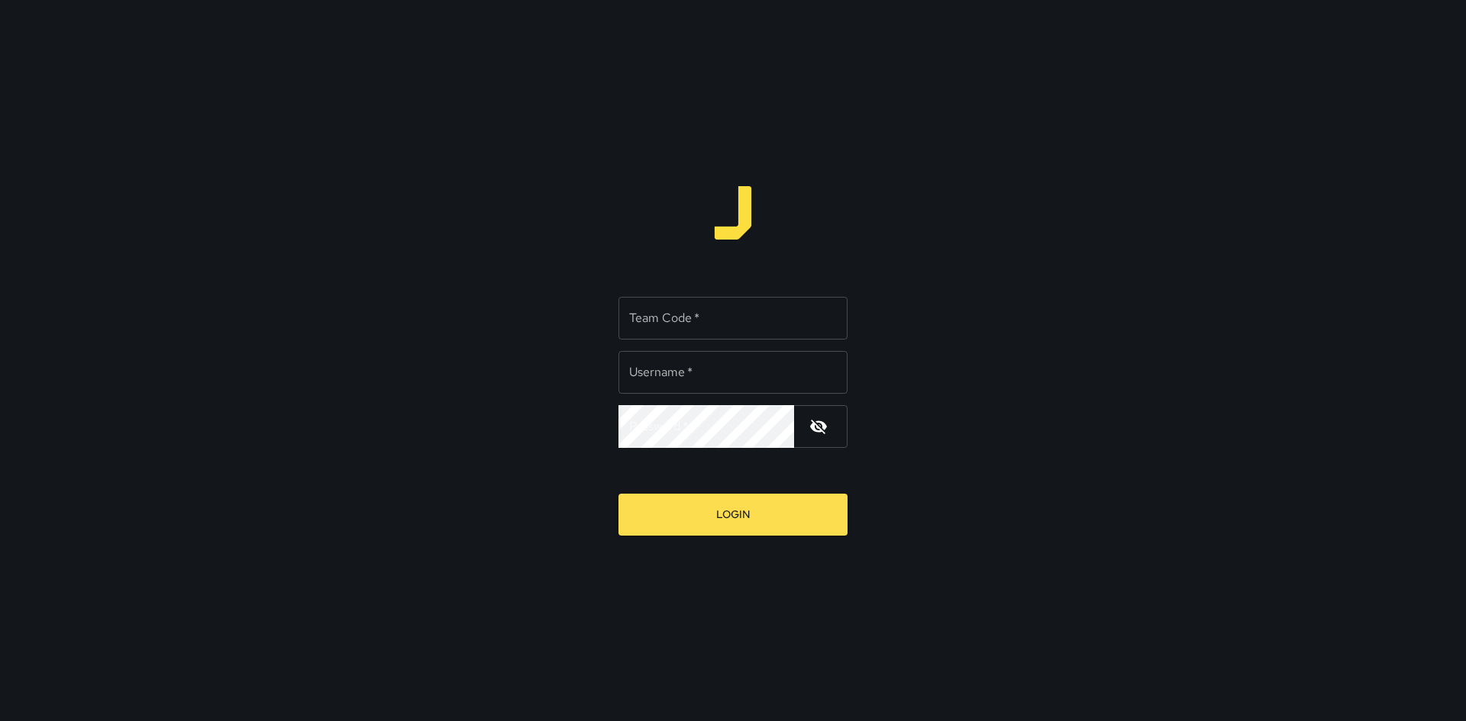
type input "**********"
